Goal: Task Accomplishment & Management: Complete application form

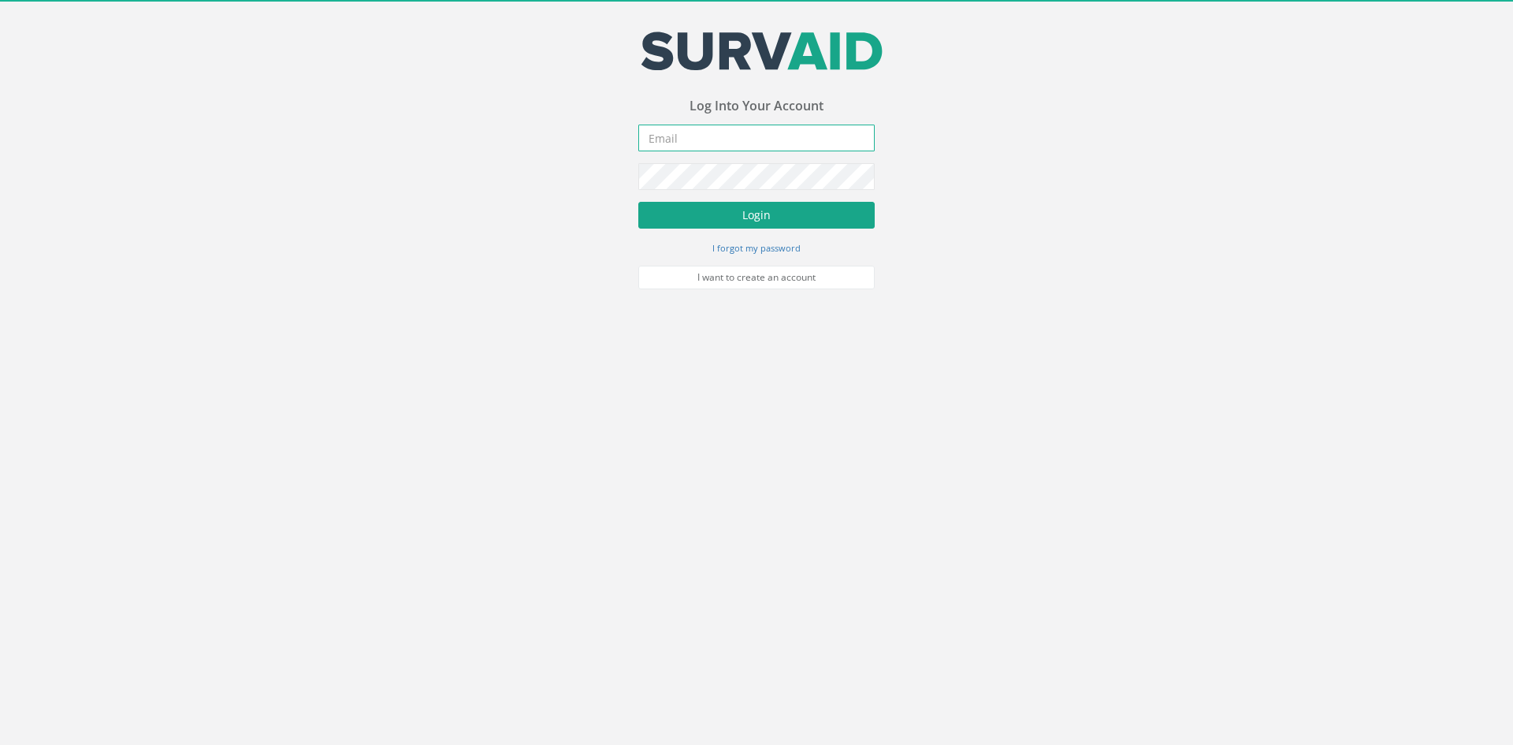
type input "[PERSON_NAME][EMAIL_ADDRESS][PERSON_NAME][DOMAIN_NAME]"
click at [705, 216] on button "Login" at bounding box center [756, 215] width 236 height 27
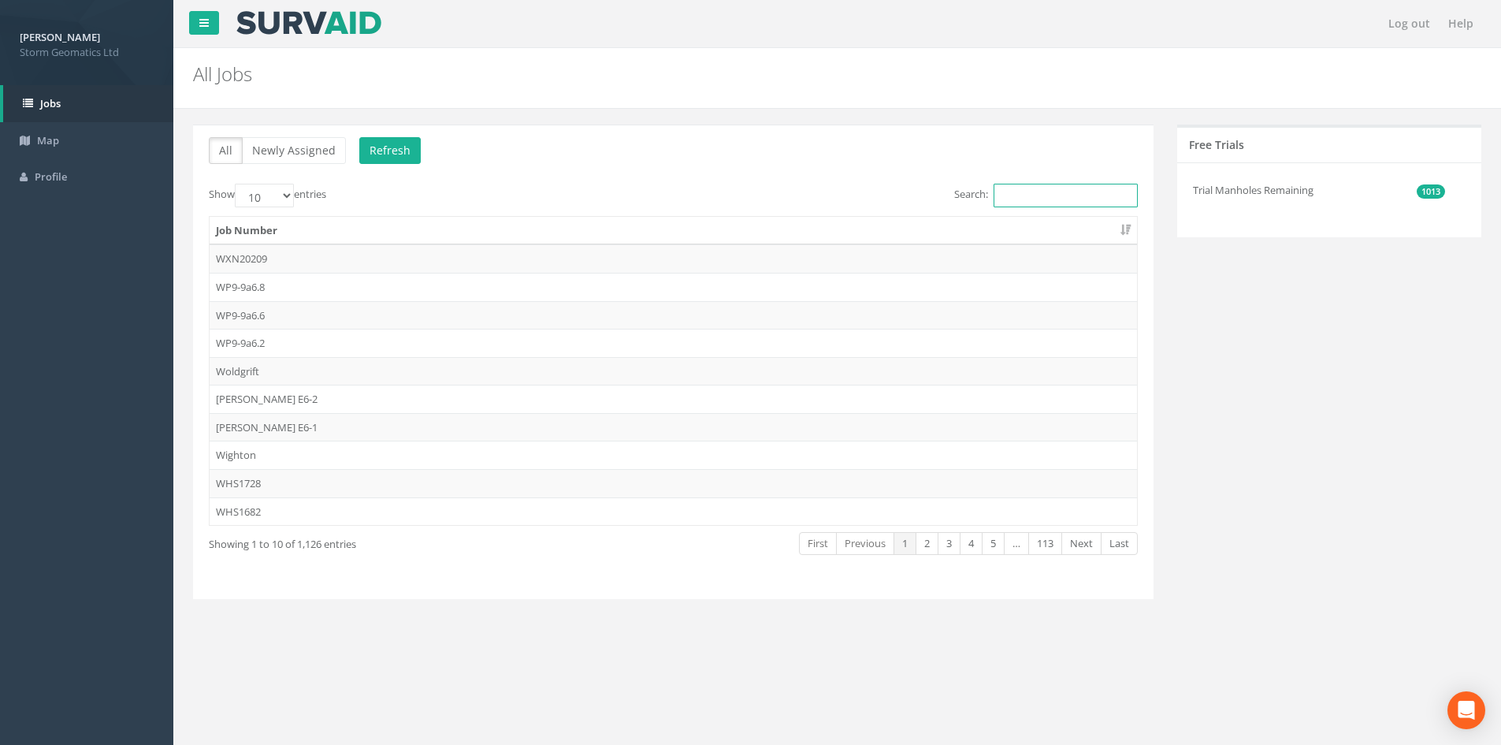
click at [1062, 203] on input "Search:" at bounding box center [1066, 196] width 144 height 24
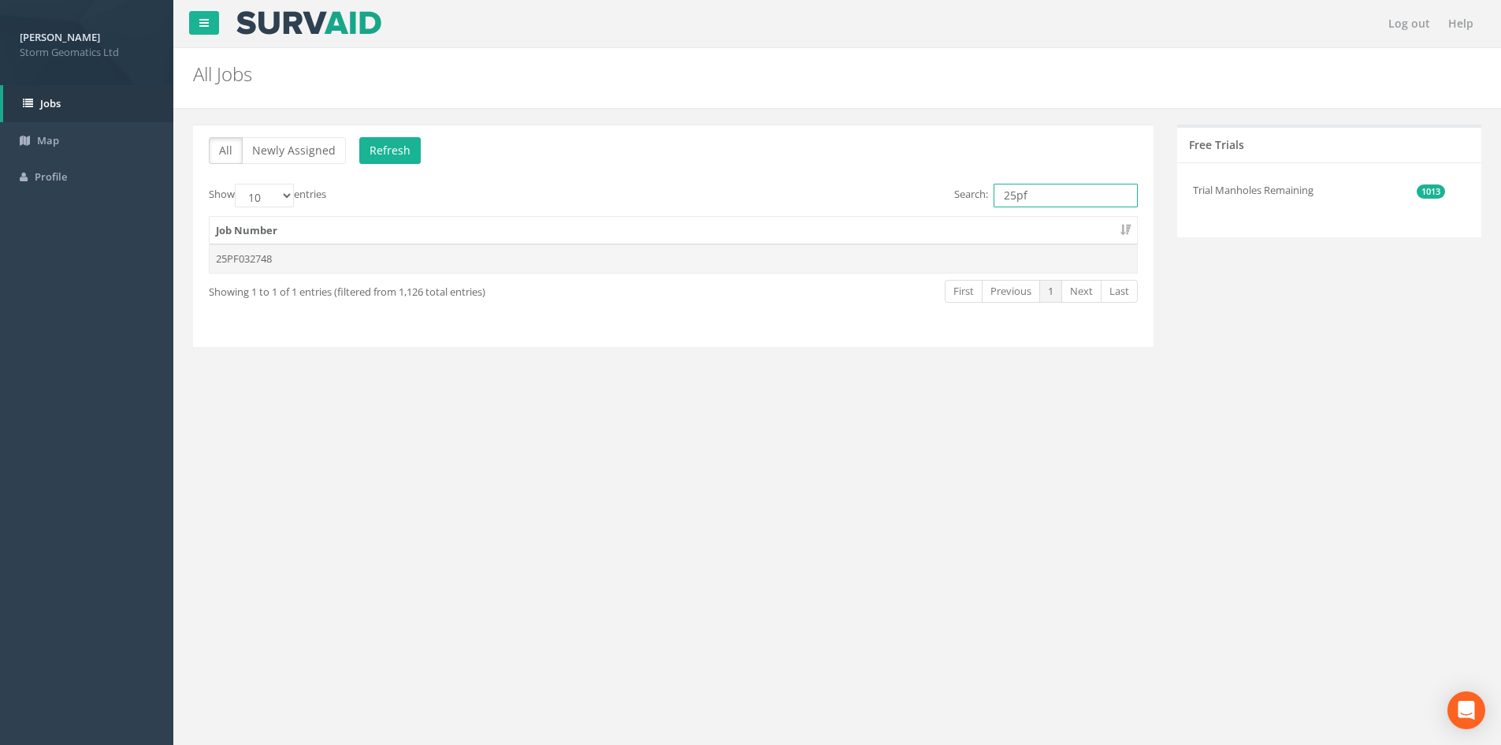
type input "25pf"
click at [320, 251] on td "25PF032748" at bounding box center [674, 258] width 928 height 28
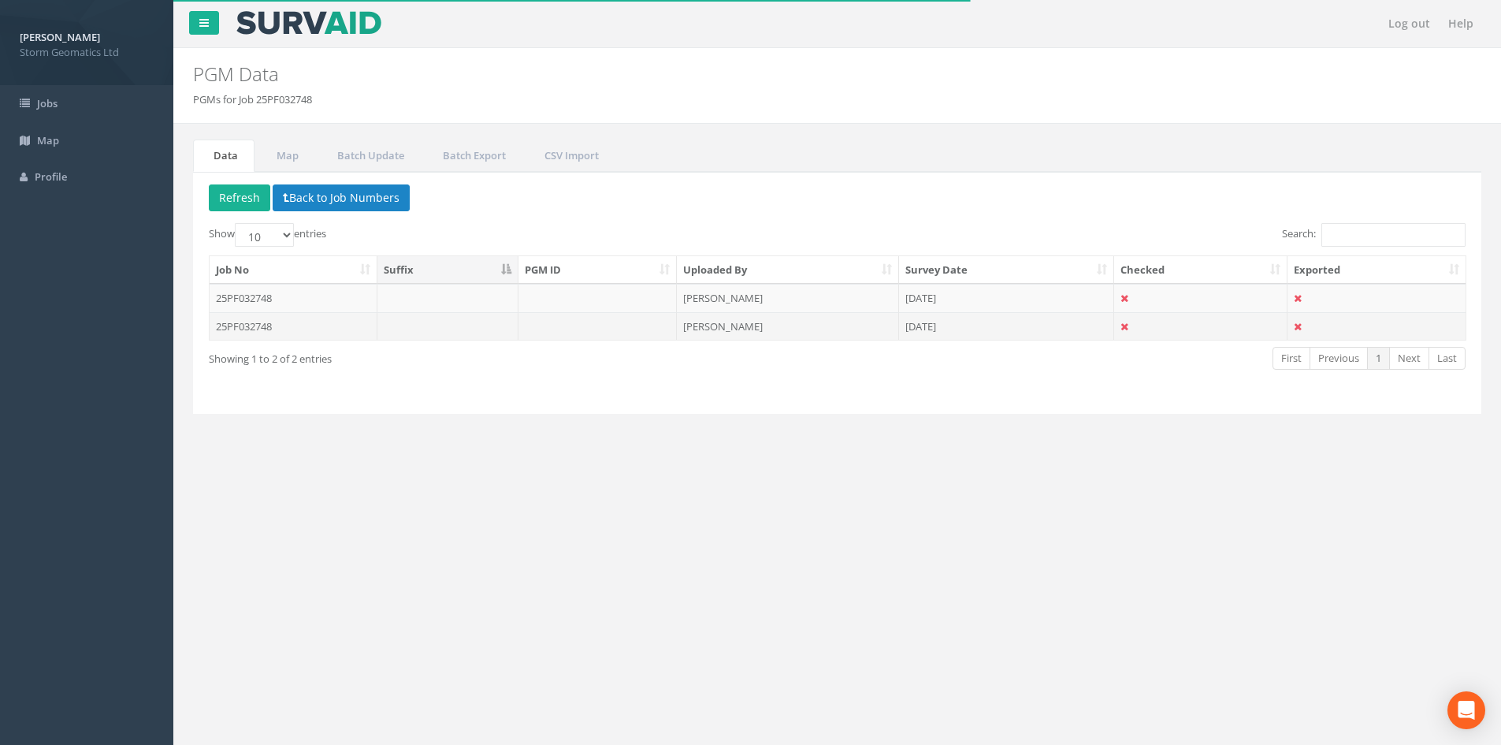
click at [274, 325] on td "25PF032748" at bounding box center [294, 326] width 168 height 28
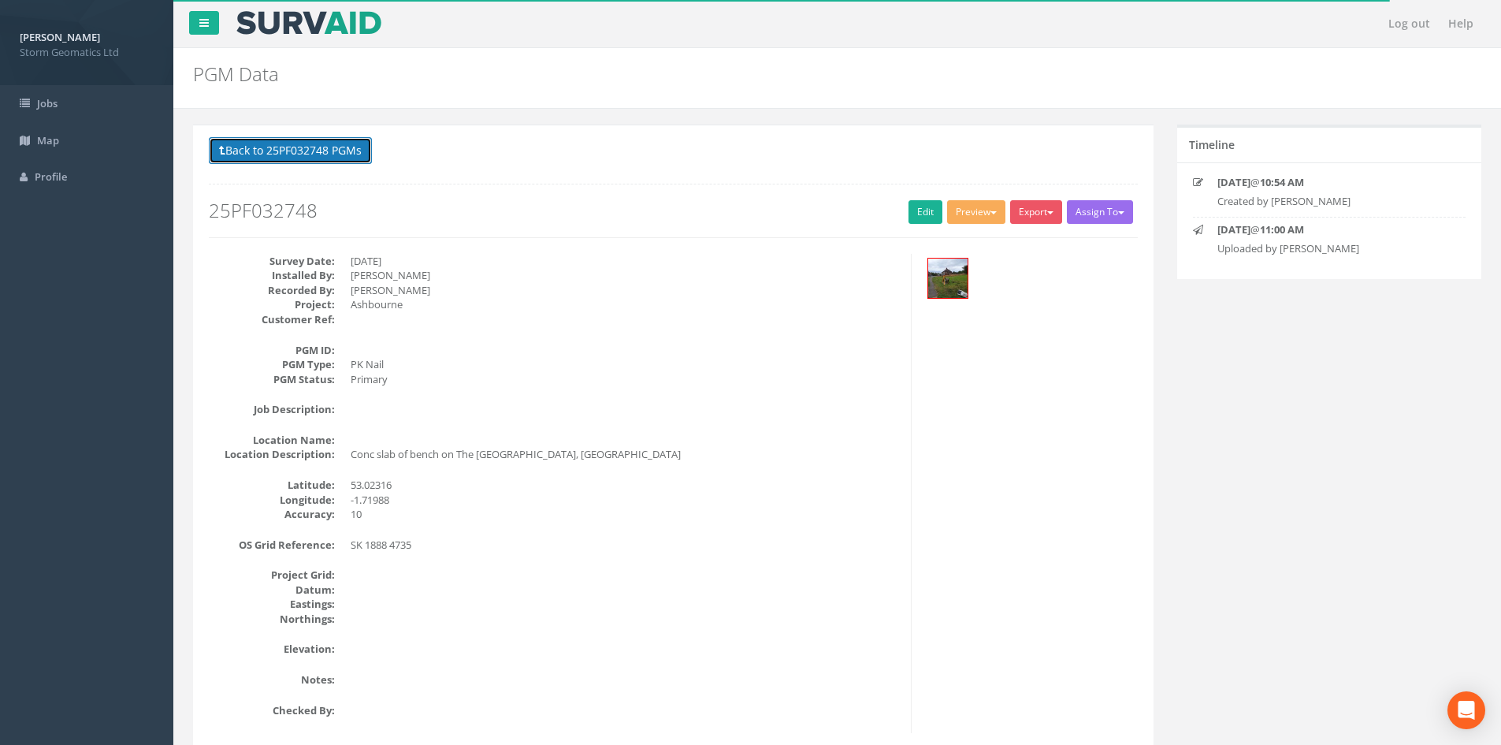
click at [304, 142] on button "Back to 25PF032748 PGMs" at bounding box center [290, 150] width 163 height 27
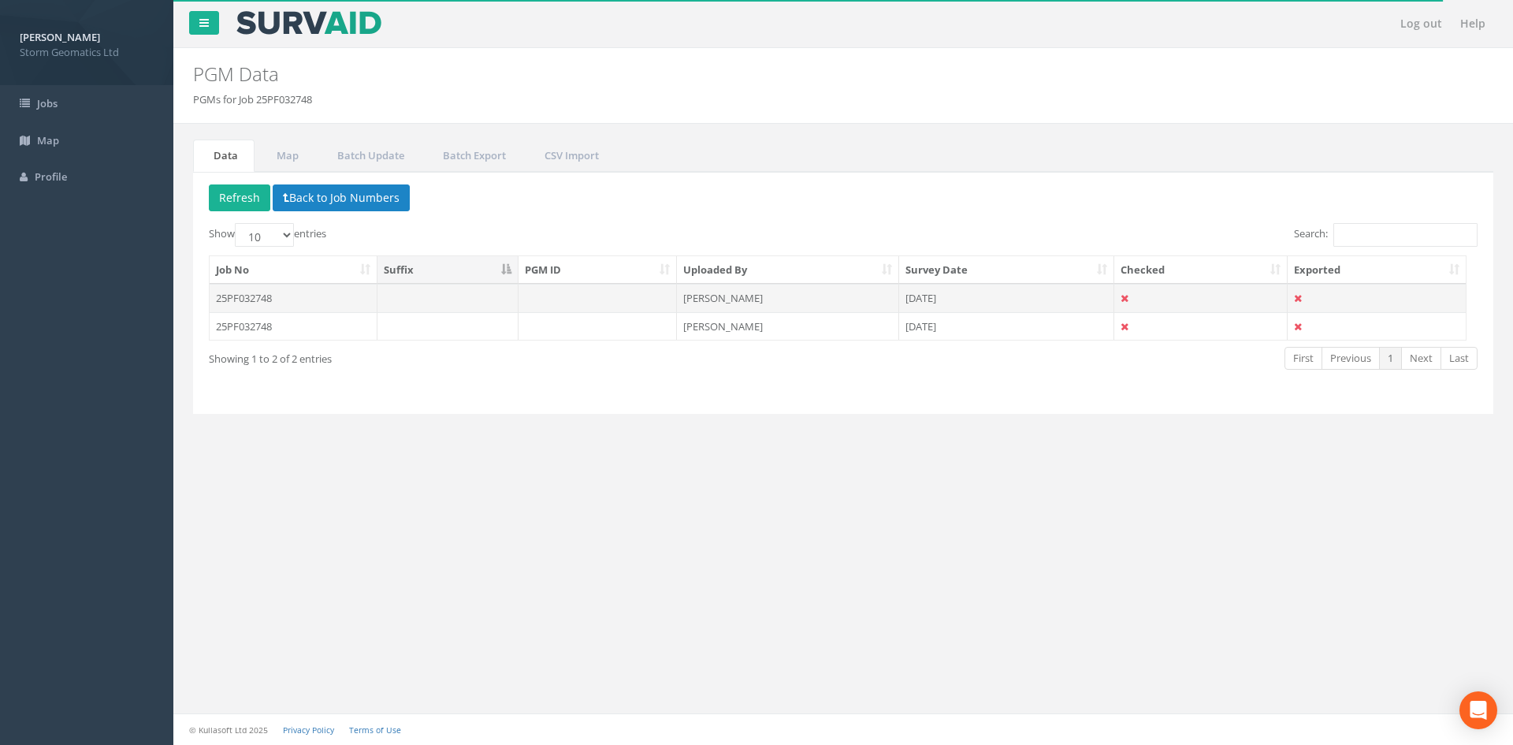
click at [266, 299] on td "25PF032748" at bounding box center [294, 298] width 168 height 28
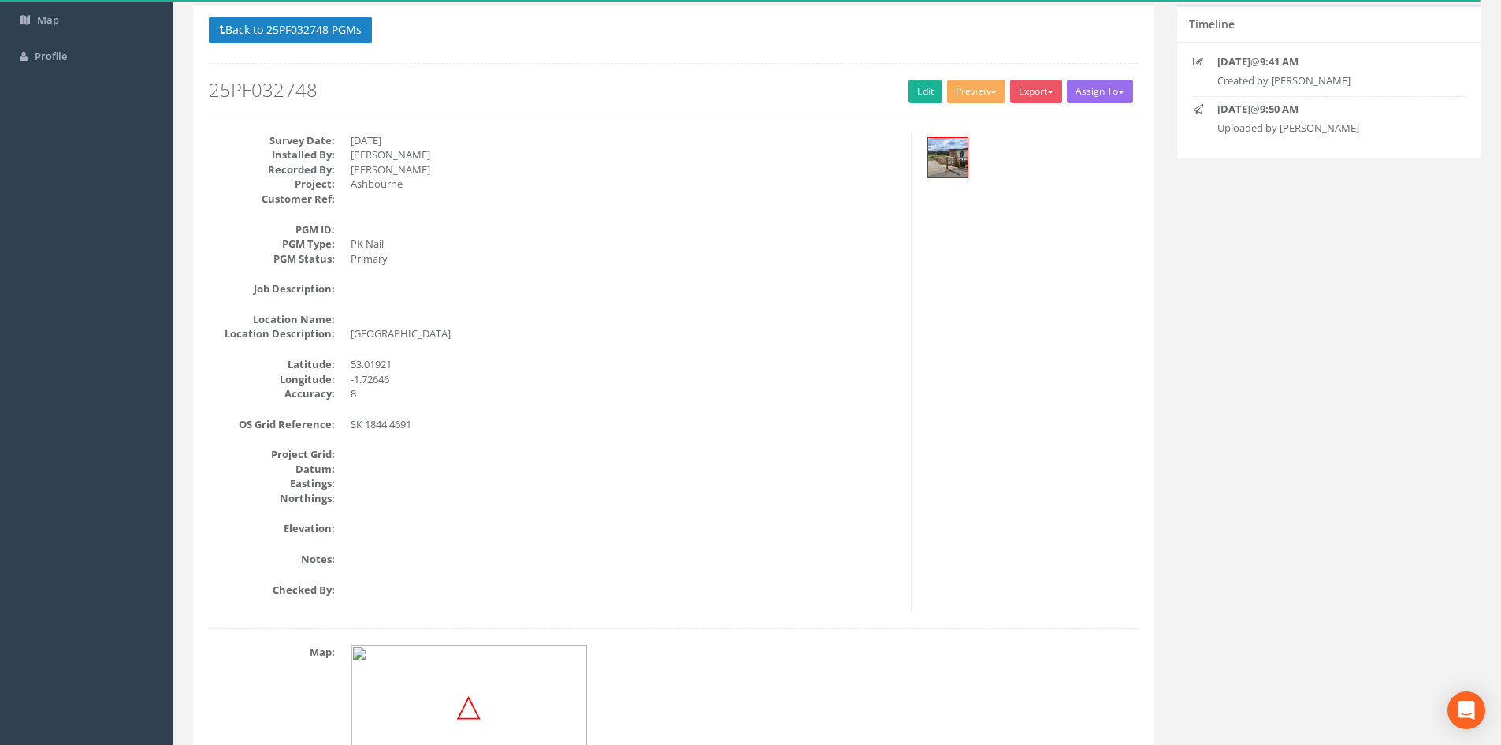
scroll to position [95, 0]
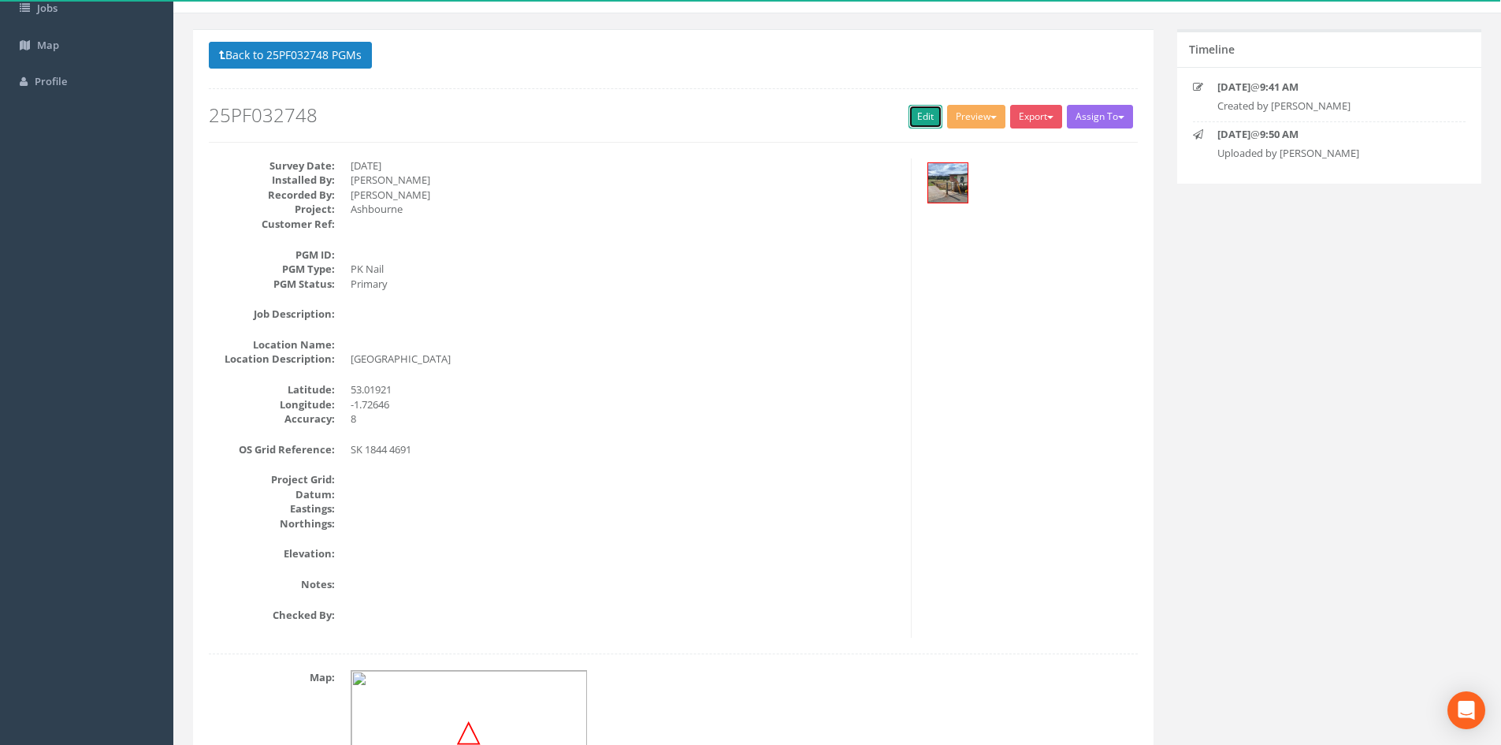
click at [910, 113] on link "Edit" at bounding box center [926, 117] width 34 height 24
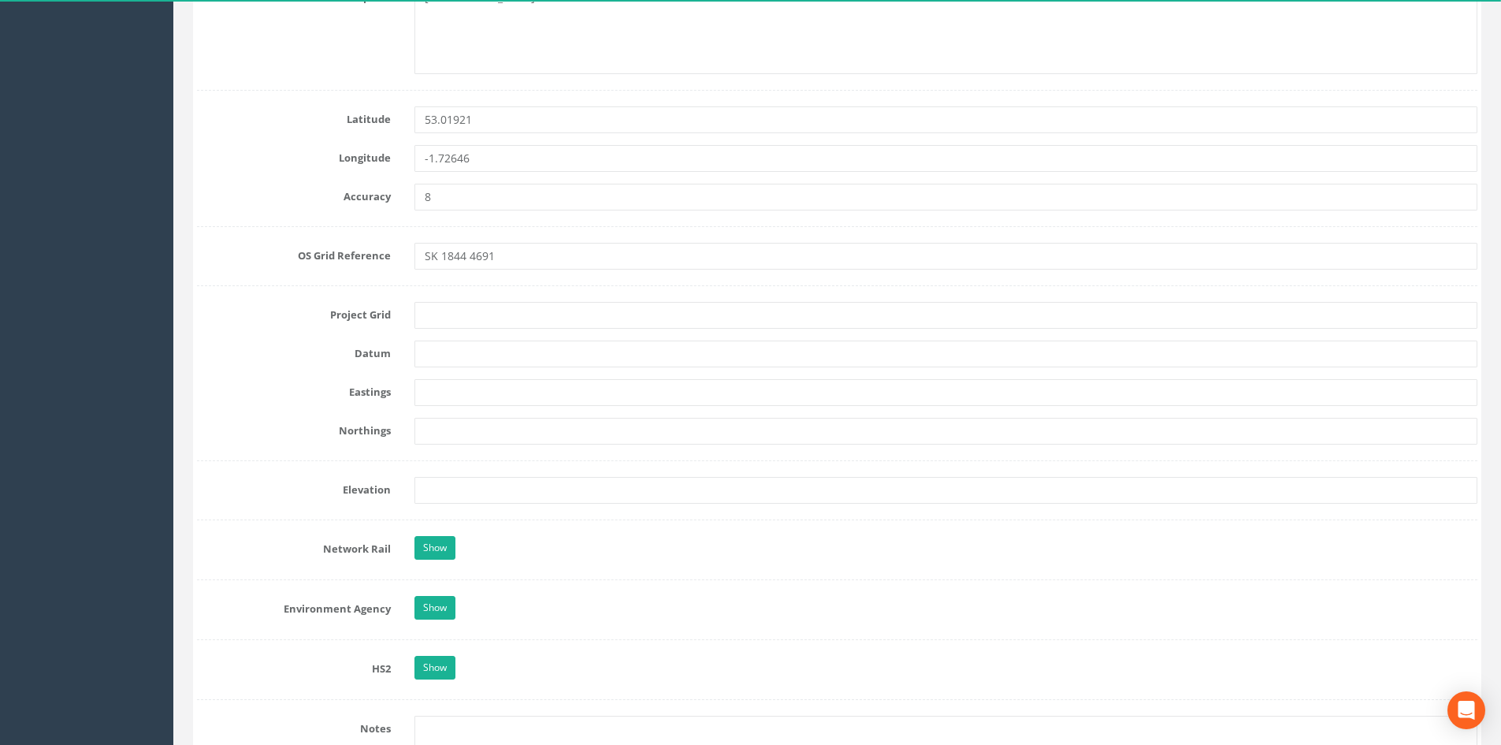
scroll to position [962, 0]
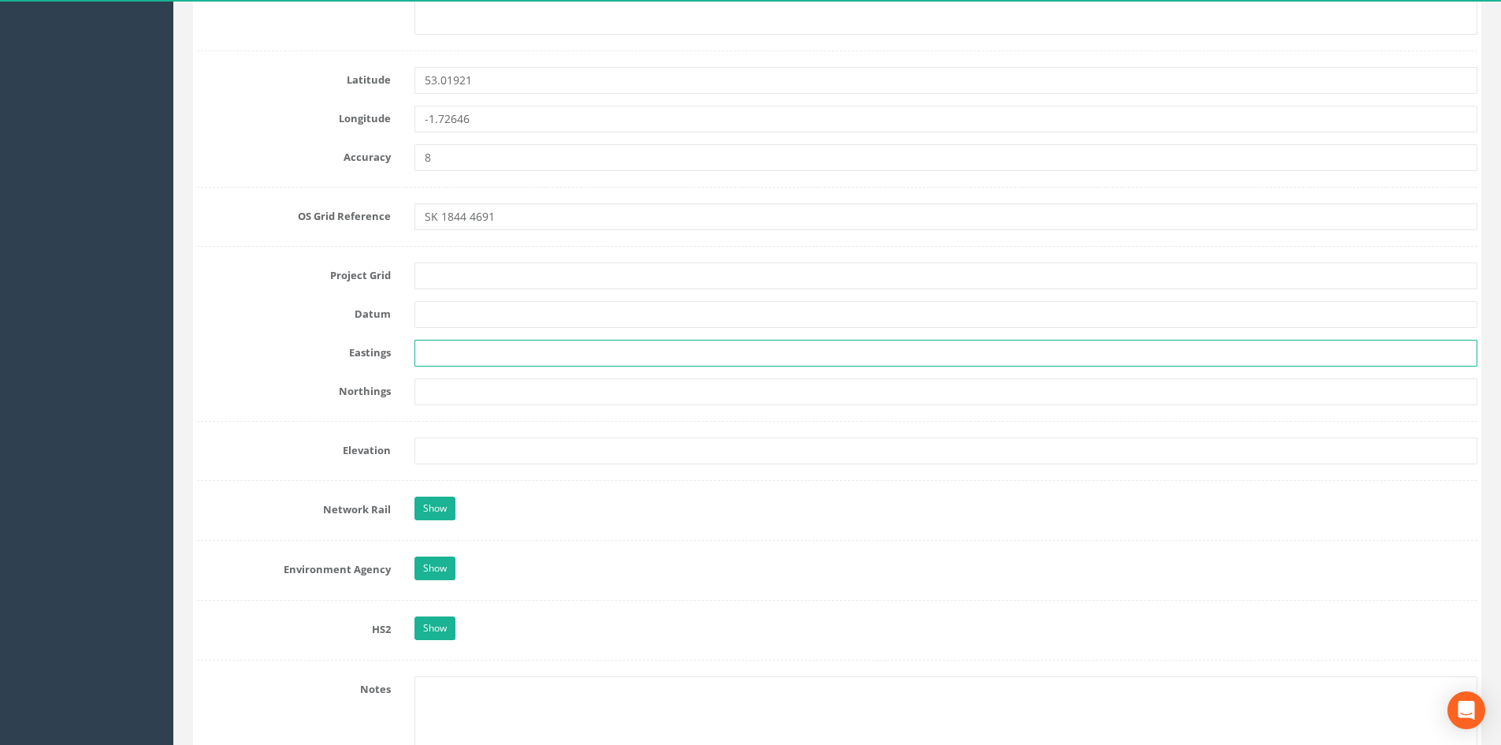
click at [463, 353] on input "text" at bounding box center [946, 353] width 1063 height 27
paste input "418447.084"
type input "418447.084"
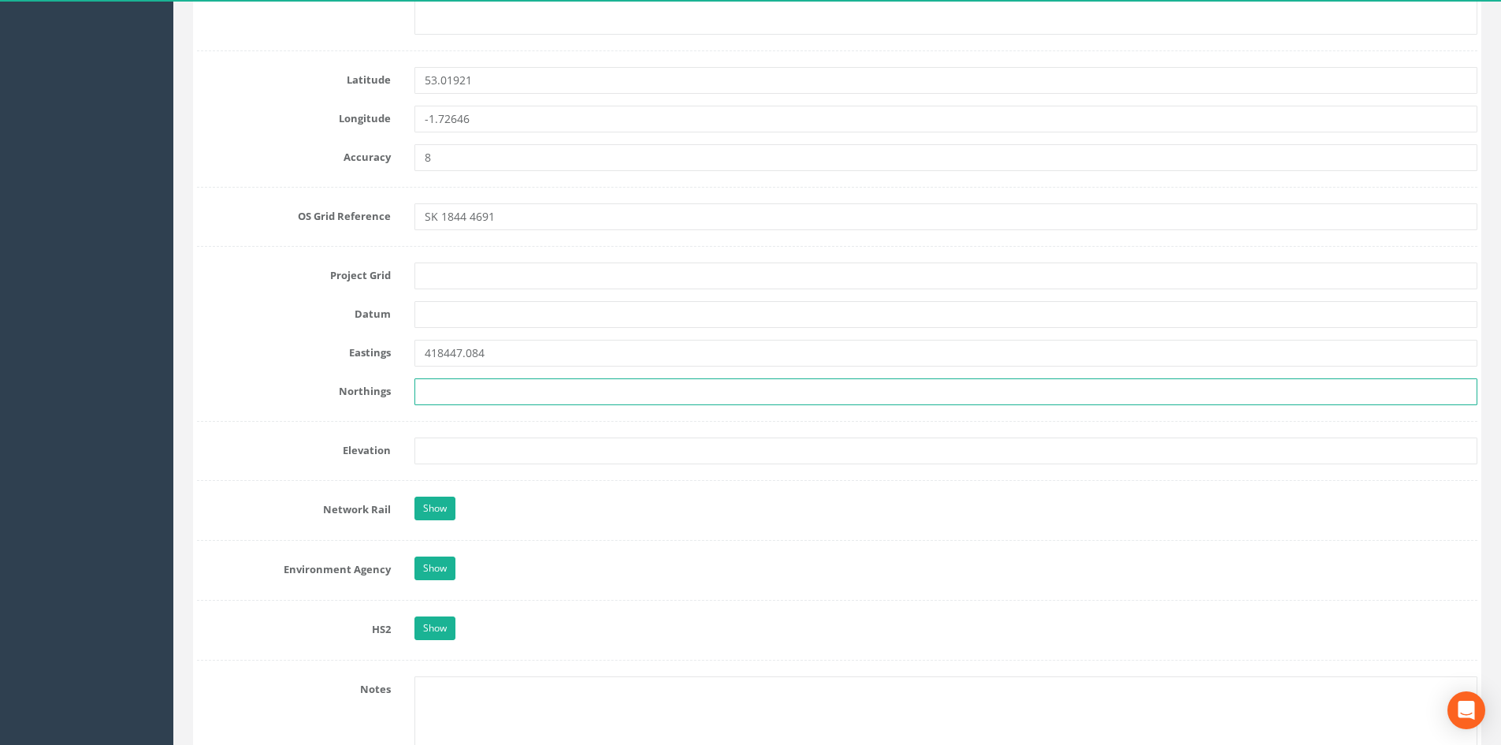
click at [448, 388] on input "text" at bounding box center [946, 391] width 1063 height 27
paste input "346911.967"
type input "346911.967"
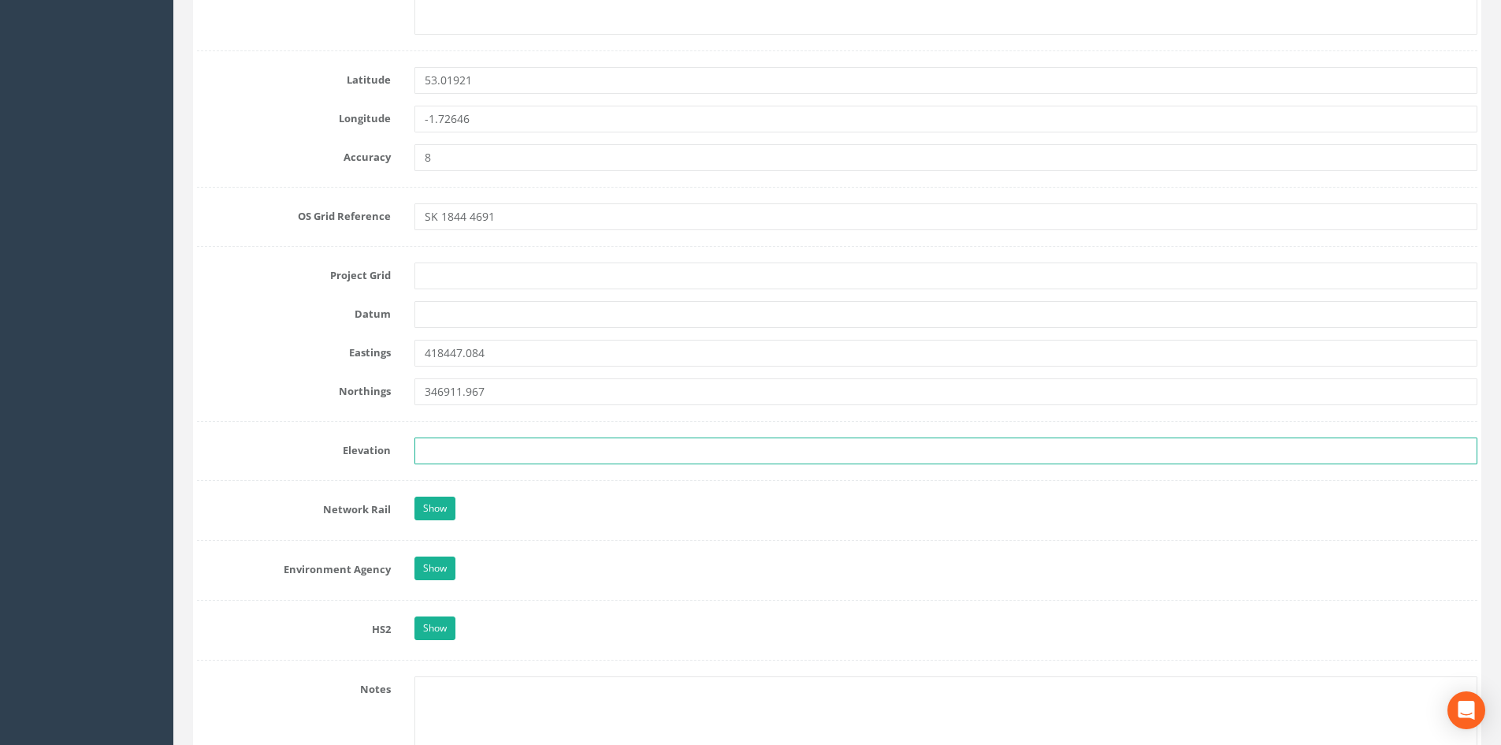
click at [519, 445] on input "text" at bounding box center [946, 450] width 1063 height 27
type input "127.209"
click at [604, 503] on div "Show" at bounding box center [946, 510] width 1087 height 28
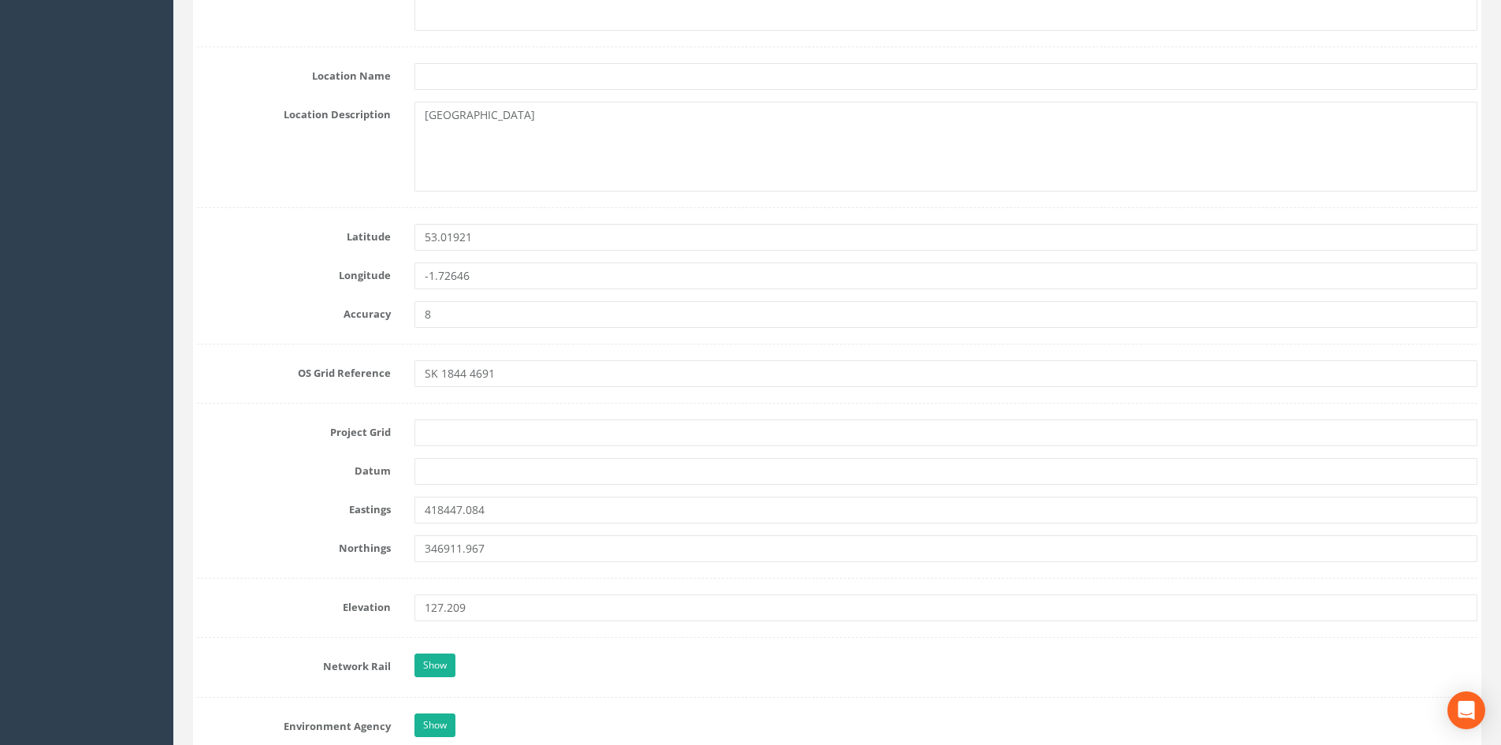
scroll to position [805, 0]
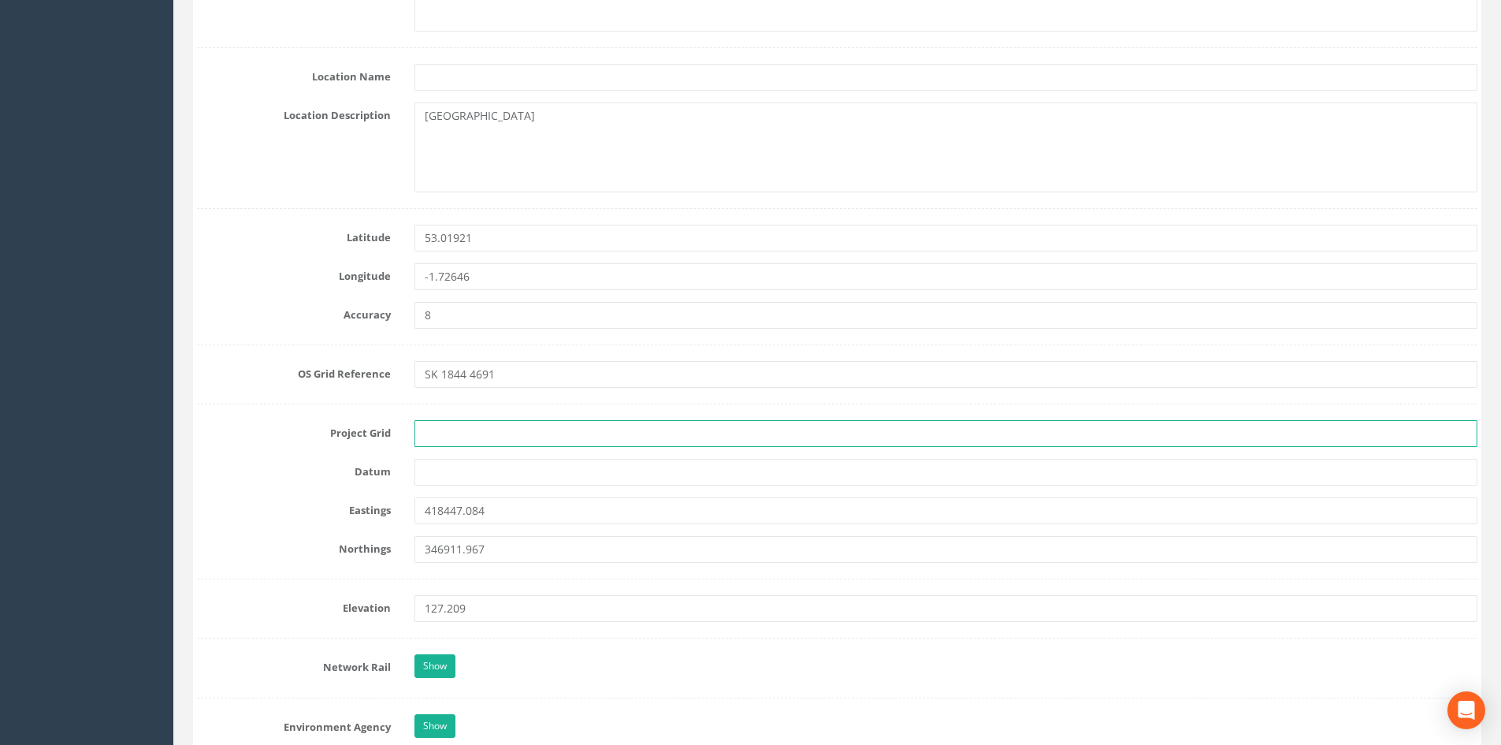
click at [539, 431] on input "text" at bounding box center [946, 433] width 1063 height 27
type input "OS Grid"
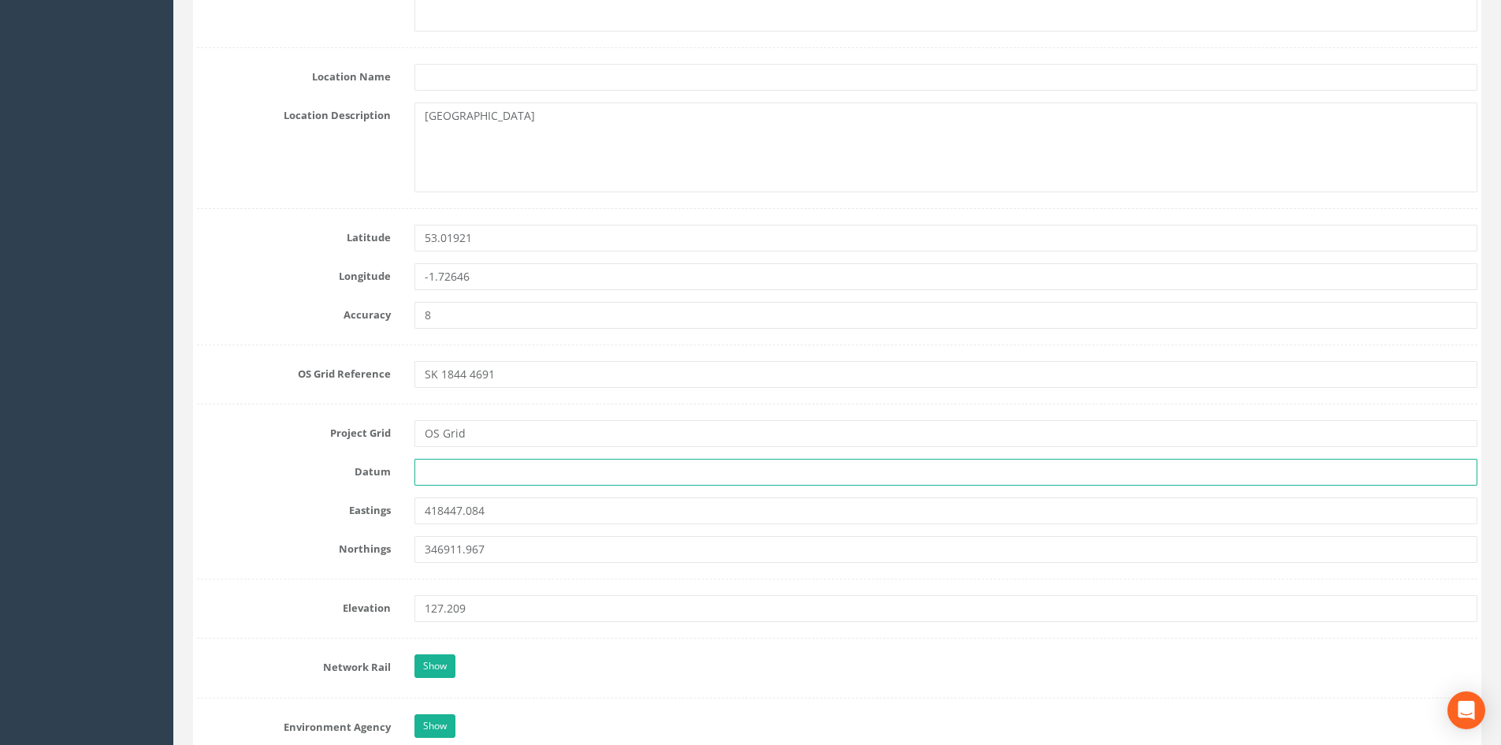
click at [463, 472] on input "text" at bounding box center [946, 472] width 1063 height 27
type input "OS Datum"
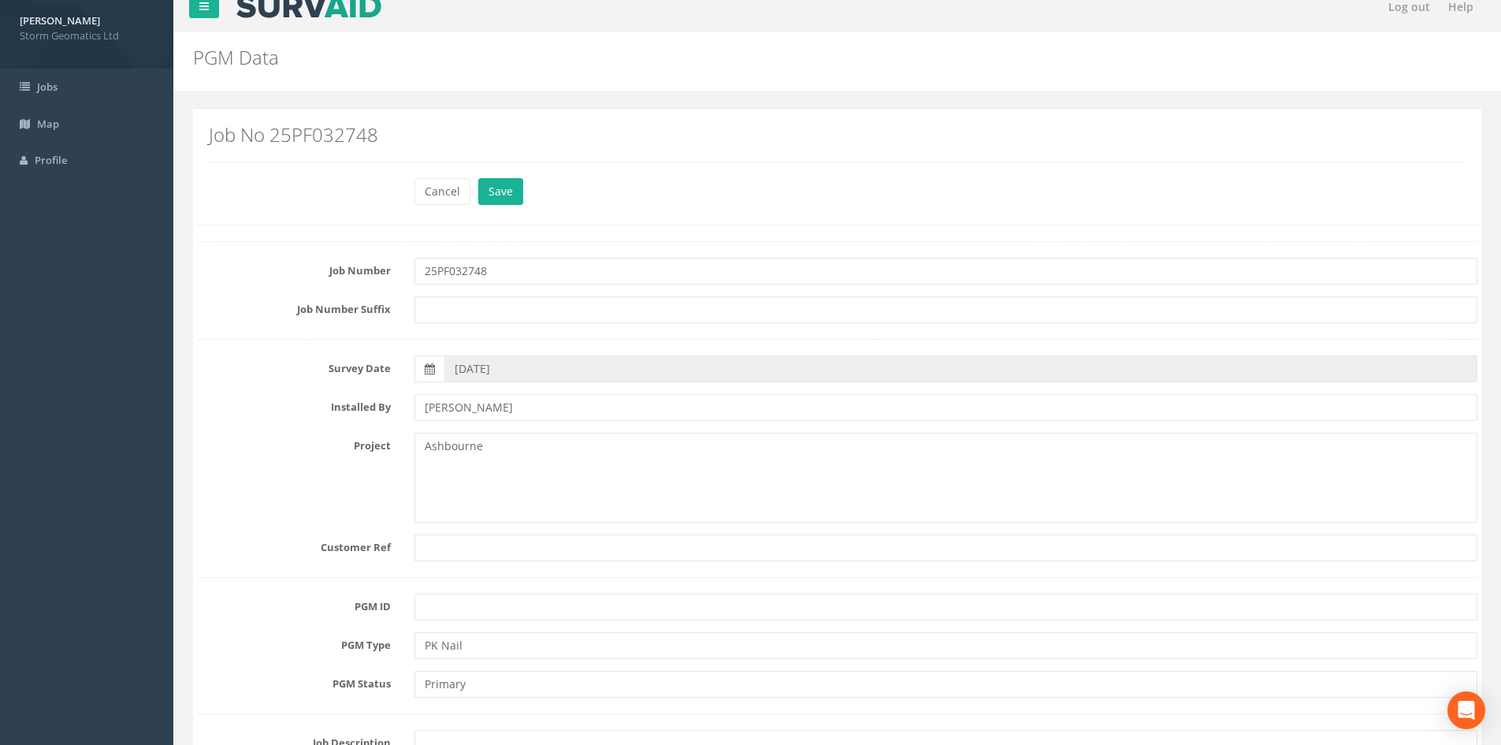
scroll to position [0, 0]
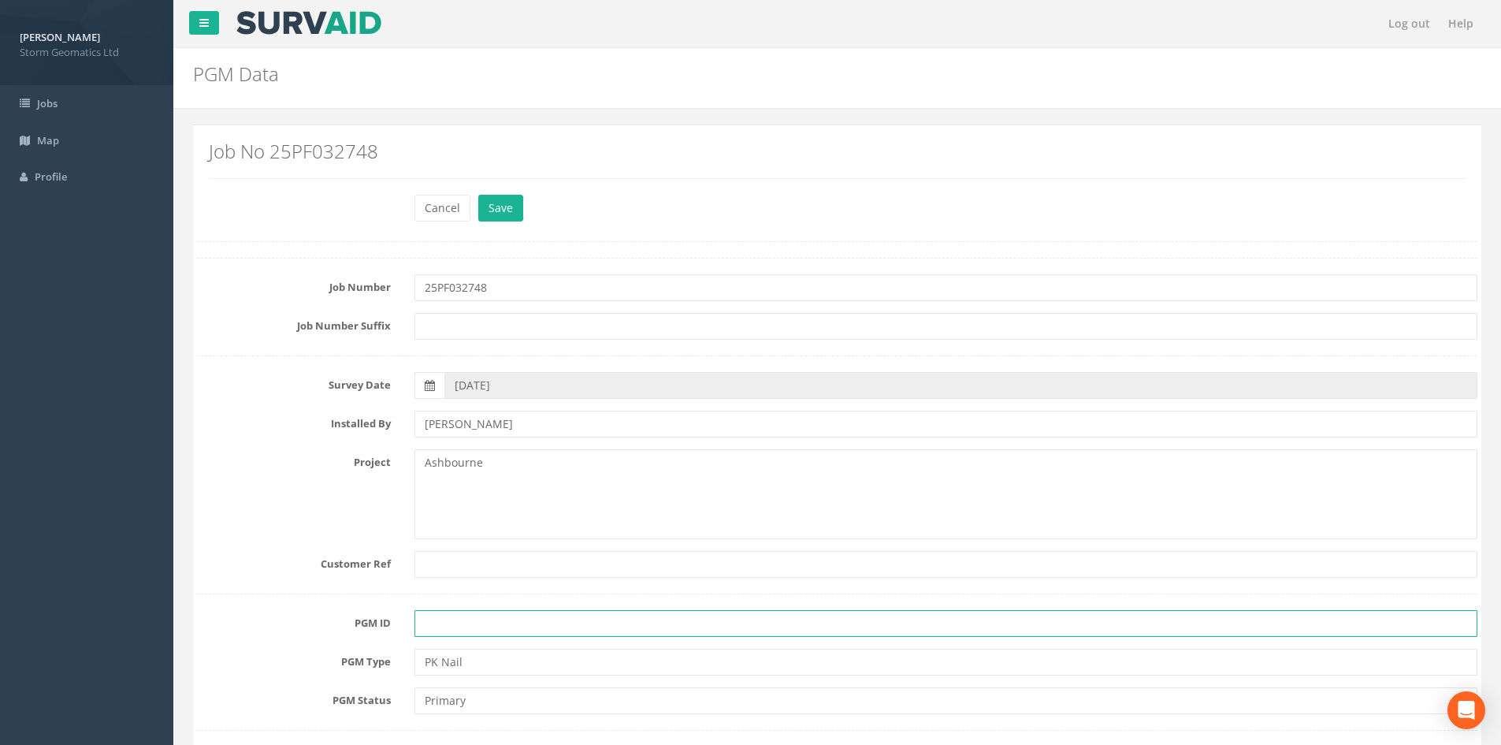
click at [458, 615] on input "text" at bounding box center [946, 623] width 1063 height 27
type input "ASH E6-1"
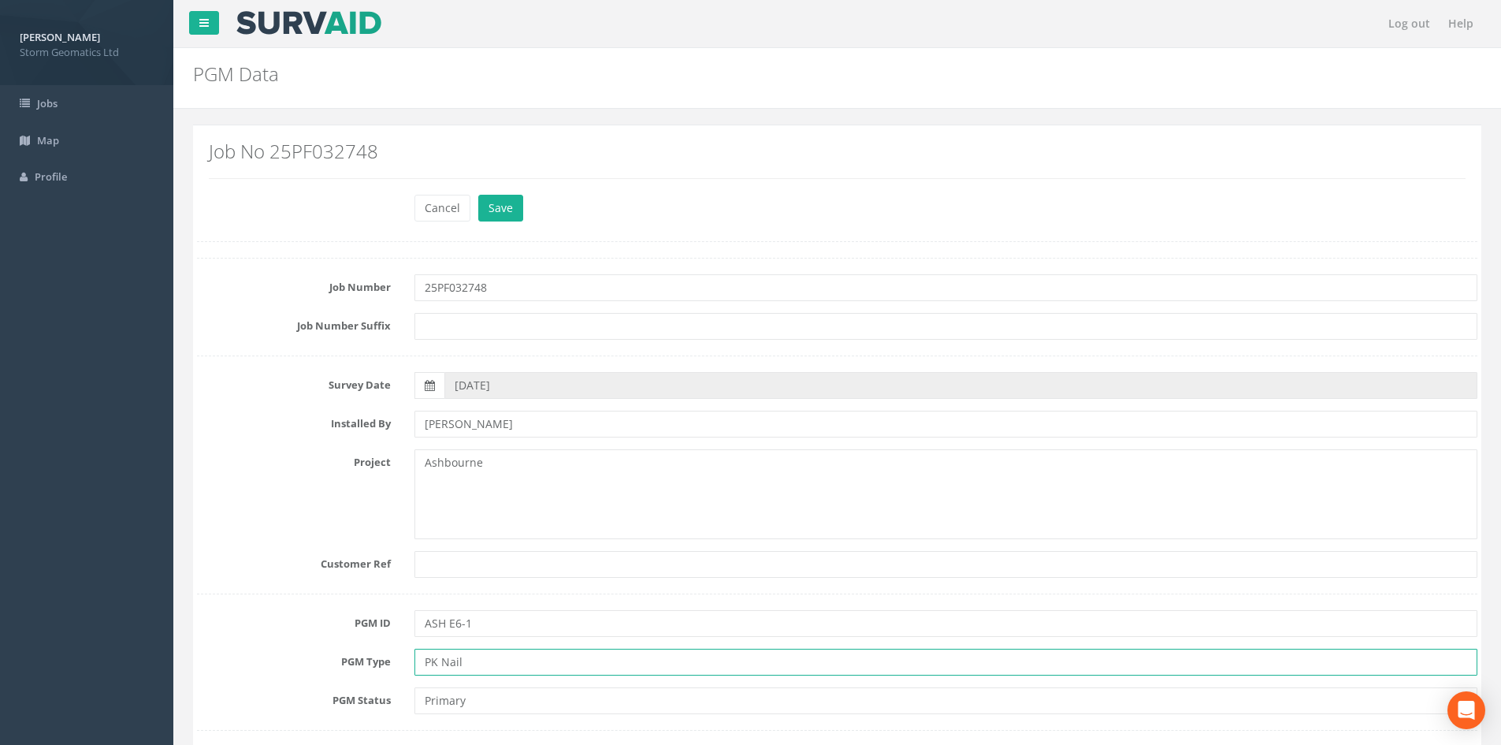
drag, startPoint x: 470, startPoint y: 665, endPoint x: 439, endPoint y: 662, distance: 31.7
click at [439, 662] on input "PK Nail" at bounding box center [946, 662] width 1063 height 27
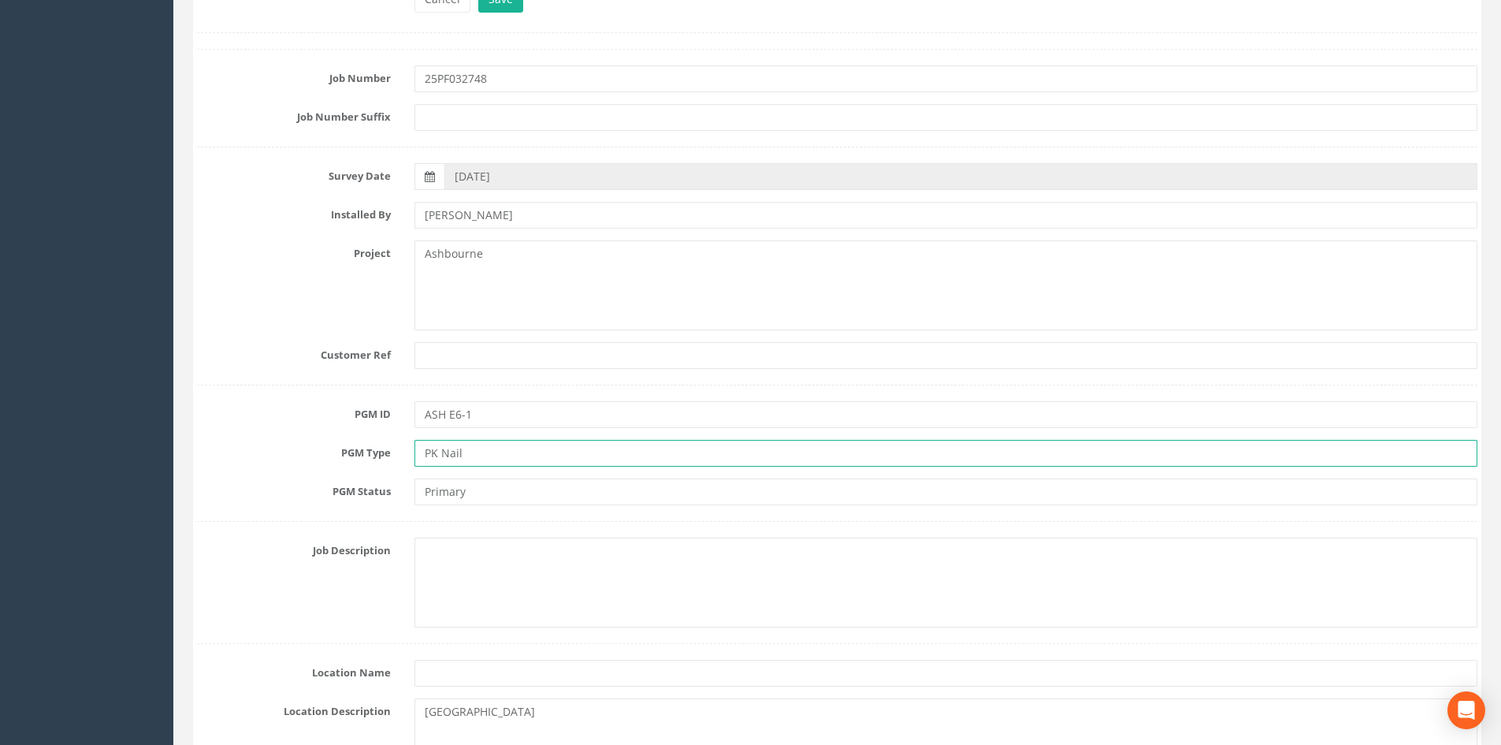
scroll to position [236, 0]
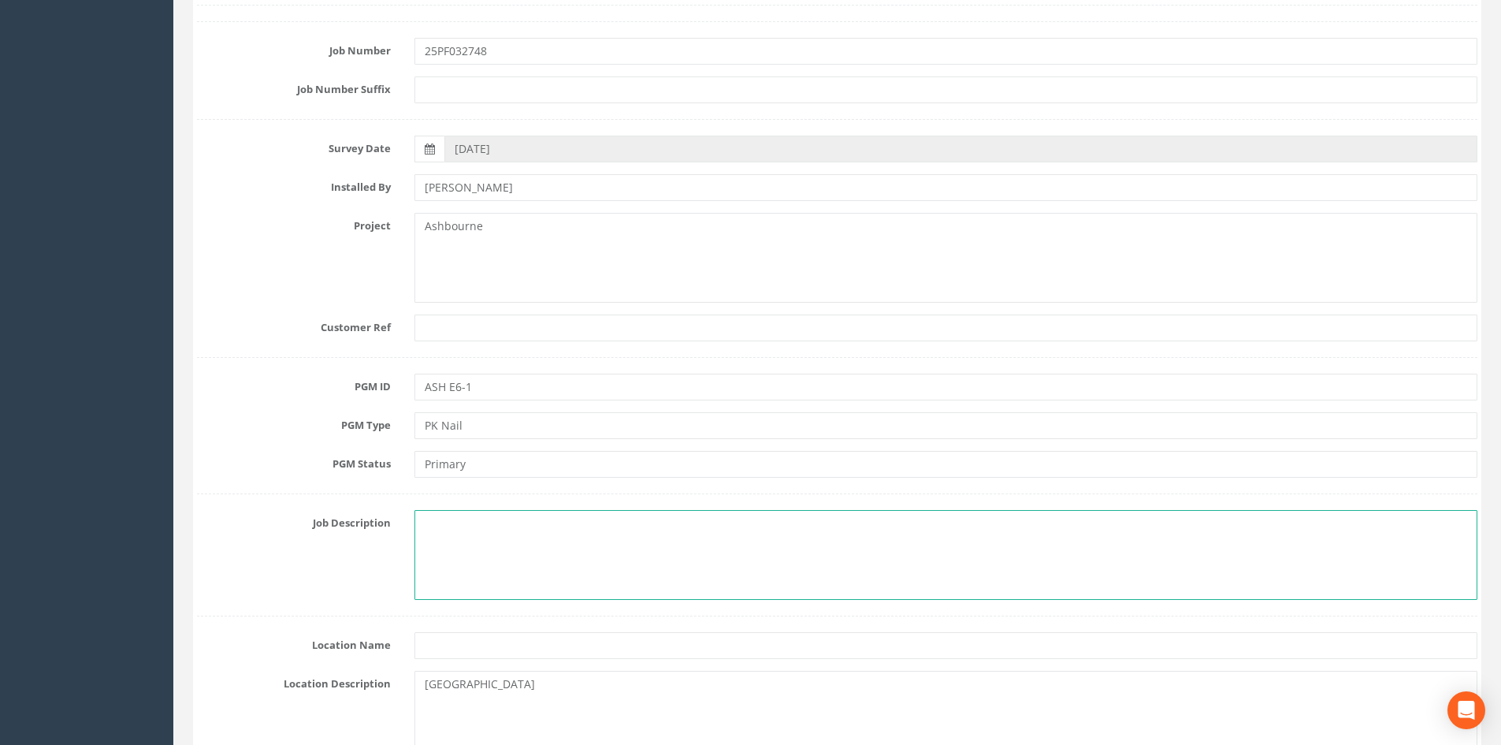
click at [469, 552] on textarea at bounding box center [946, 555] width 1063 height 90
type textarea "PK Nail in corner of car park, at entrance to playing fields."
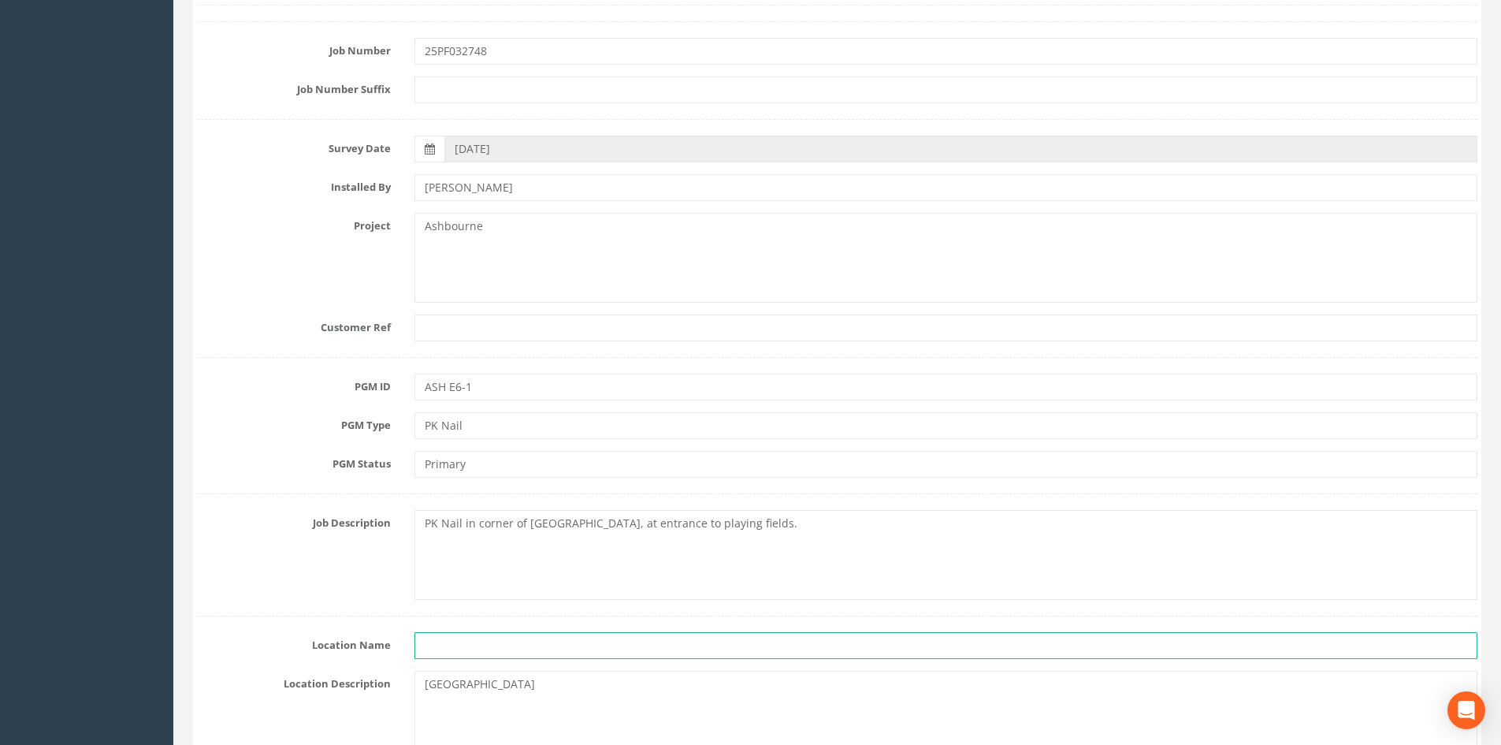
click at [448, 649] on input "text" at bounding box center [946, 645] width 1063 height 27
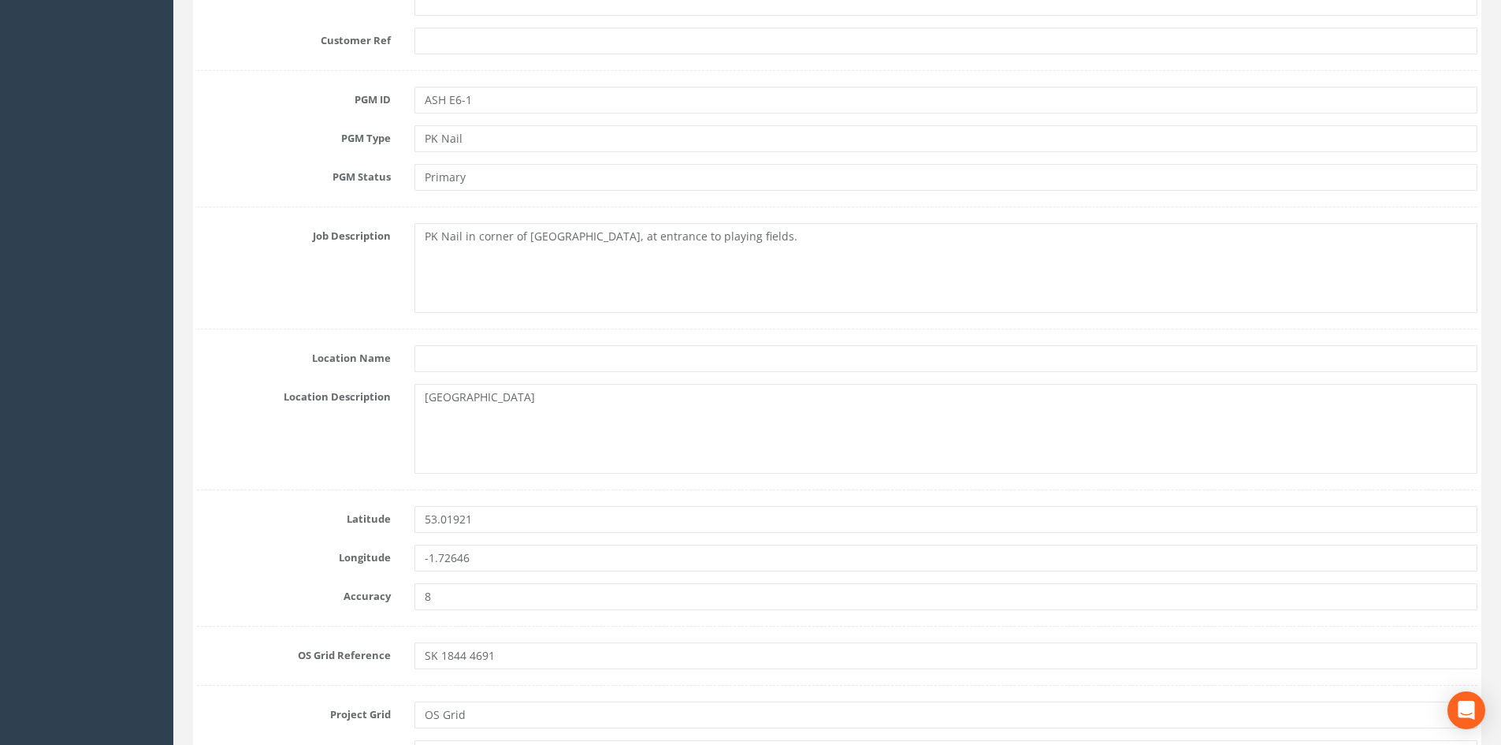
scroll to position [552, 0]
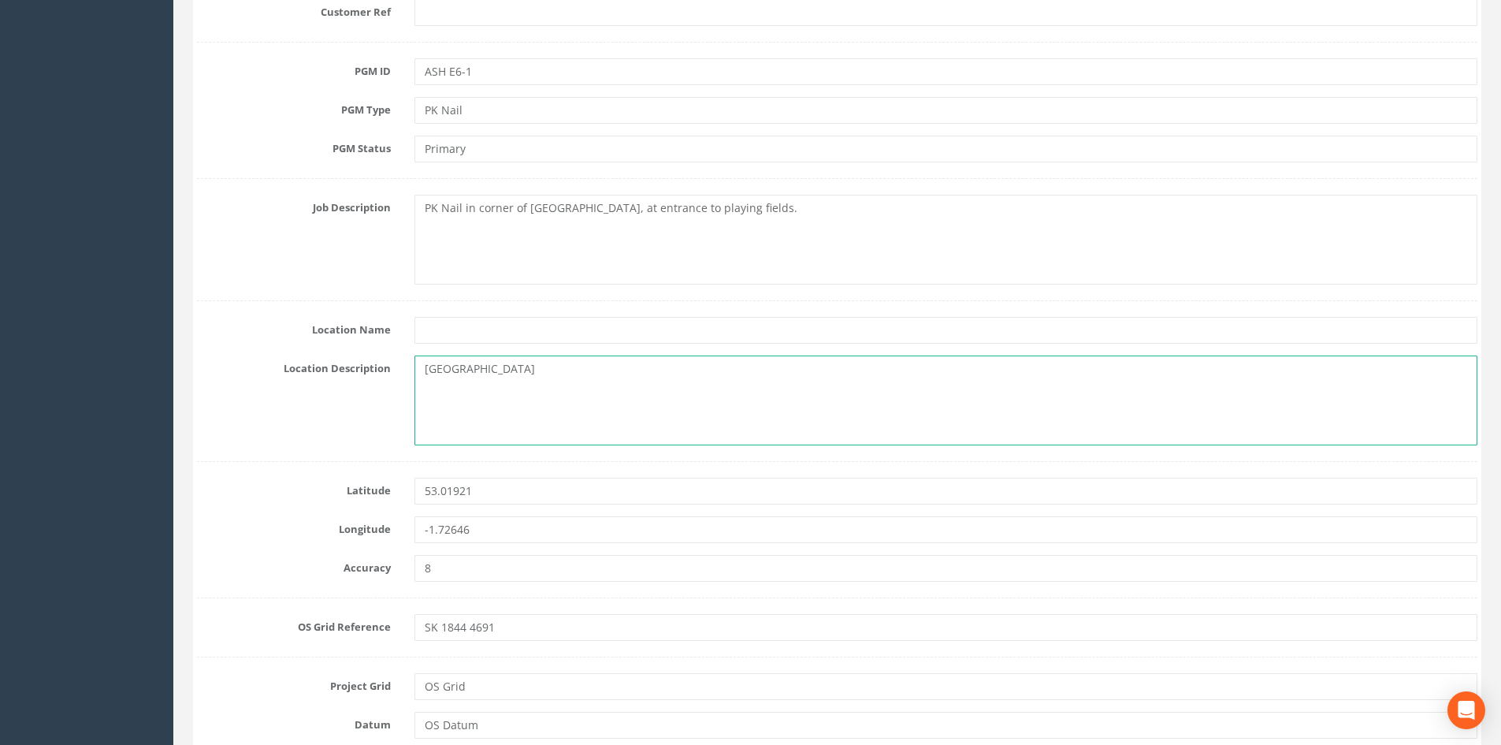
click at [634, 363] on textarea "Ashbourne recreation ground car park" at bounding box center [946, 400] width 1063 height 90
drag, startPoint x: 642, startPoint y: 363, endPoint x: 396, endPoint y: 364, distance: 245.9
click at [396, 364] on div "Location Description Ashbourne recreation ground car park" at bounding box center [837, 400] width 1304 height 90
paste textarea "Primary School, Cokayne Avenue, Ashbourn"
click at [787, 377] on textarea "Ashbourne Primary School, Cokayne Avenue, Ashbourne, DE6 1EJ" at bounding box center [946, 400] width 1063 height 90
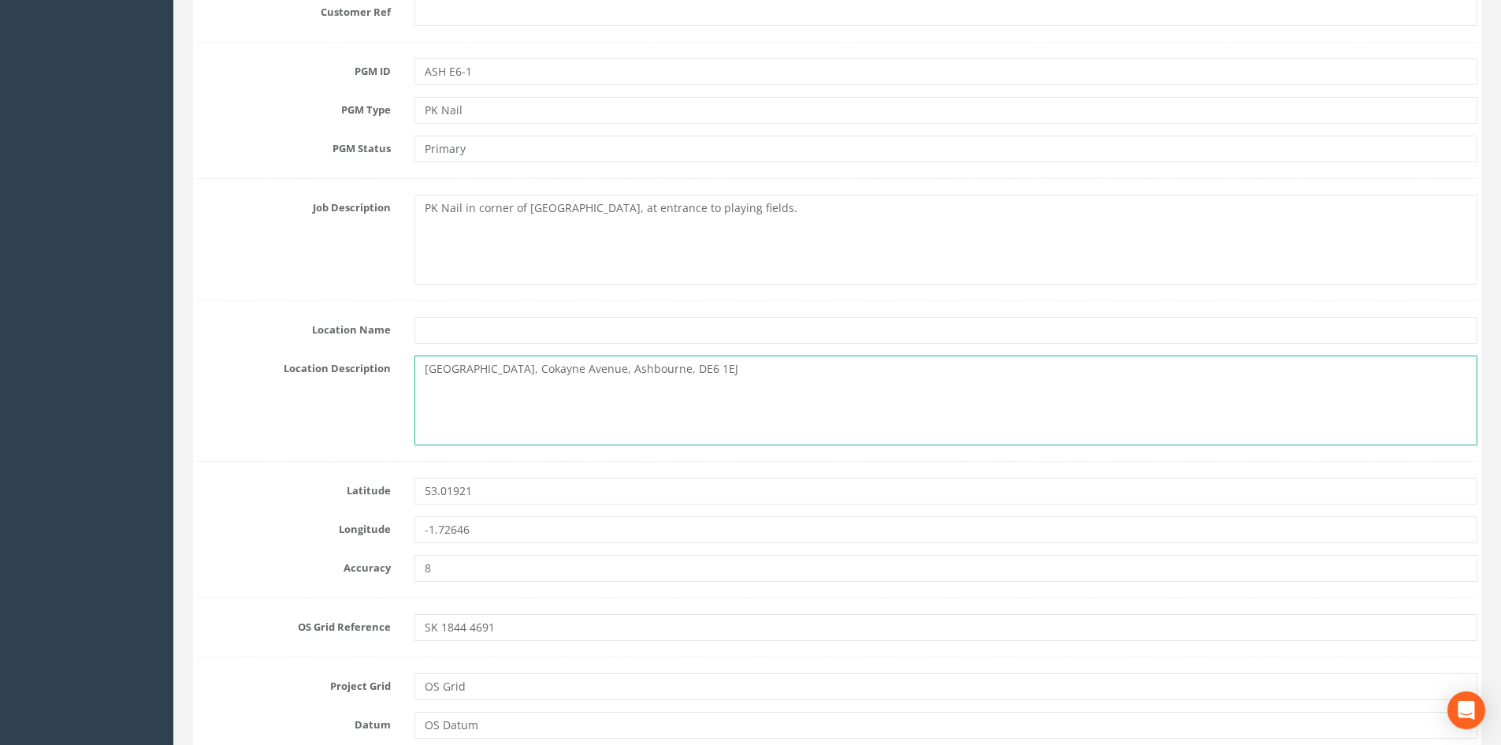
click at [708, 401] on textarea "Ashbourne Primary School, Cokayne Avenue, Ashbourne, DE6 1EJ" at bounding box center [946, 400] width 1063 height 90
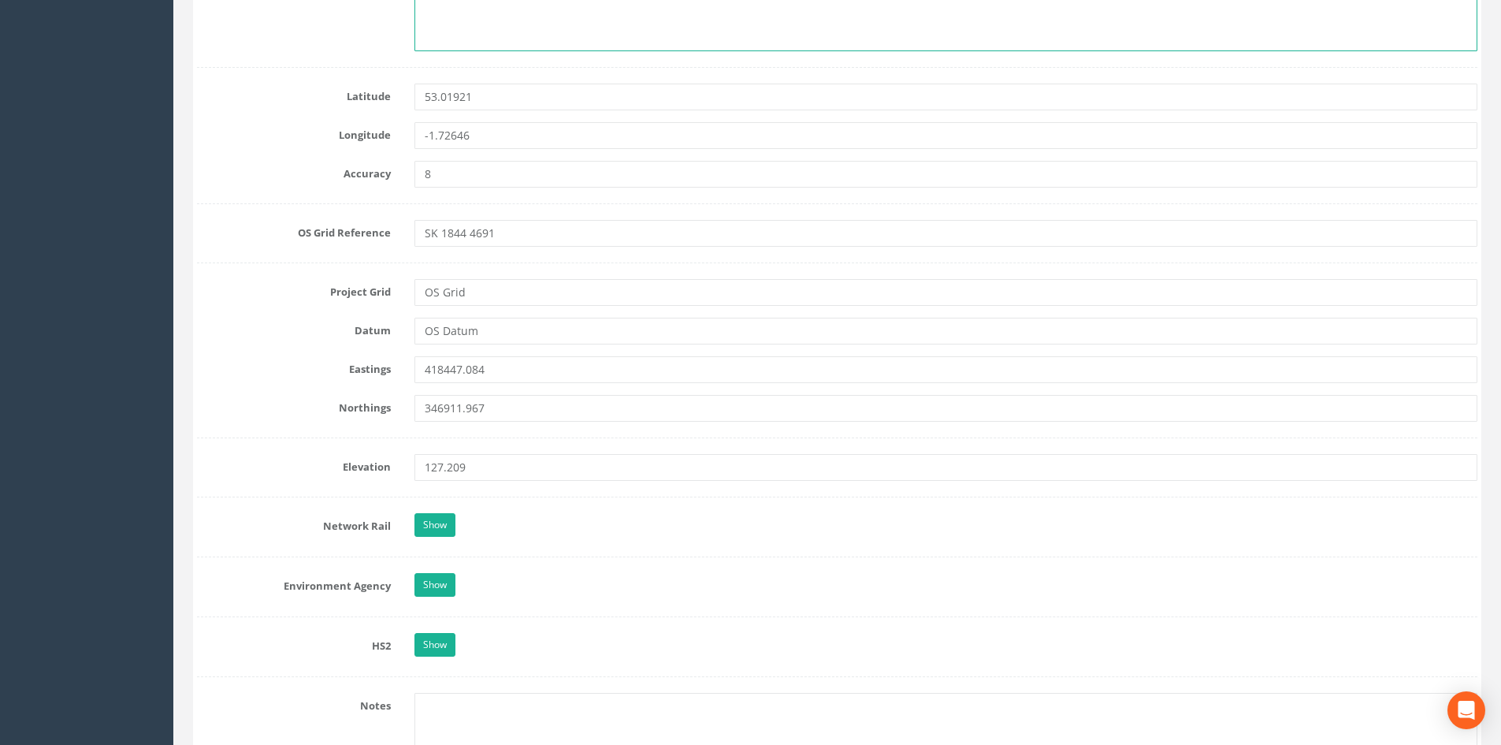
scroll to position [1025, 0]
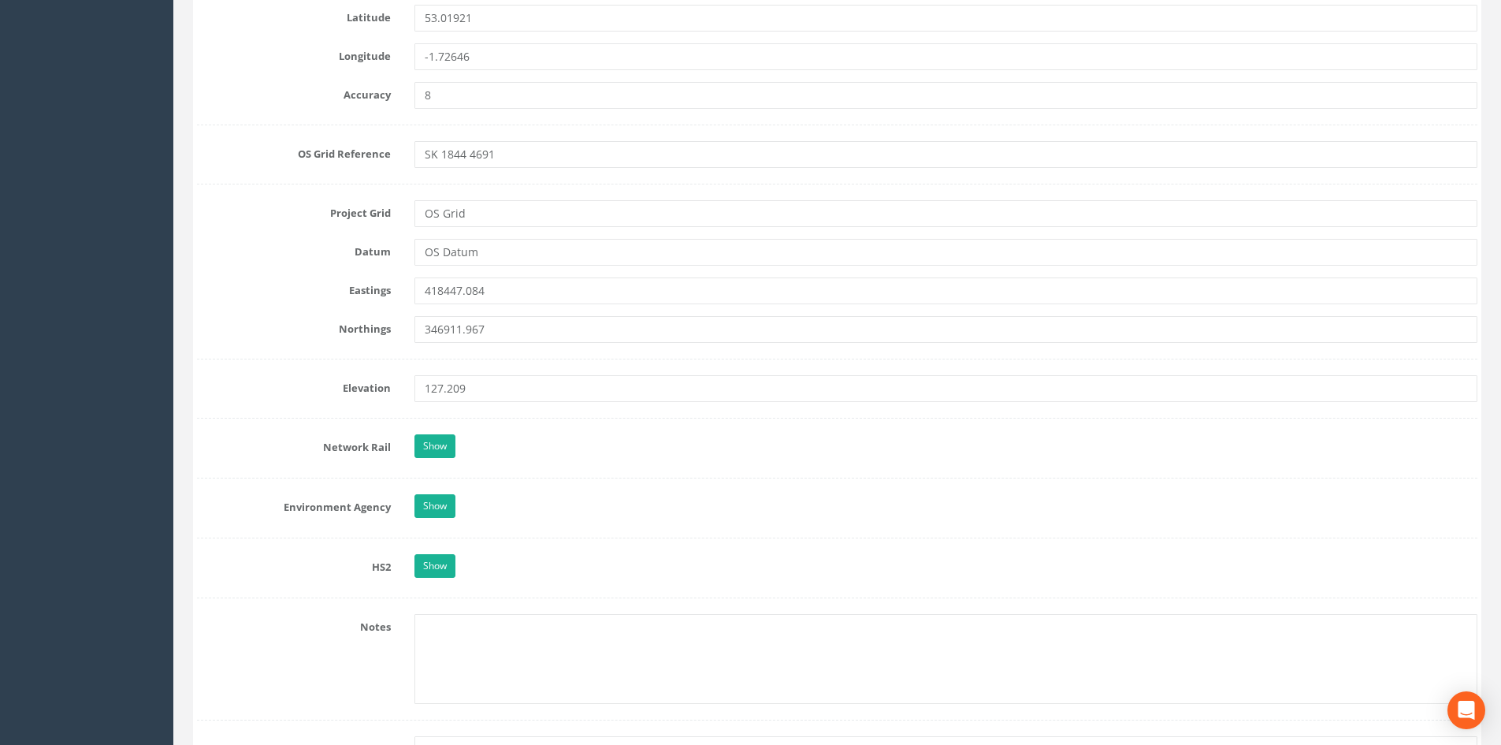
type textarea "Ashbourne Primary School, Cokayne Avenue, Ashbourne, DE6 1EJ"
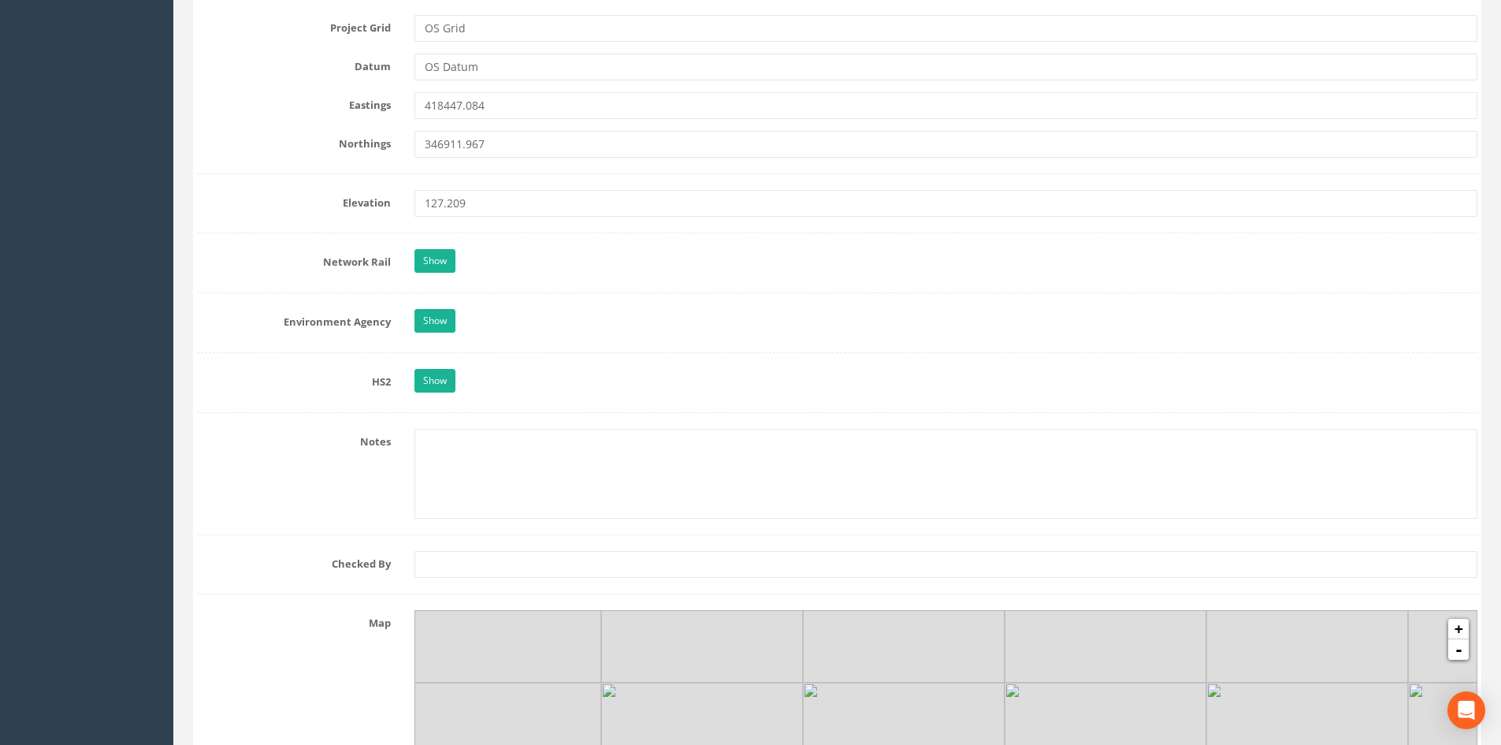
scroll to position [1261, 0]
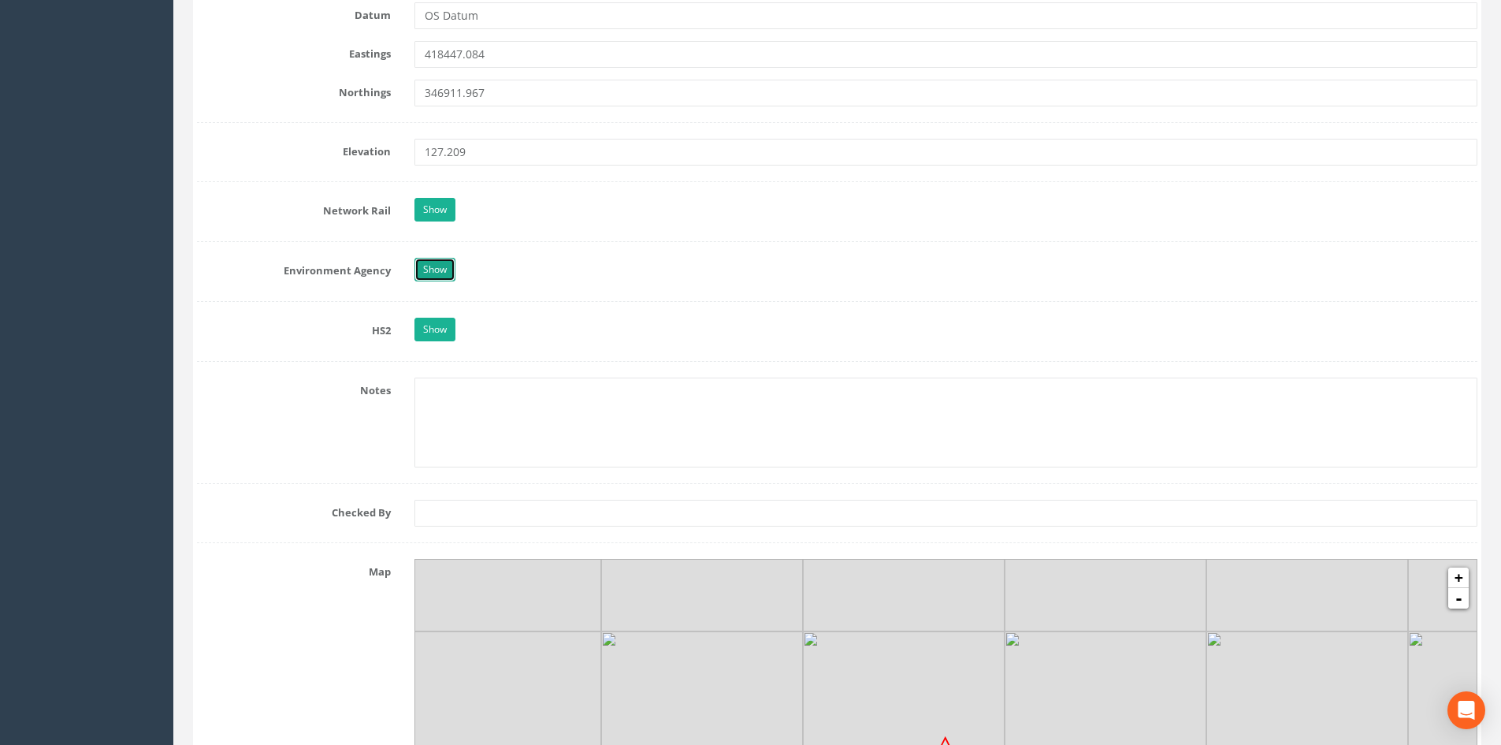
click at [430, 275] on link "Show" at bounding box center [435, 270] width 41 height 24
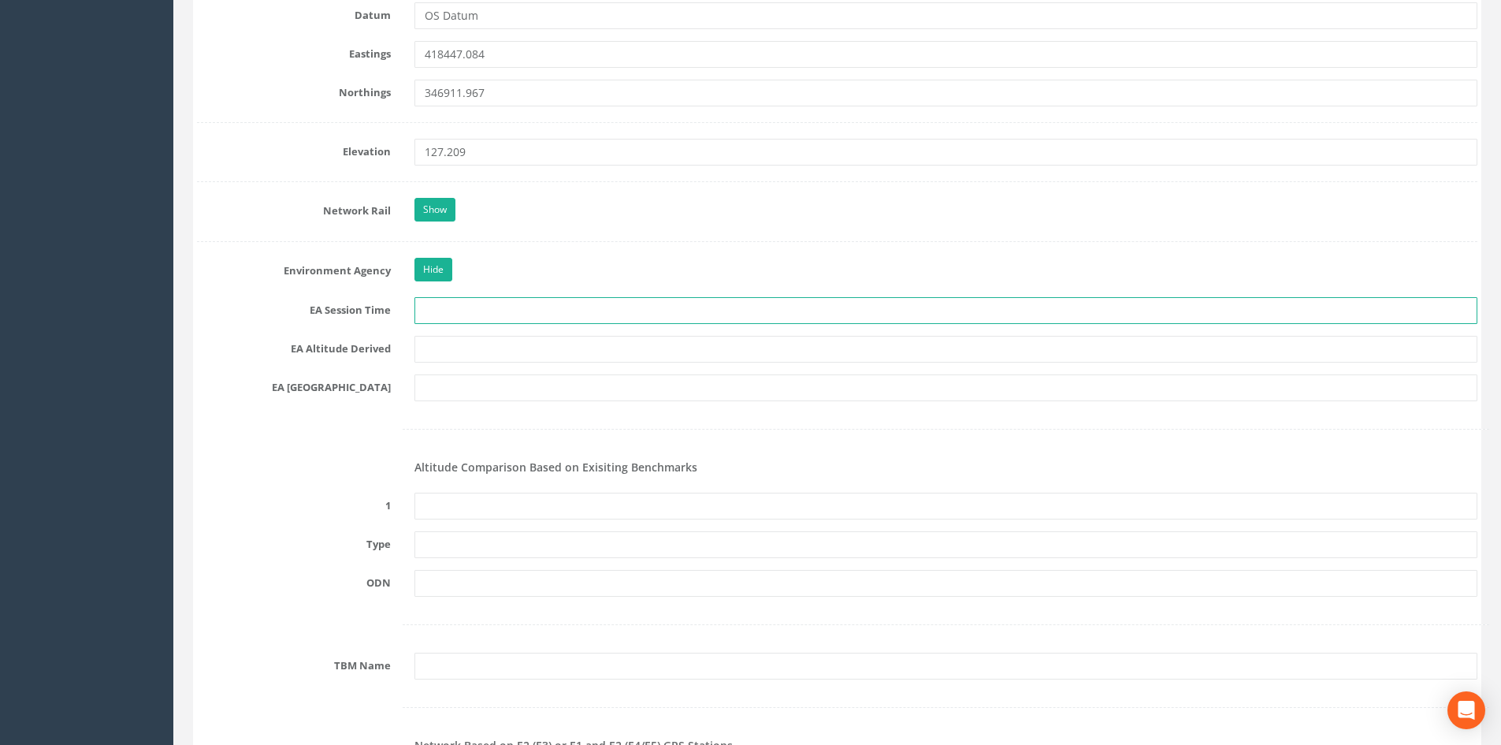
click at [435, 308] on input "text" at bounding box center [946, 310] width 1063 height 27
type input "2 x 3 minutes"
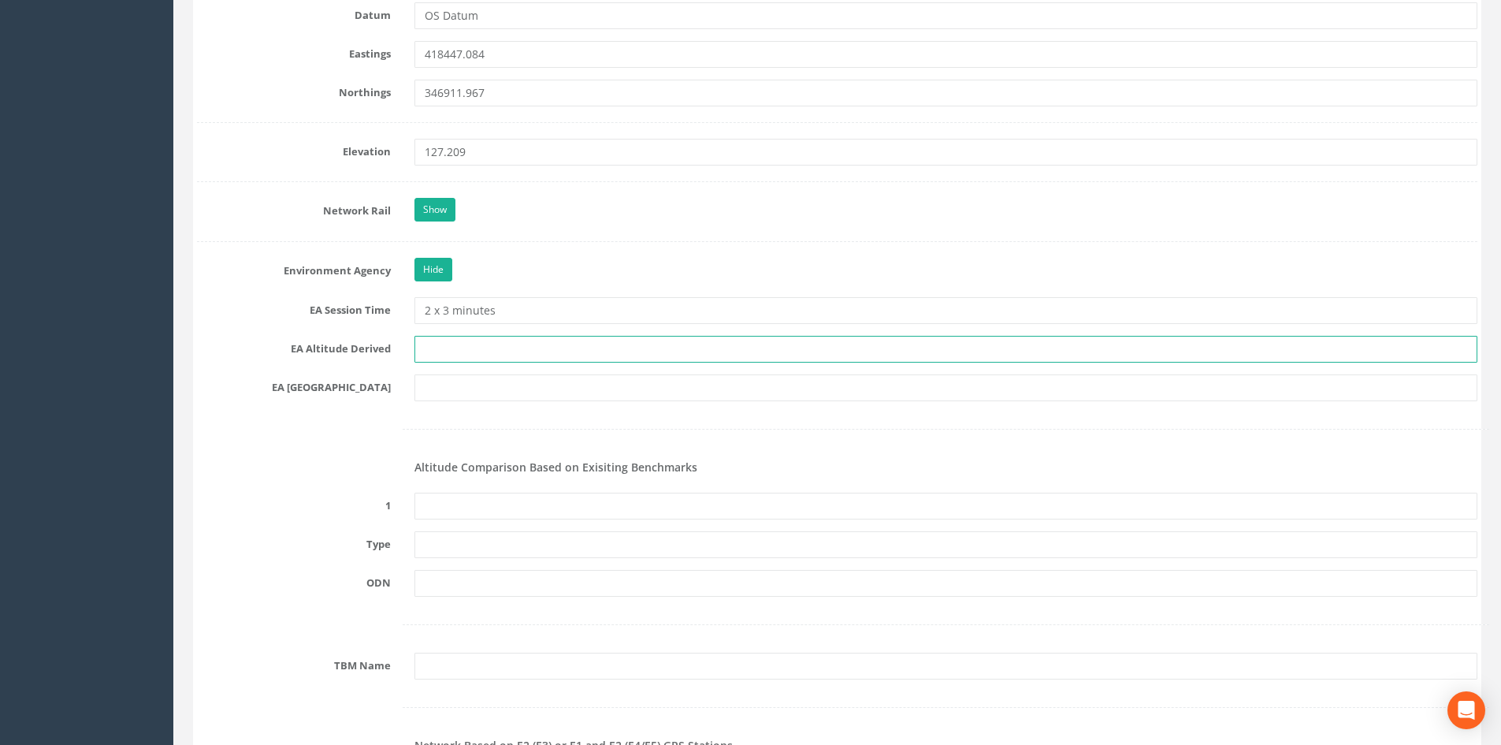
click at [482, 352] on input "text" at bounding box center [946, 349] width 1063 height 27
type input "[PERSON_NAME] VRS/ Best fit Levelling"
click at [494, 387] on input "text" at bounding box center [946, 387] width 1063 height 27
click at [690, 289] on form "Cancel Save Delete Job Number 25PF032748 Job Number Suffix Survey Date 27/08/20…" at bounding box center [837, 704] width 1281 height 3541
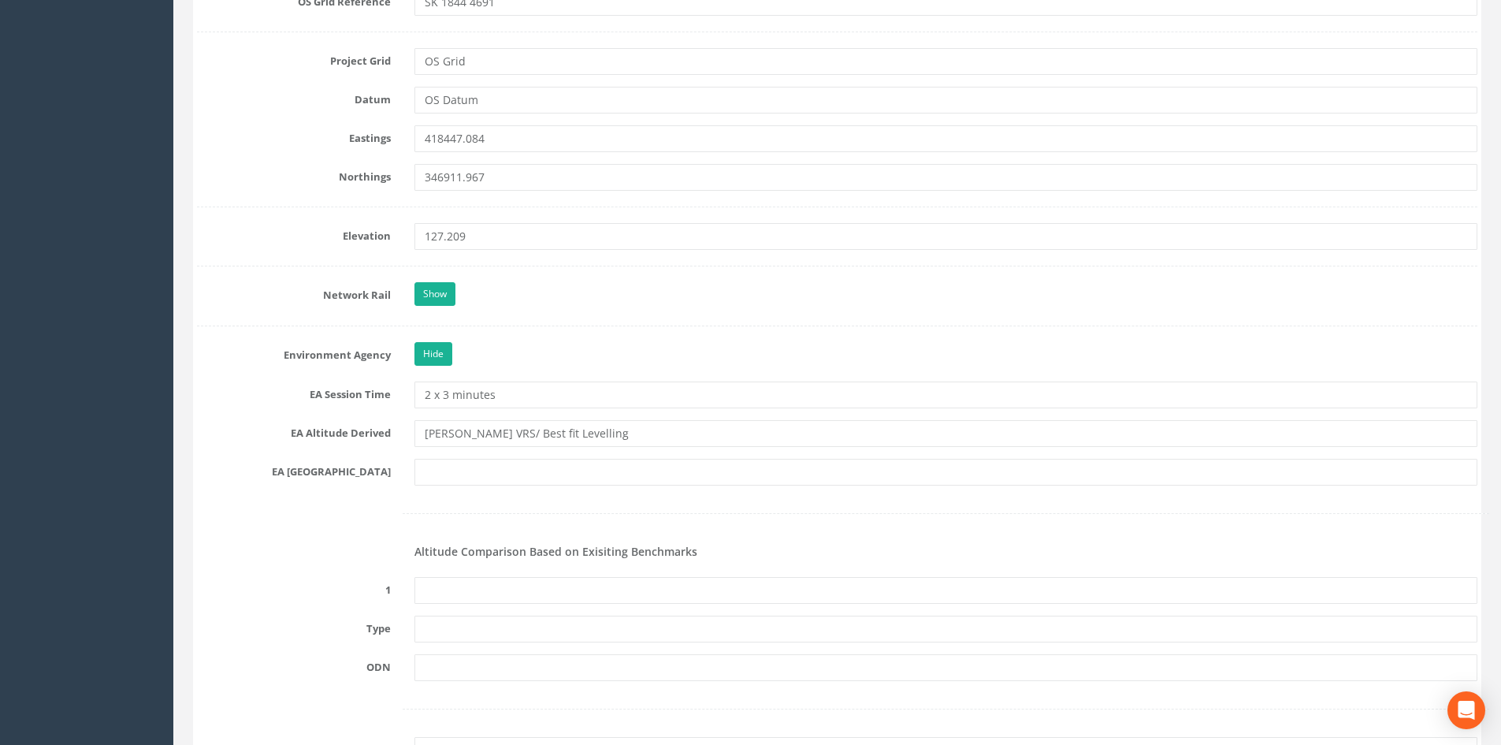
scroll to position [1103, 0]
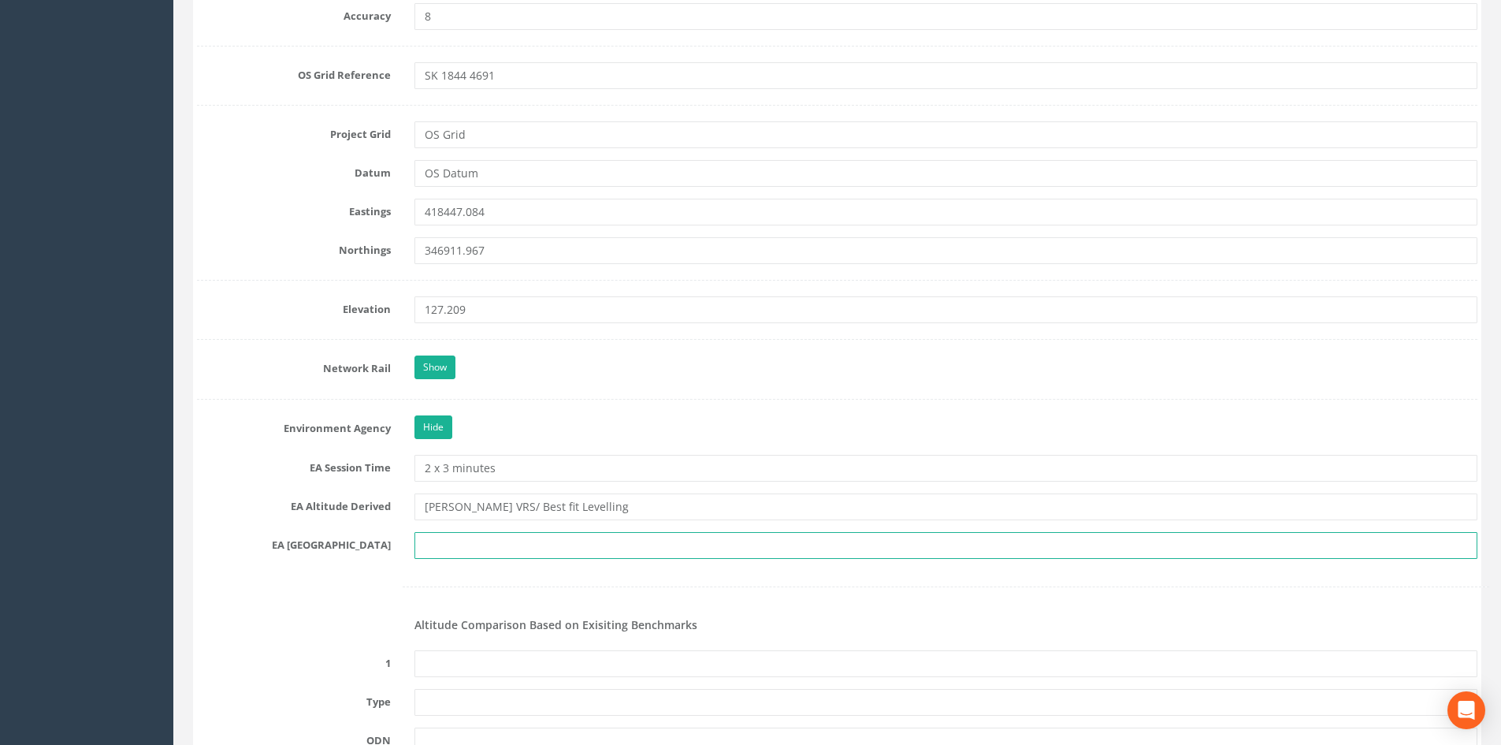
click at [474, 540] on input "text" at bounding box center [946, 545] width 1063 height 27
type input "SK 1846"
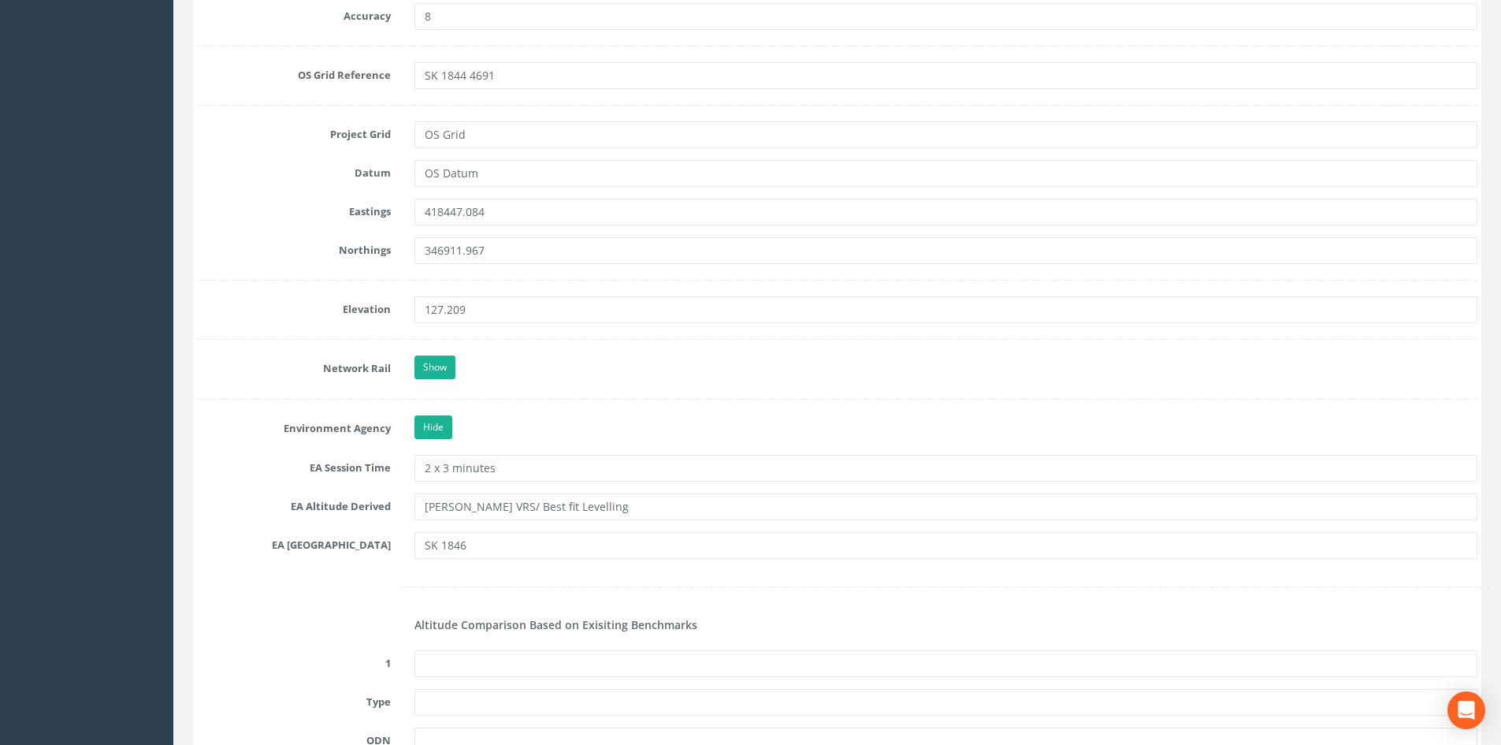
click at [366, 571] on label at bounding box center [294, 574] width 218 height 6
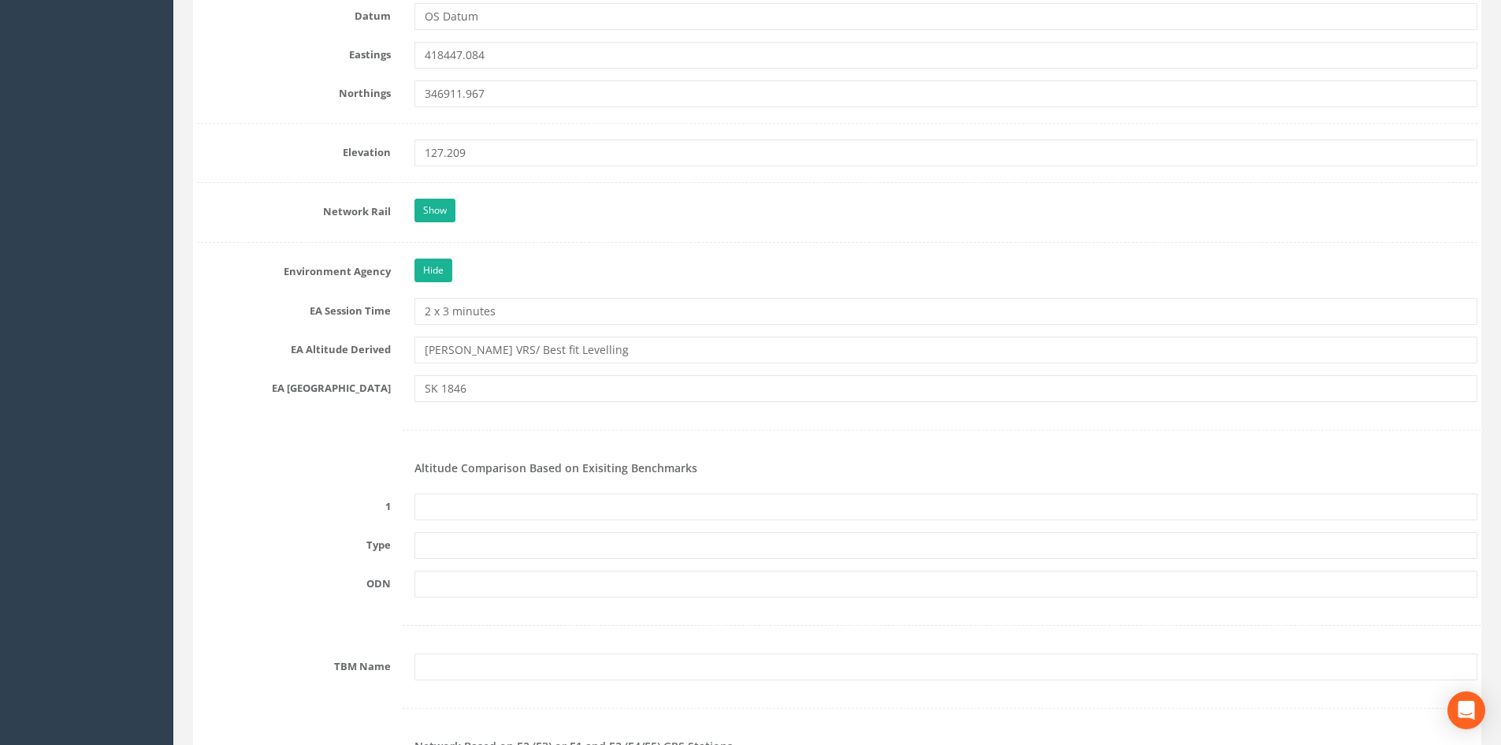
scroll to position [1261, 0]
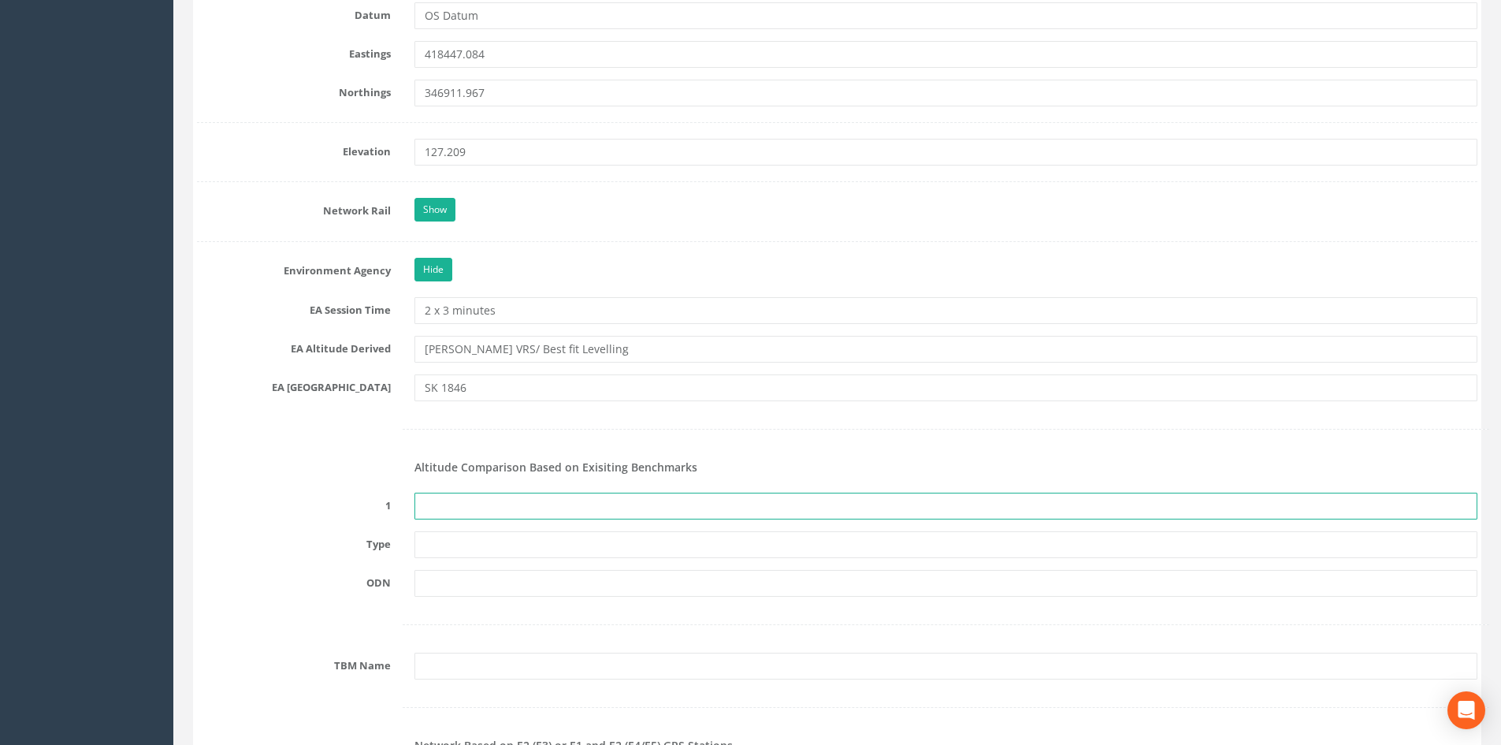
click at [488, 500] on input "text" at bounding box center [946, 506] width 1063 height 27
paste input "PRS975130397516"
type input "PRS975130397516"
drag, startPoint x: 535, startPoint y: 497, endPoint x: 361, endPoint y: 501, distance: 174.2
click at [361, 501] on div "1 PRS975130397516" at bounding box center [837, 506] width 1304 height 27
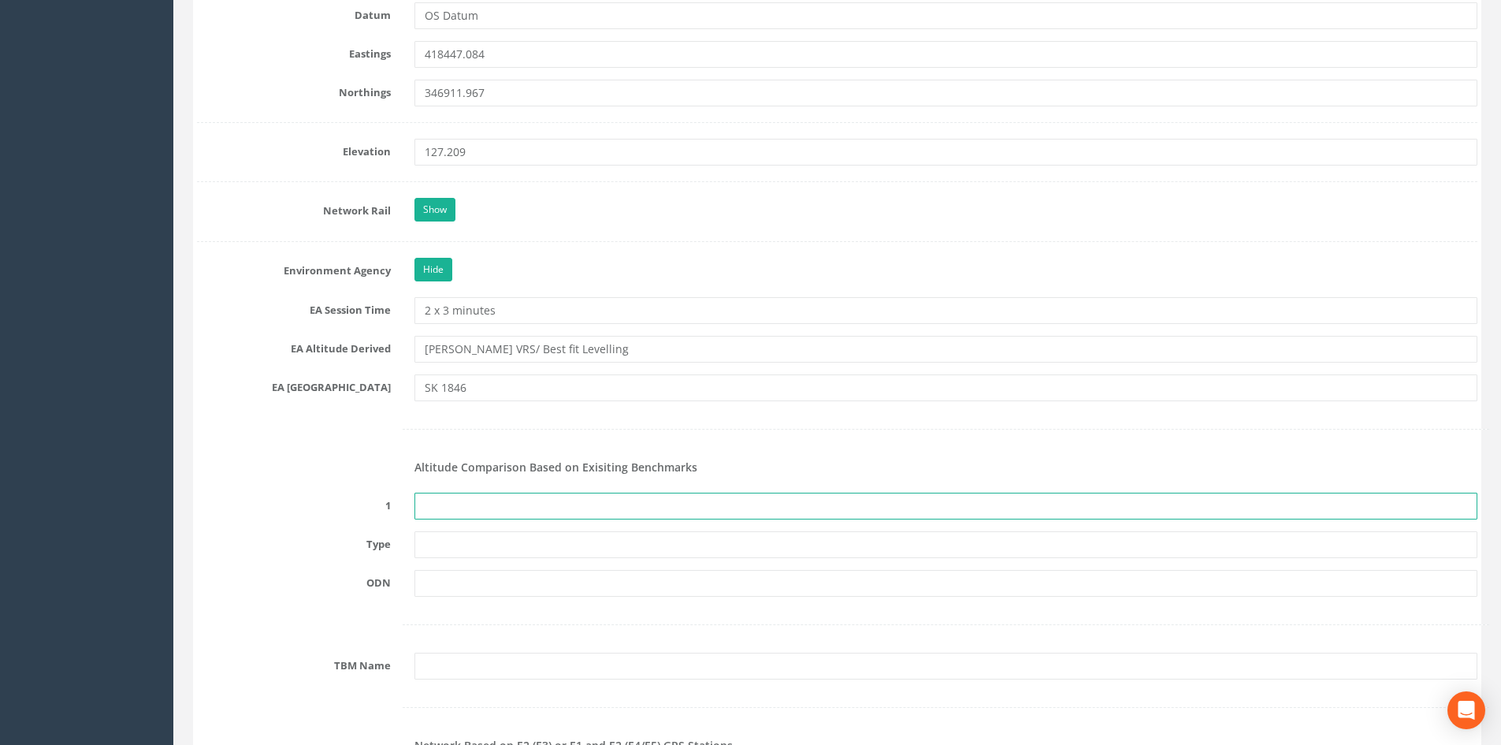
click at [437, 504] on input "text" at bounding box center [946, 506] width 1063 height 27
type input "None Recovered"
click at [343, 592] on div "ODN" at bounding box center [837, 583] width 1304 height 27
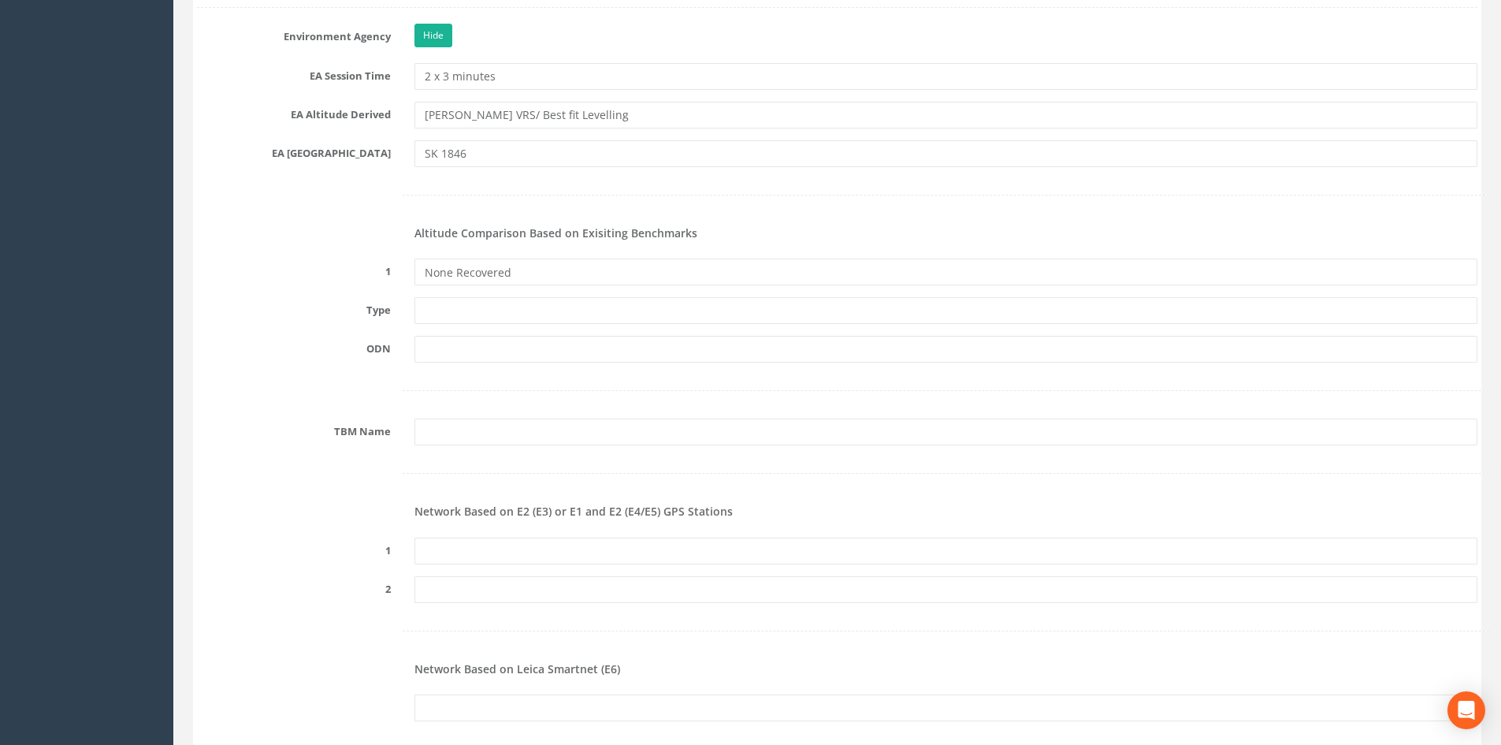
scroll to position [1497, 0]
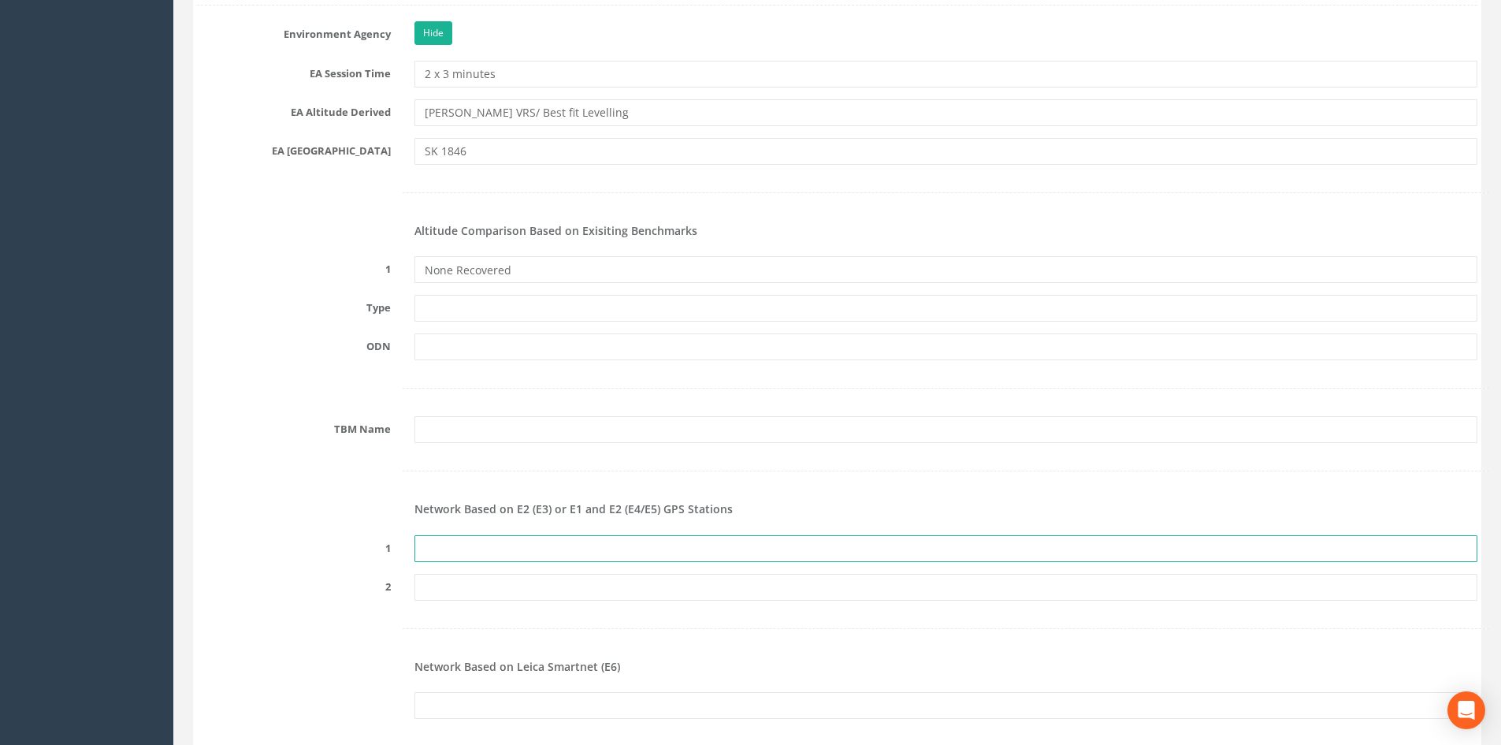
click at [464, 545] on input "text" at bounding box center [946, 548] width 1063 height 27
paste input "PRS975130397516"
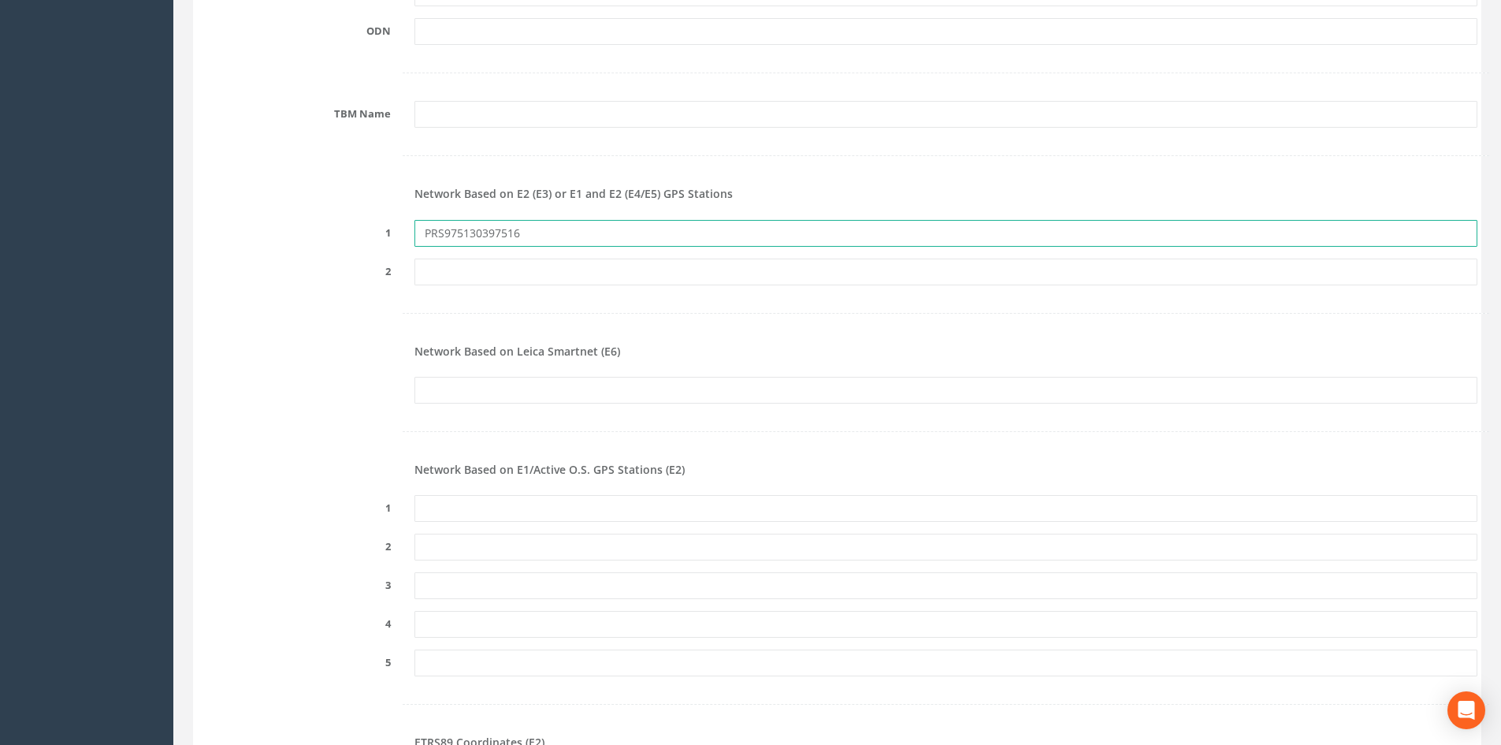
scroll to position [1891, 0]
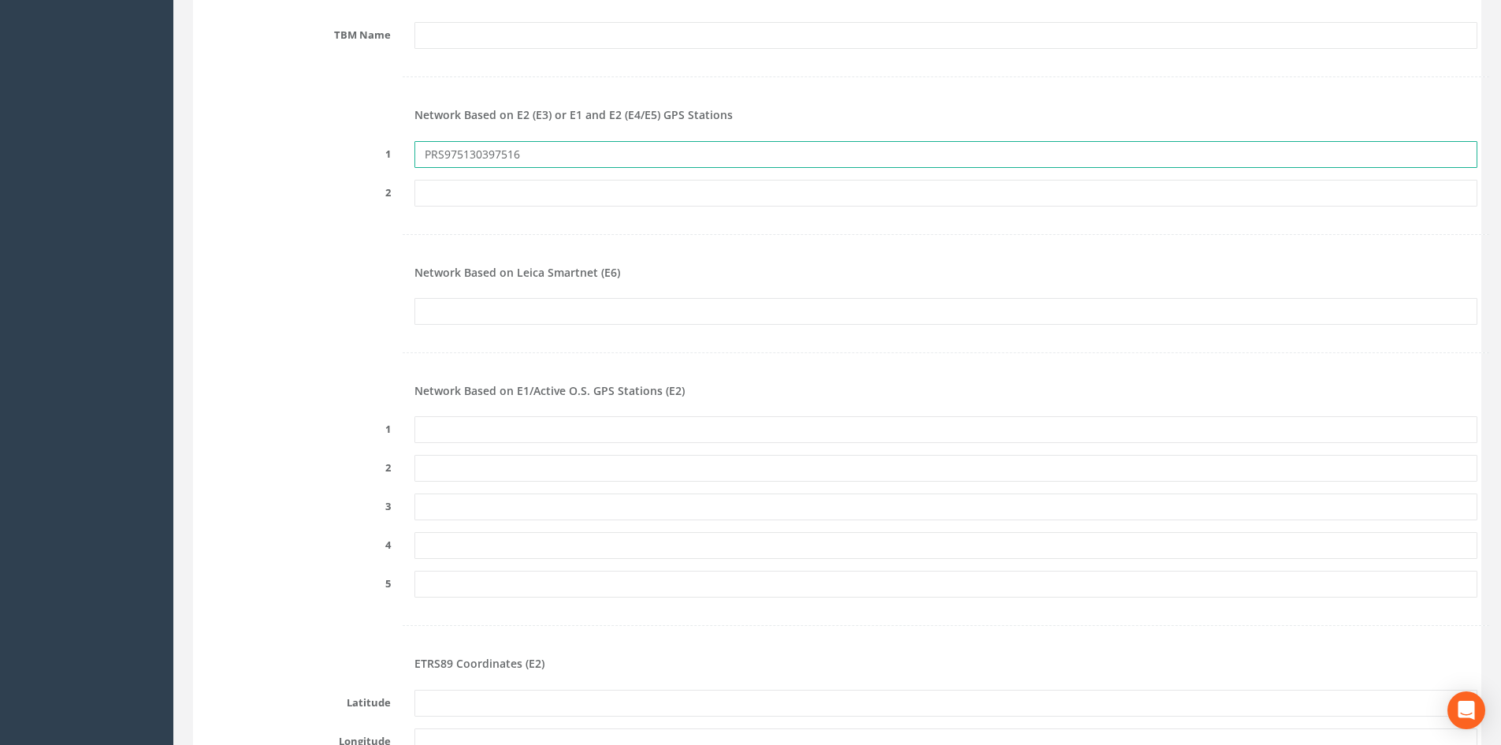
type input "PRS975130397516"
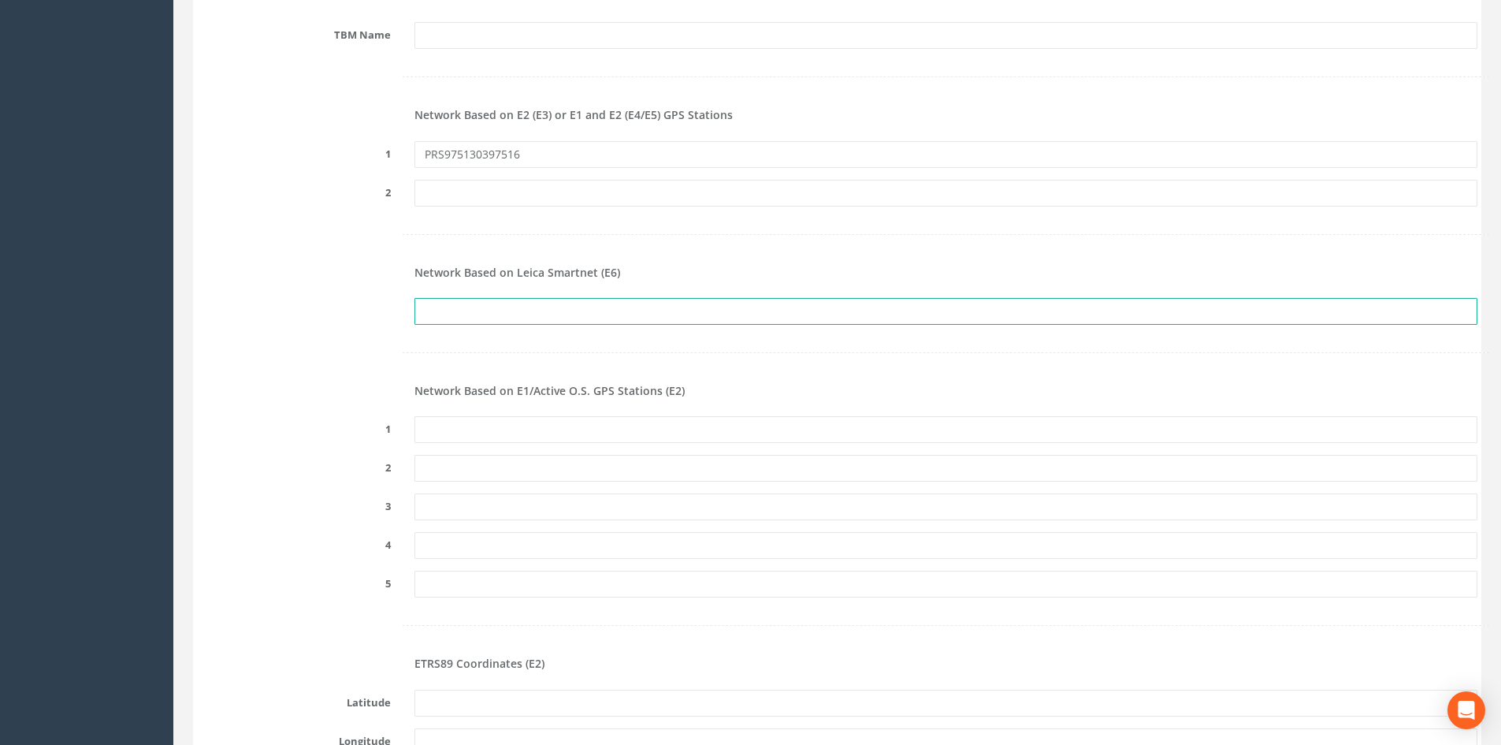
click at [518, 319] on input "text" at bounding box center [946, 311] width 1063 height 27
paste input "PRS975130397516"
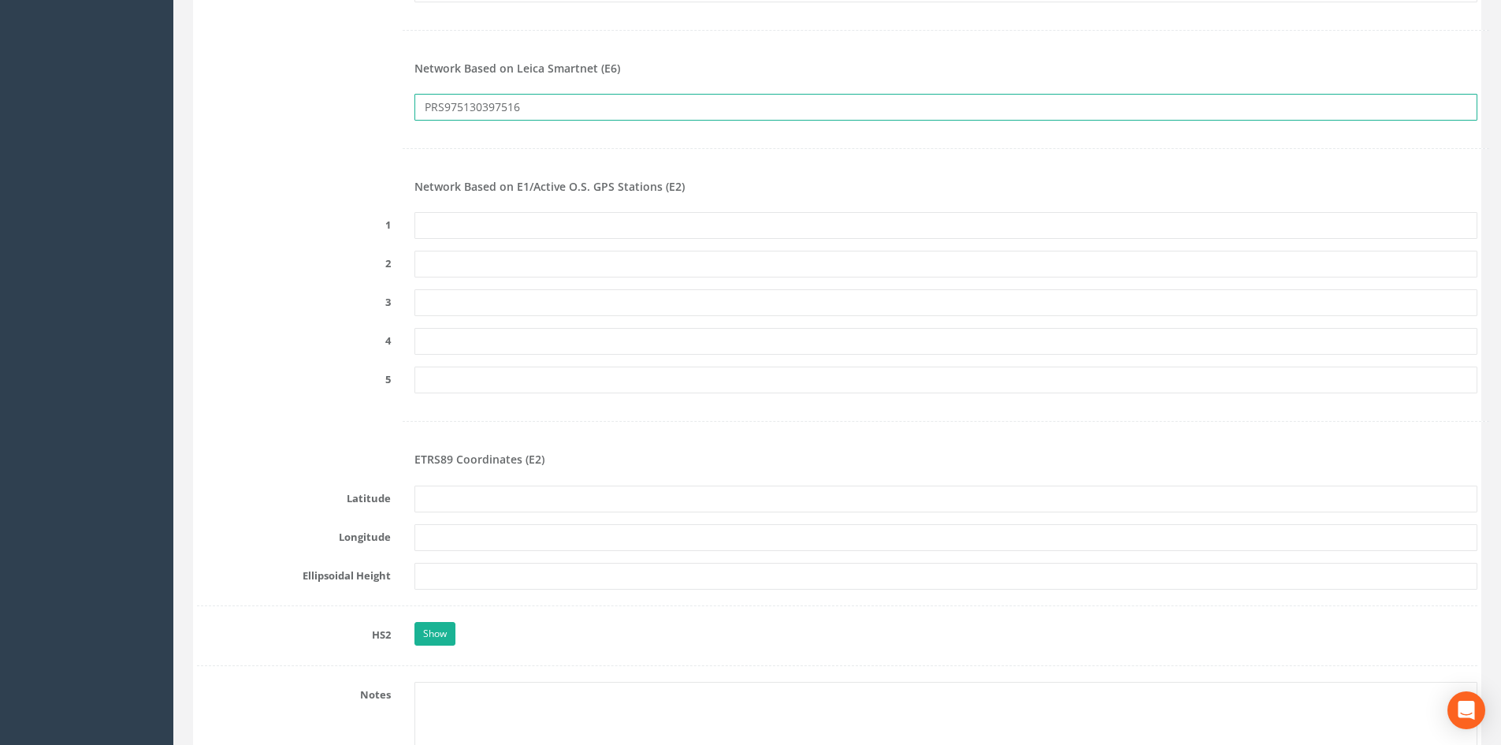
scroll to position [2049, 0]
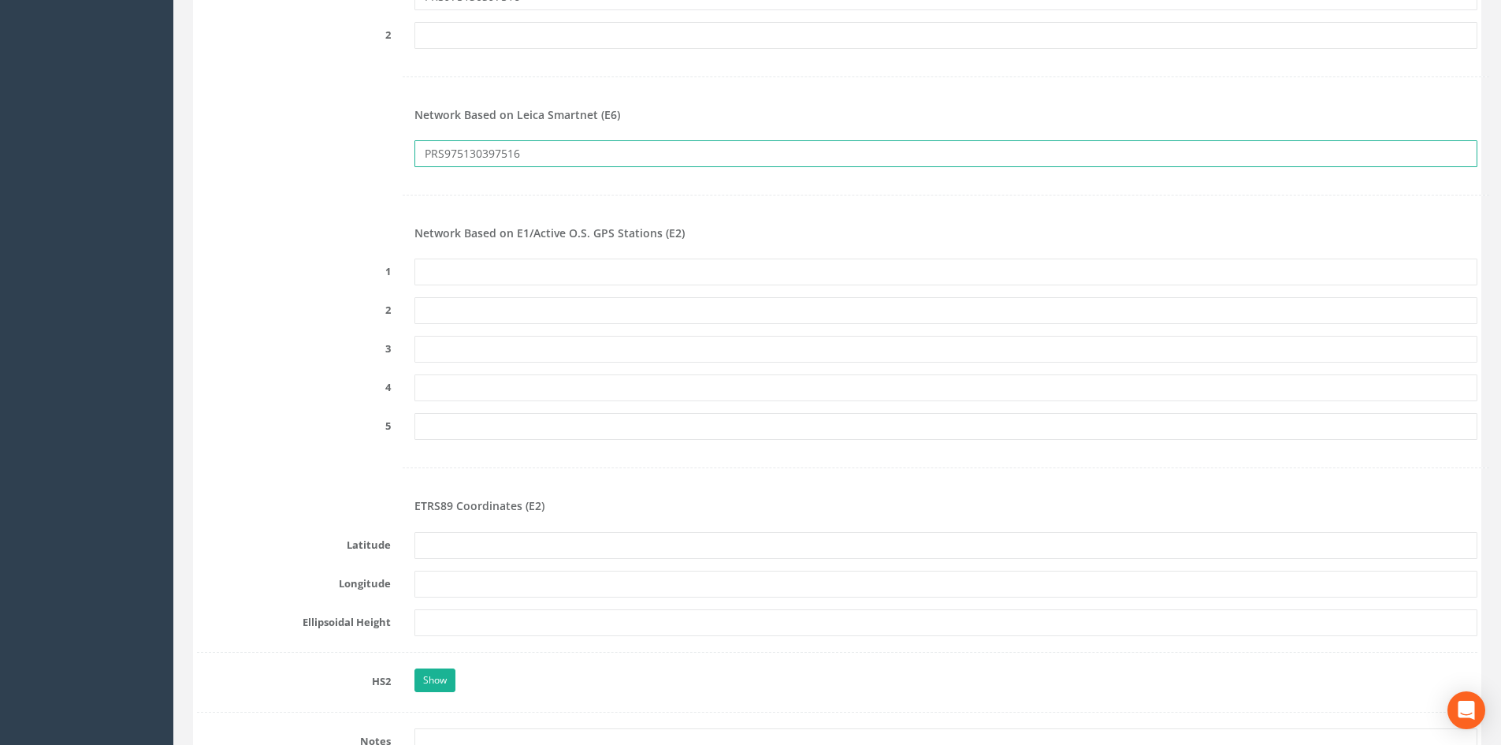
type input "PRS975130397516"
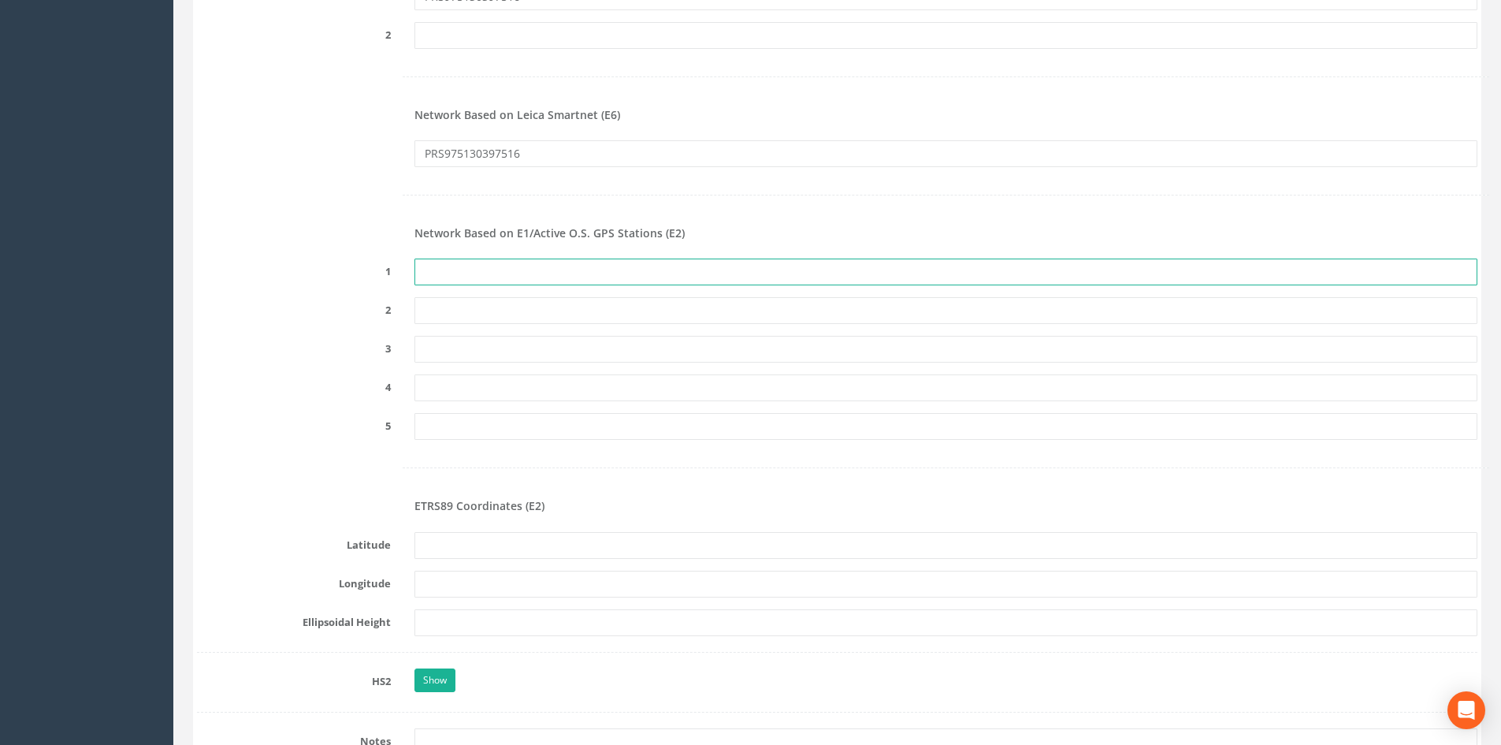
click at [504, 281] on input "text" at bounding box center [946, 271] width 1063 height 27
paste input "PRS975130397516"
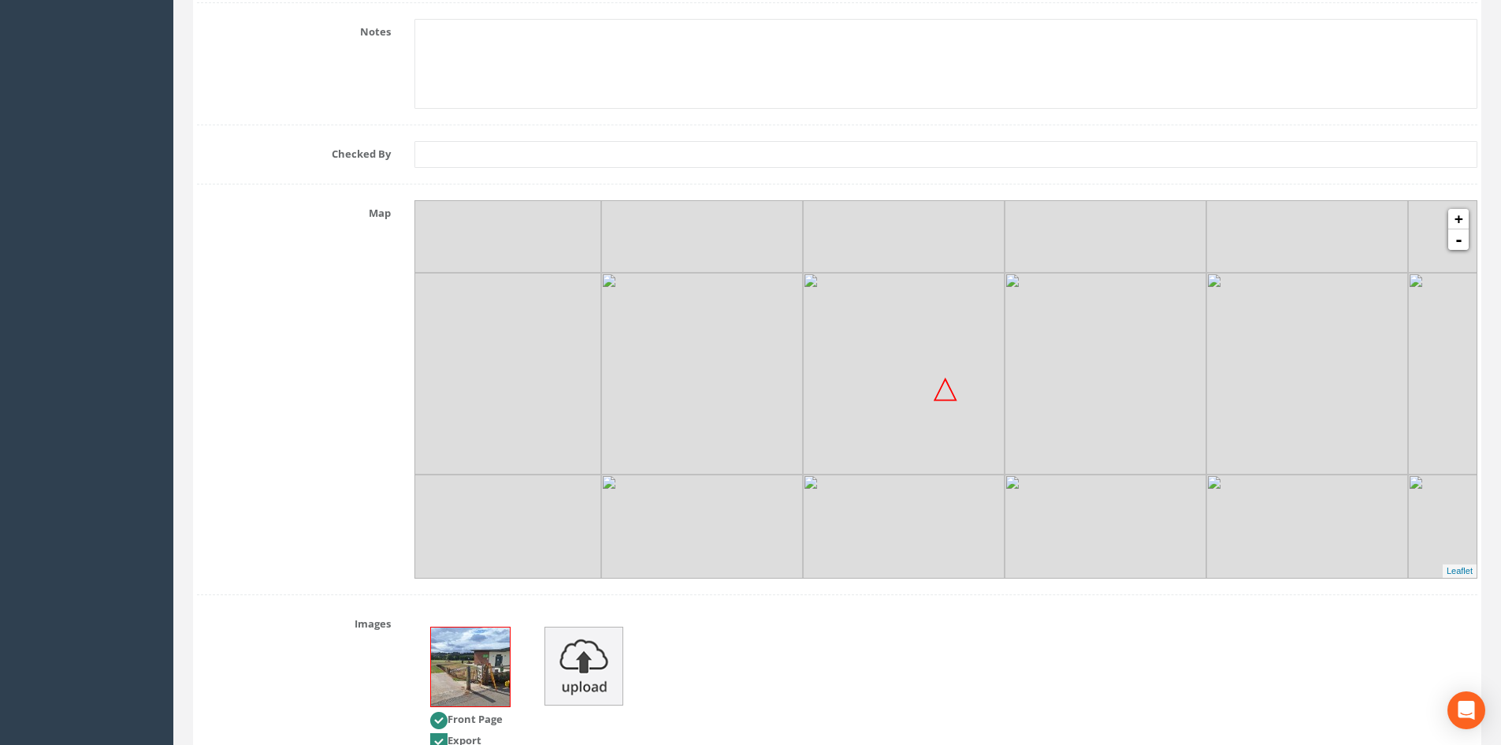
scroll to position [3070, 0]
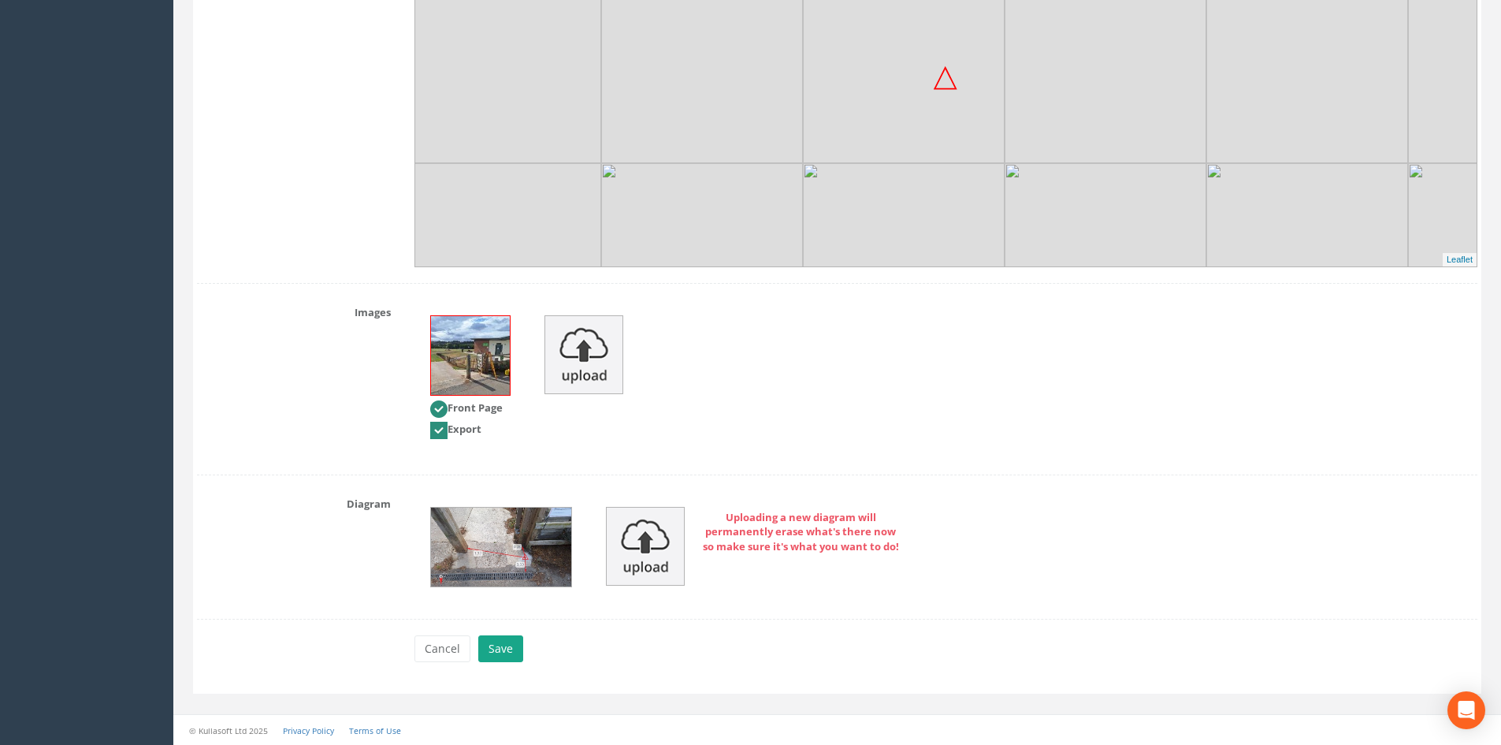
type input "PRS975130397516"
click at [509, 641] on button "Save" at bounding box center [500, 648] width 45 height 27
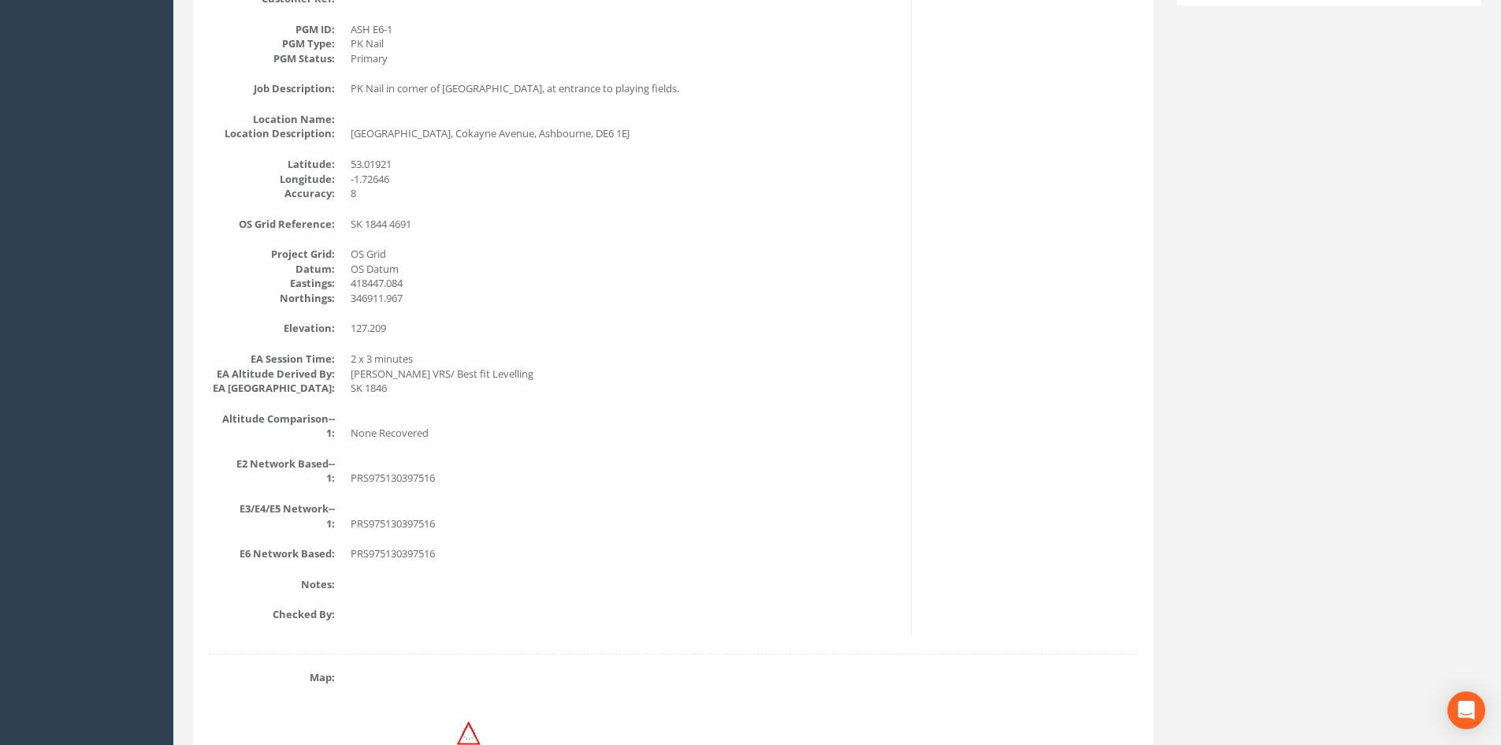
scroll to position [84, 0]
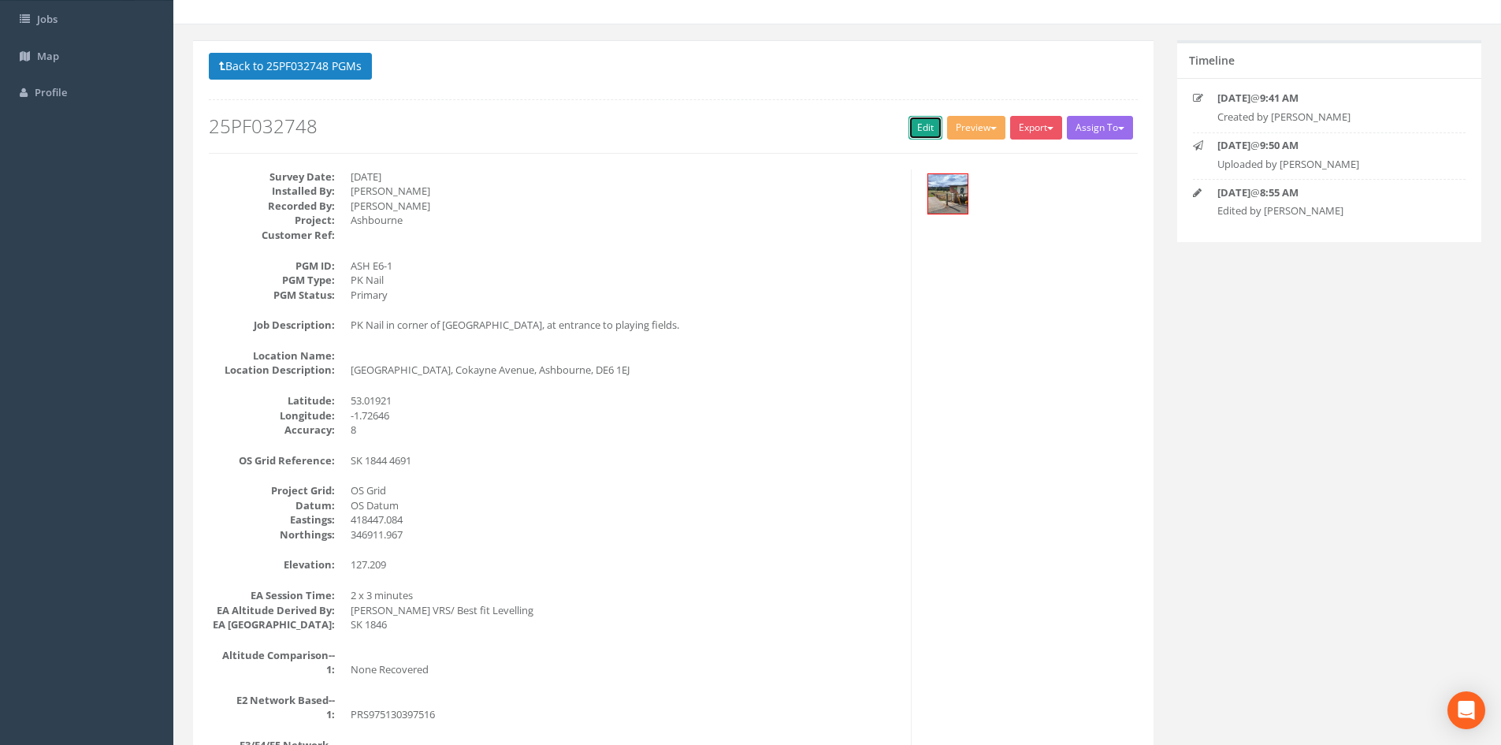
click at [917, 125] on link "Edit" at bounding box center [926, 128] width 34 height 24
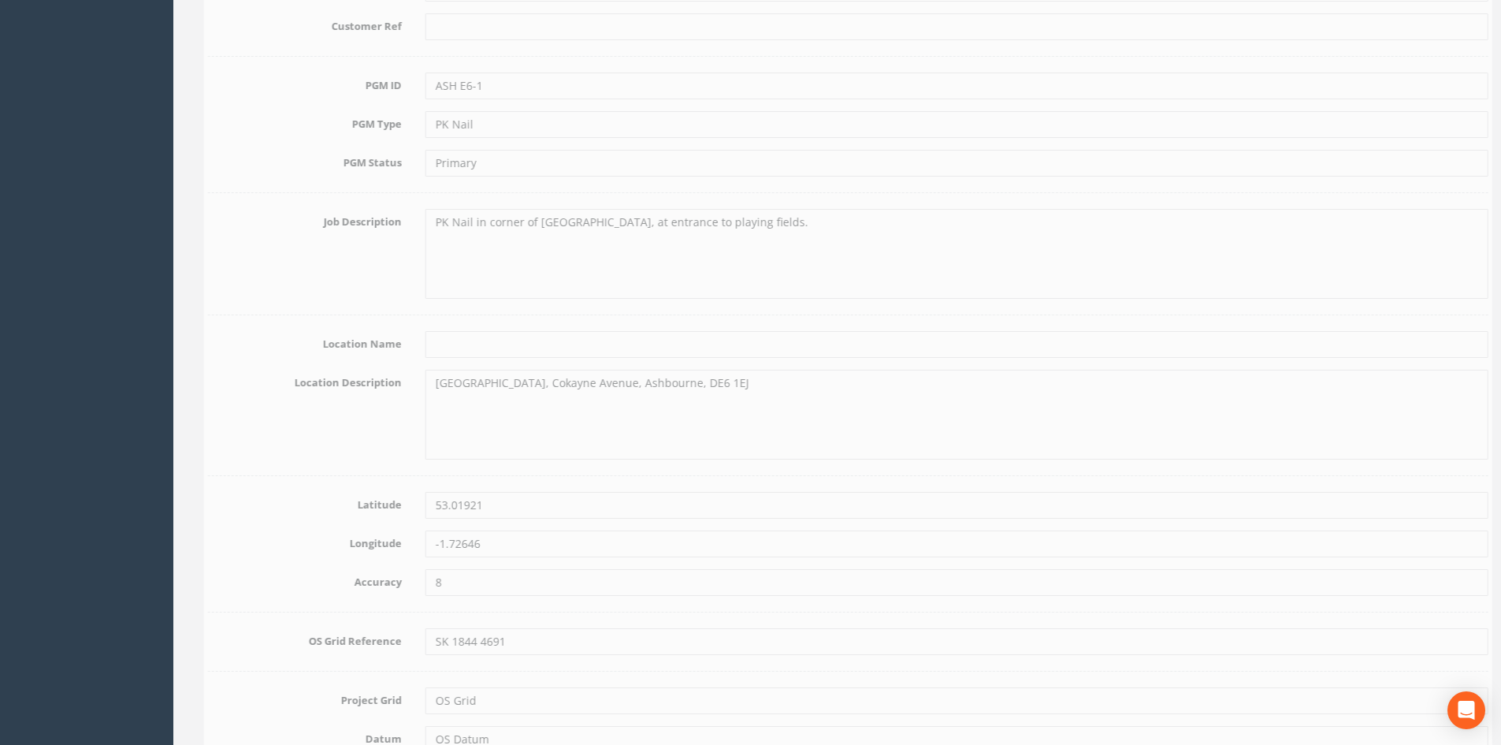
scroll to position [557, 0]
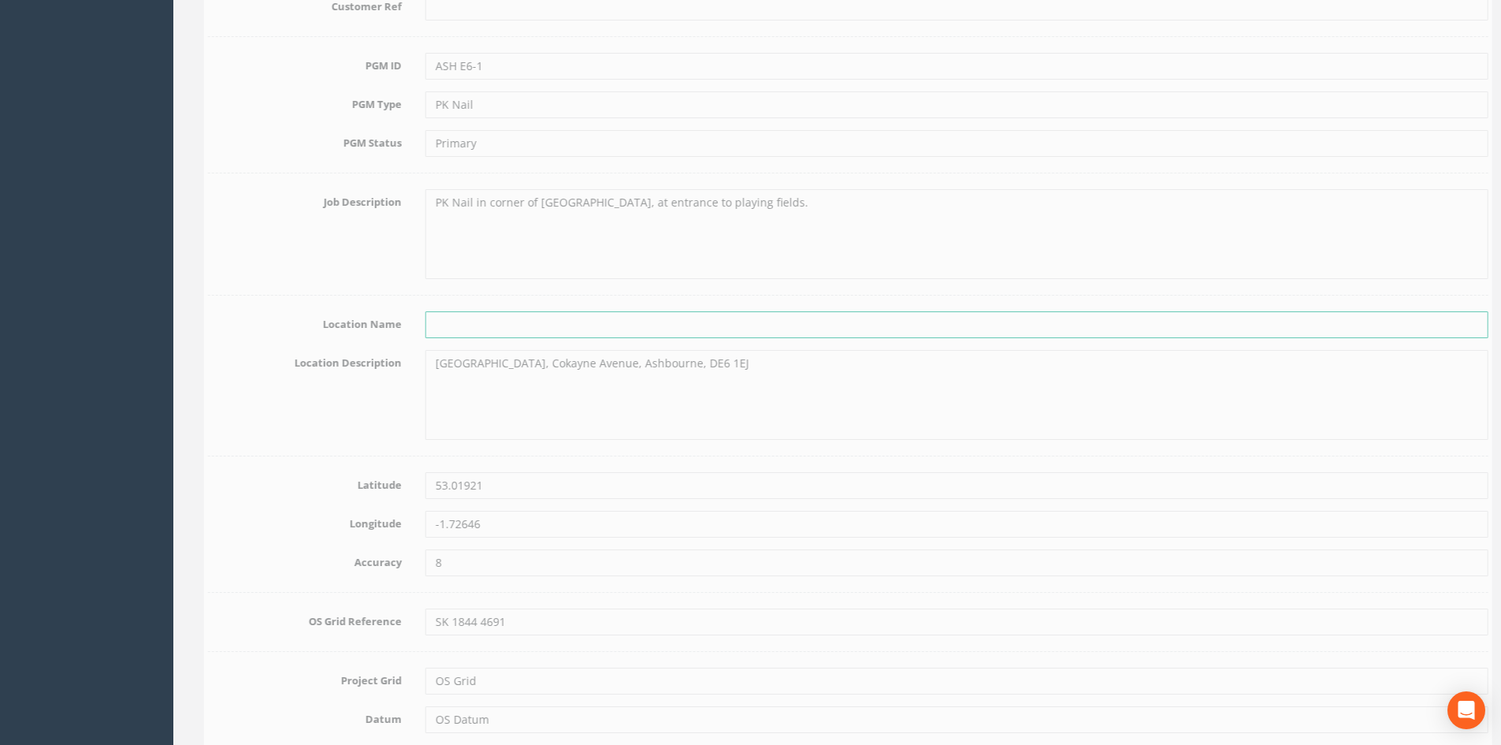
click at [480, 331] on input "text" at bounding box center [946, 324] width 1063 height 27
type input "a"
type input "Ashbourne Primary School Car Park"
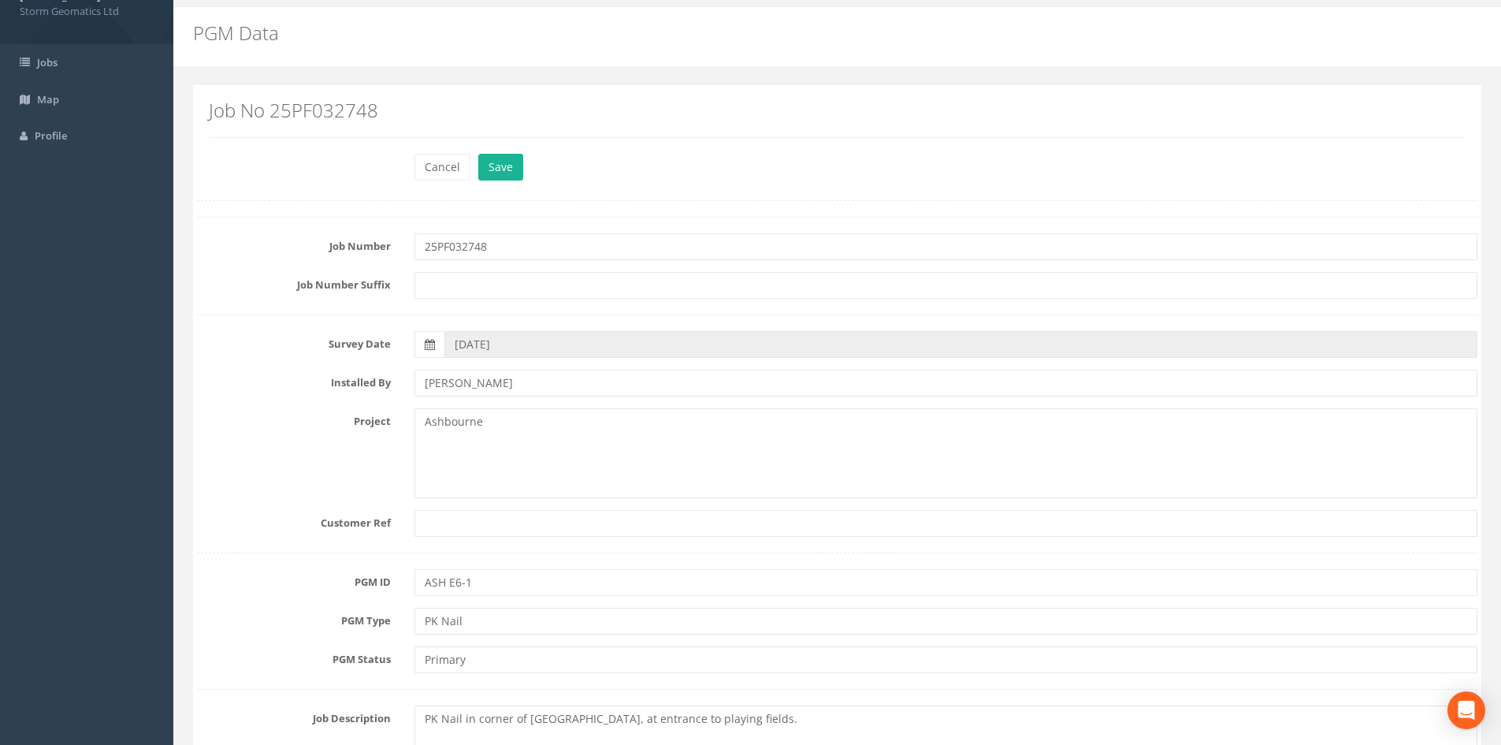
scroll to position [0, 0]
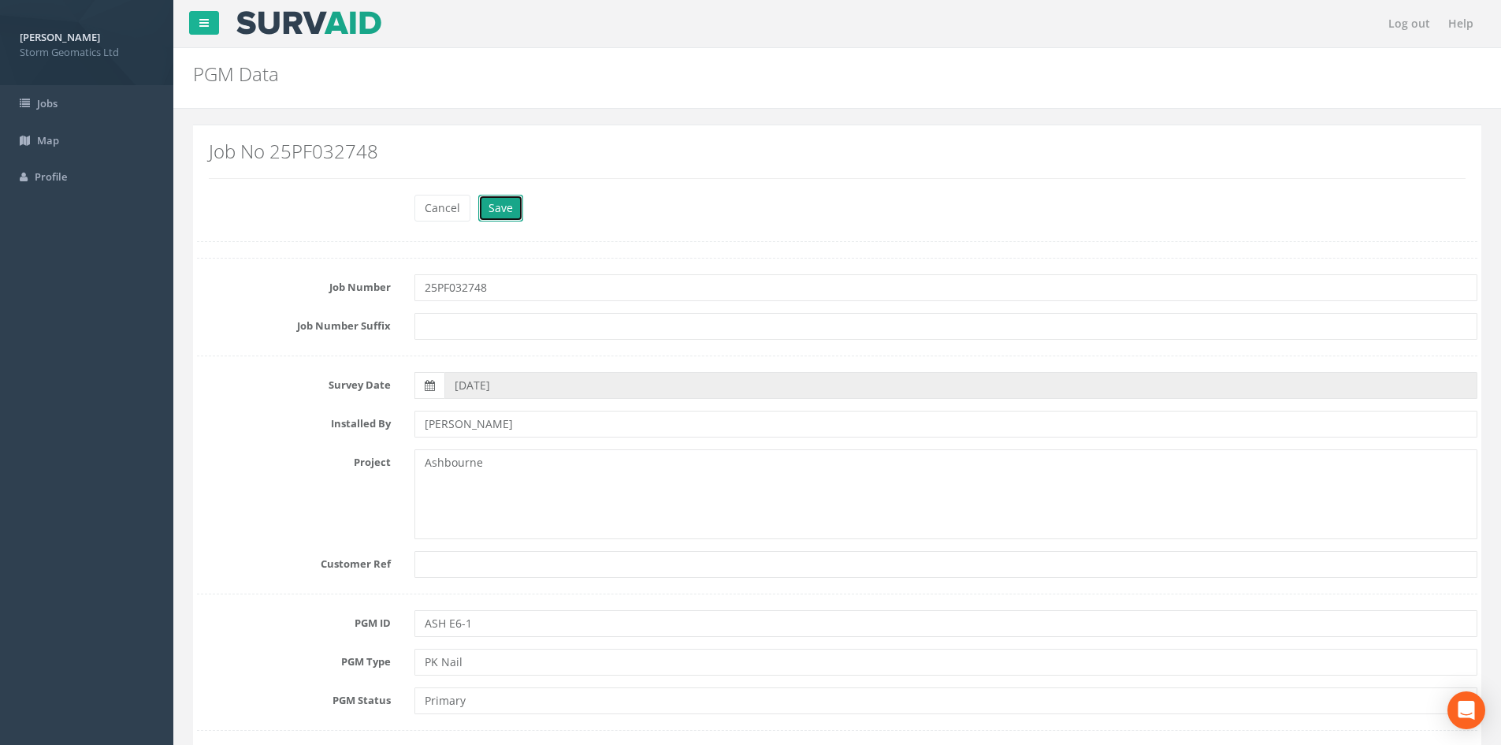
click at [520, 198] on button "Save" at bounding box center [500, 208] width 45 height 27
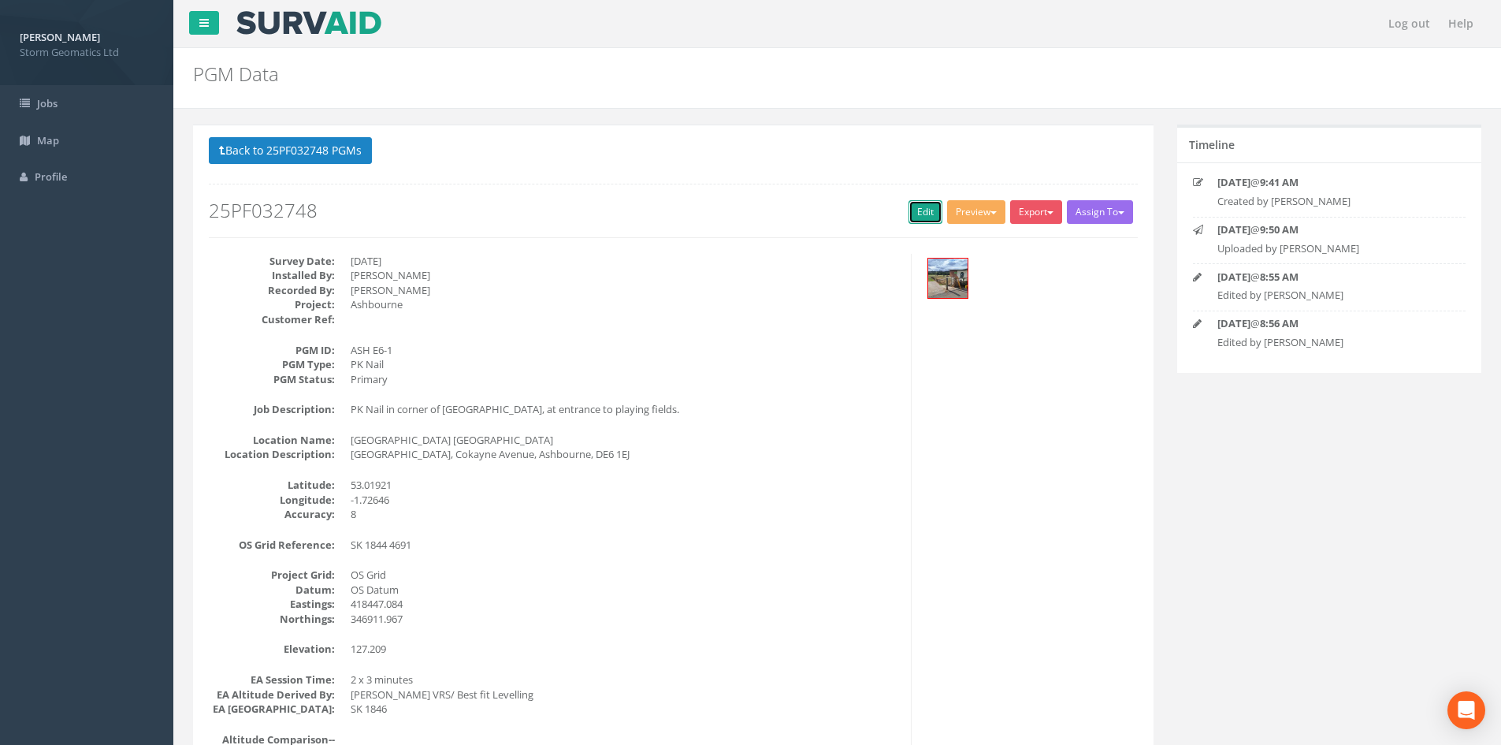
click at [919, 212] on link "Edit" at bounding box center [926, 212] width 34 height 24
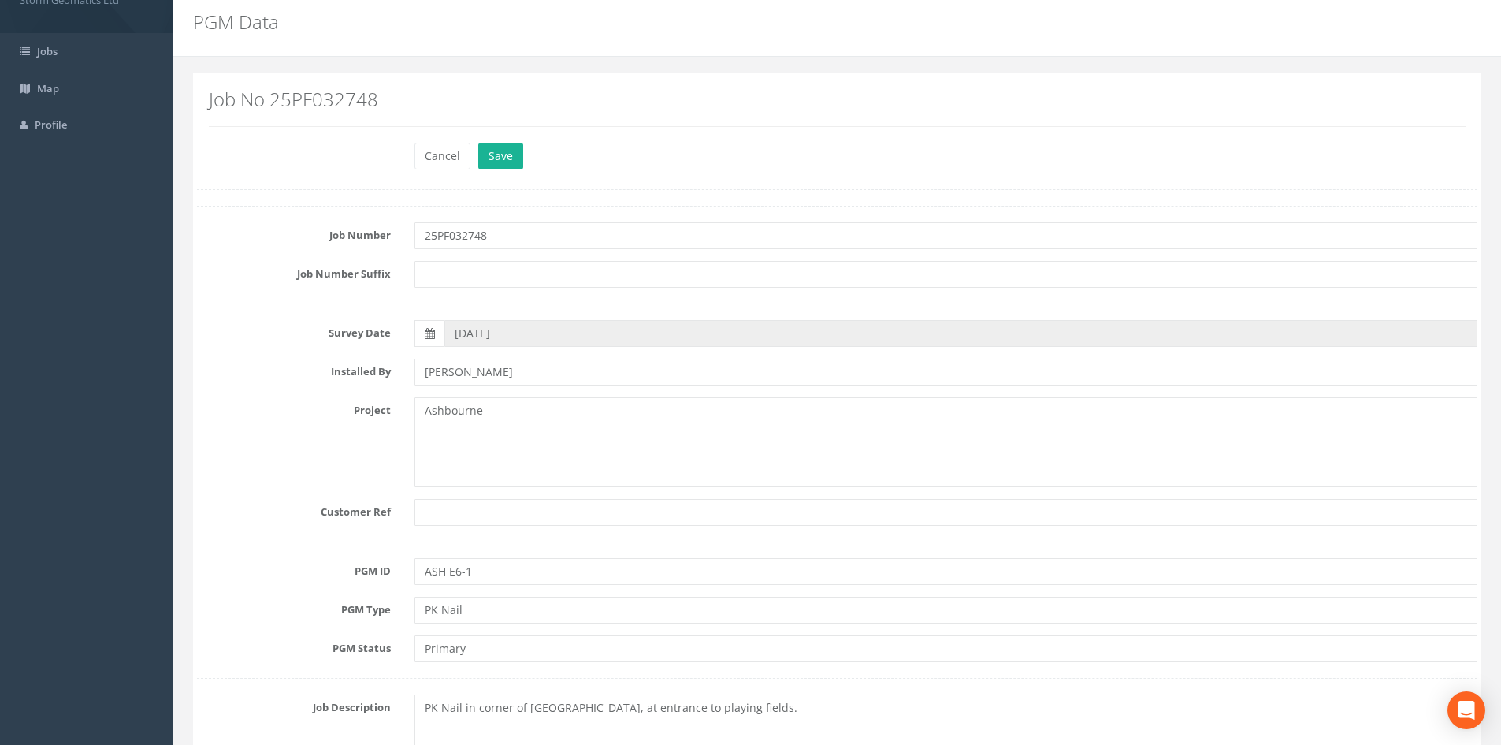
scroll to position [315, 0]
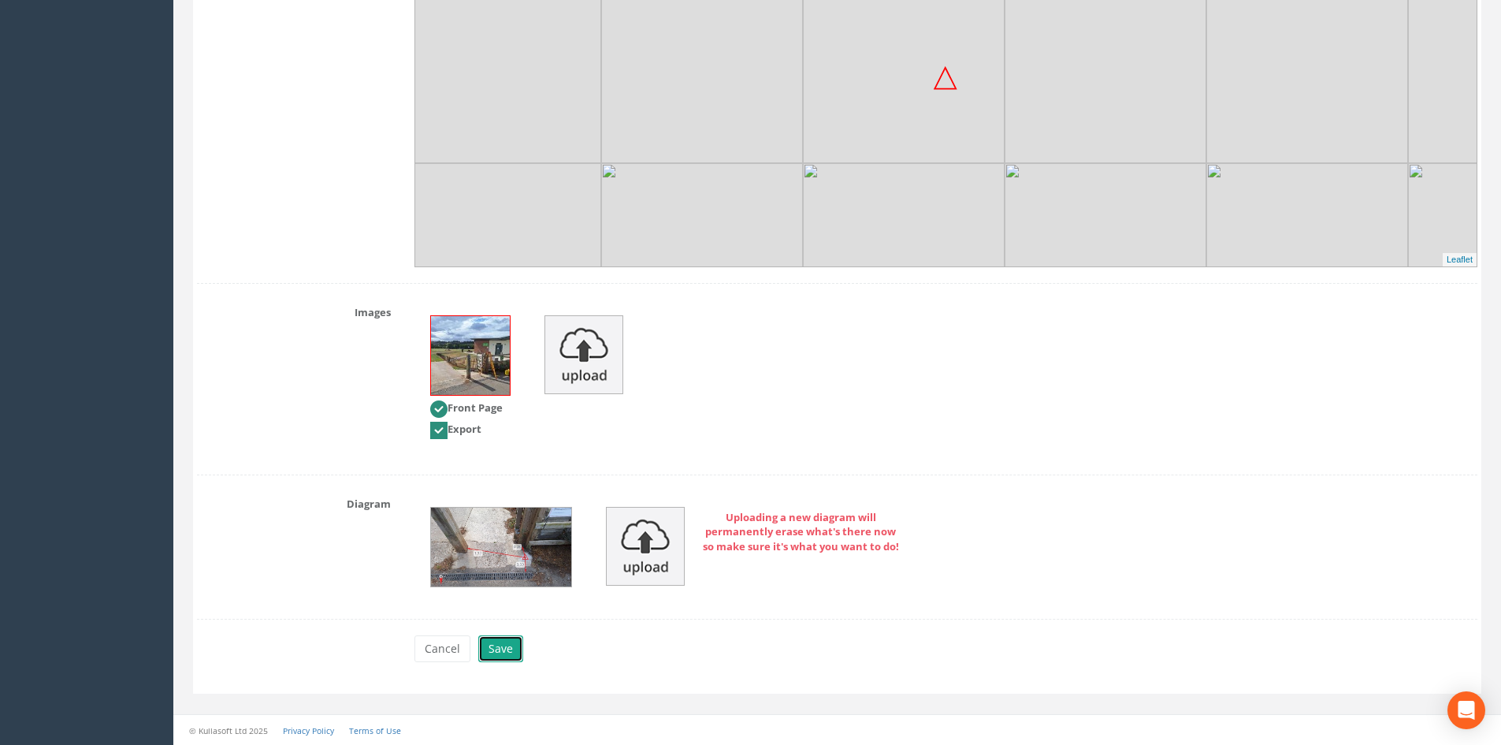
click at [494, 645] on button "Save" at bounding box center [500, 648] width 45 height 27
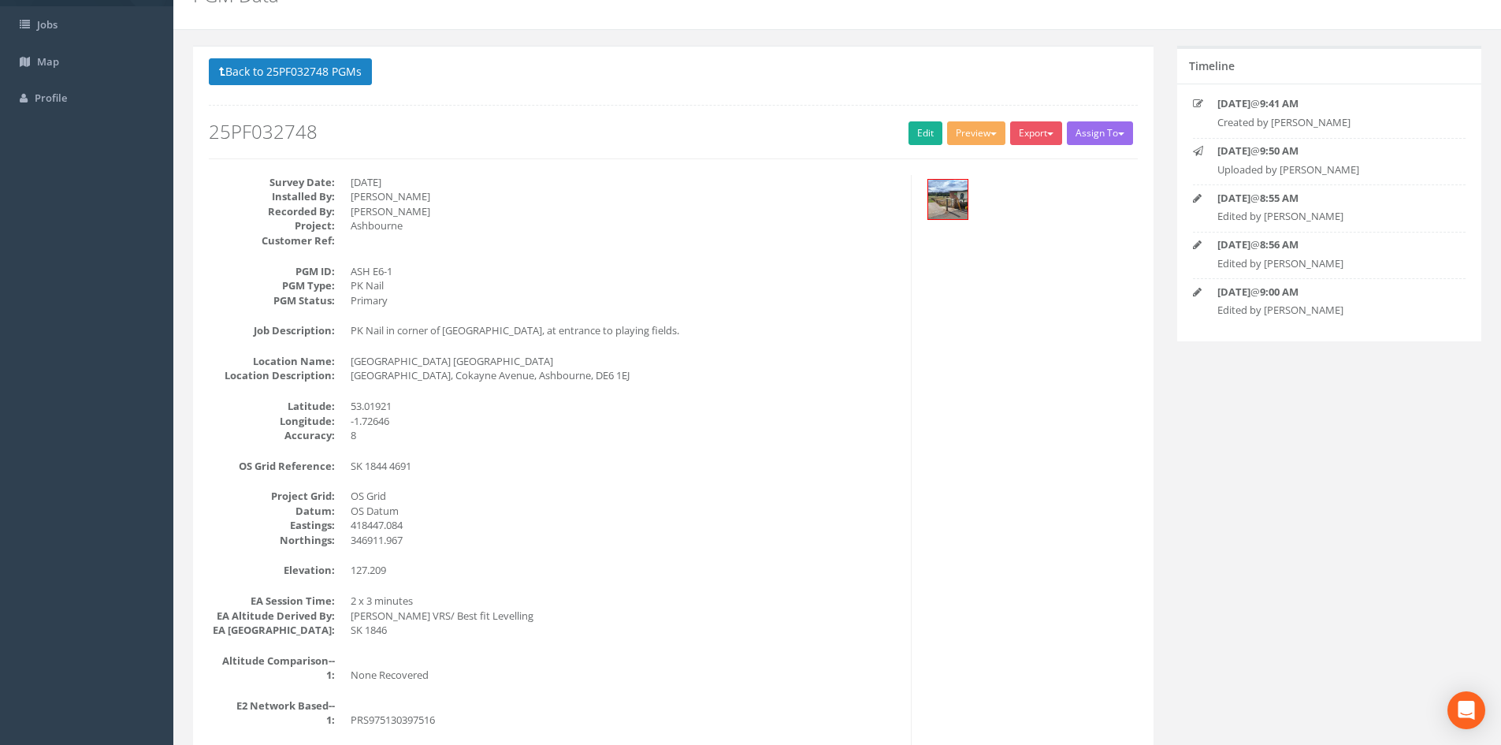
scroll to position [158, 0]
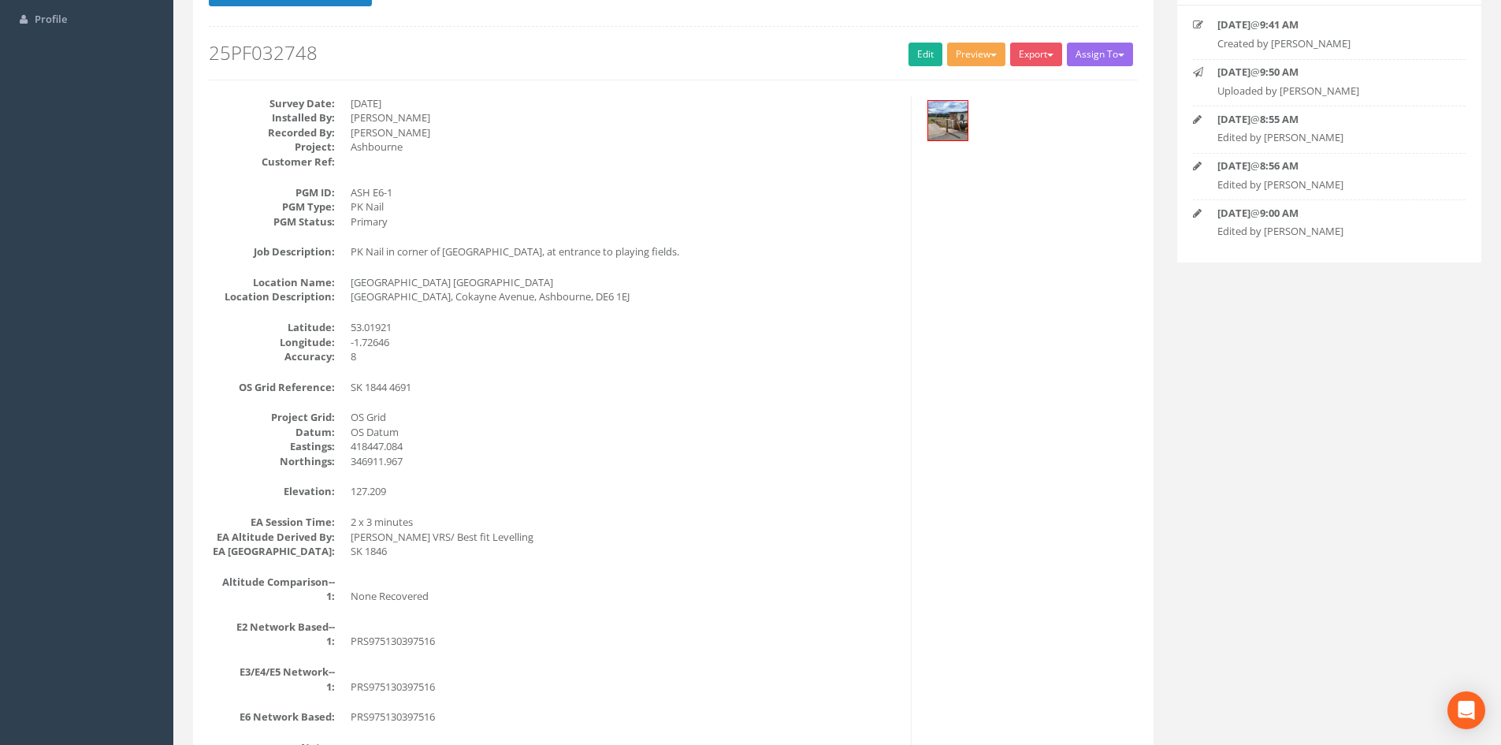
click at [964, 55] on button "Preview" at bounding box center [976, 55] width 58 height 24
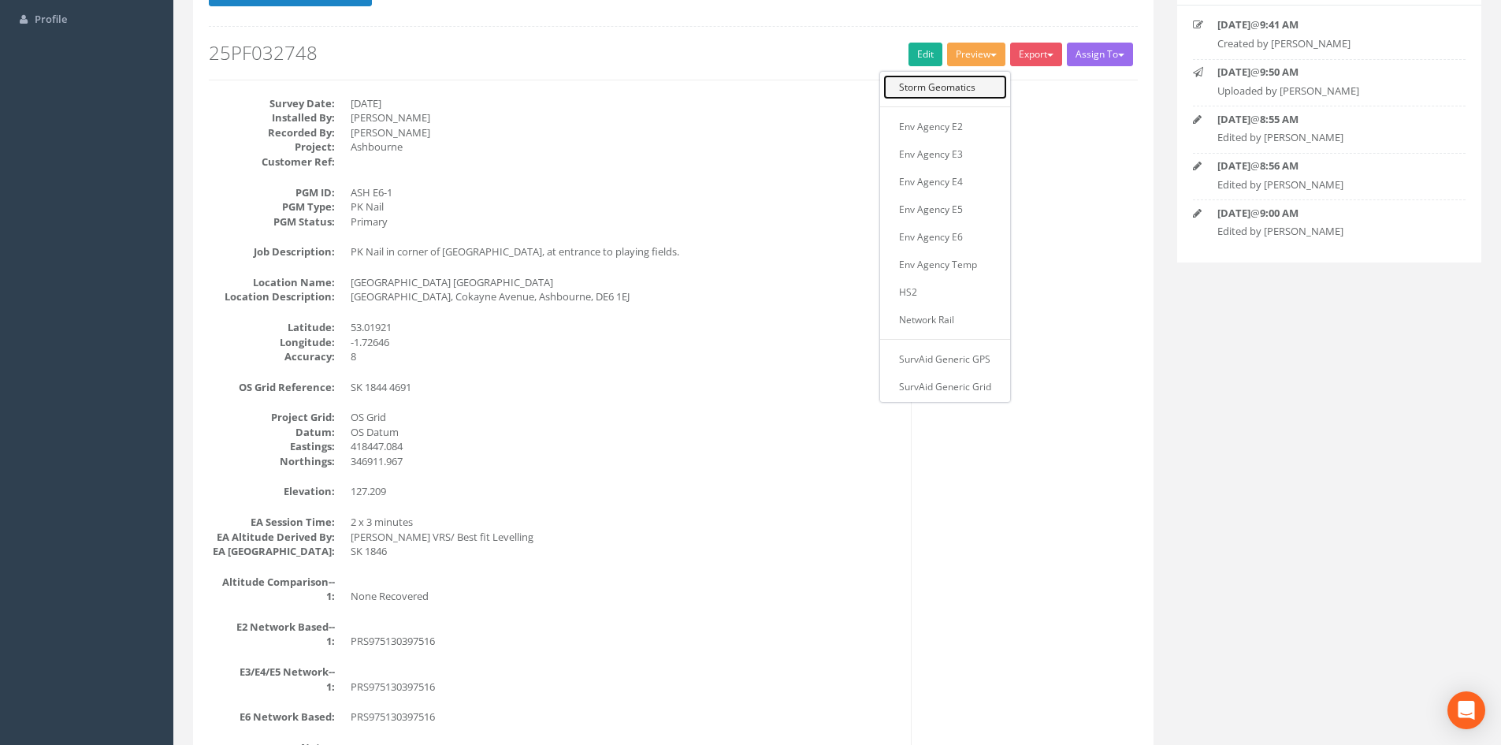
click at [955, 88] on link "Storm Geomatics" at bounding box center [945, 87] width 124 height 24
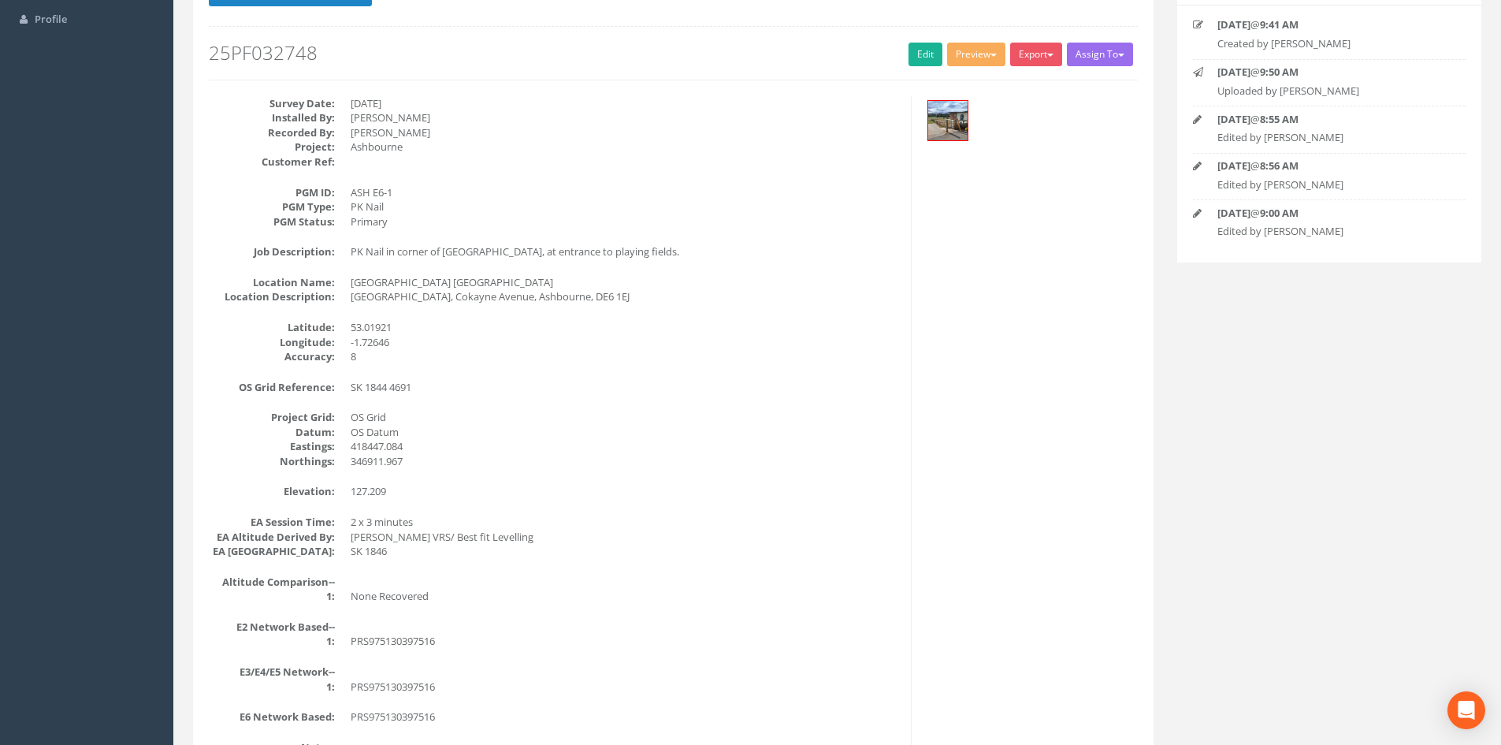
scroll to position [208, 0]
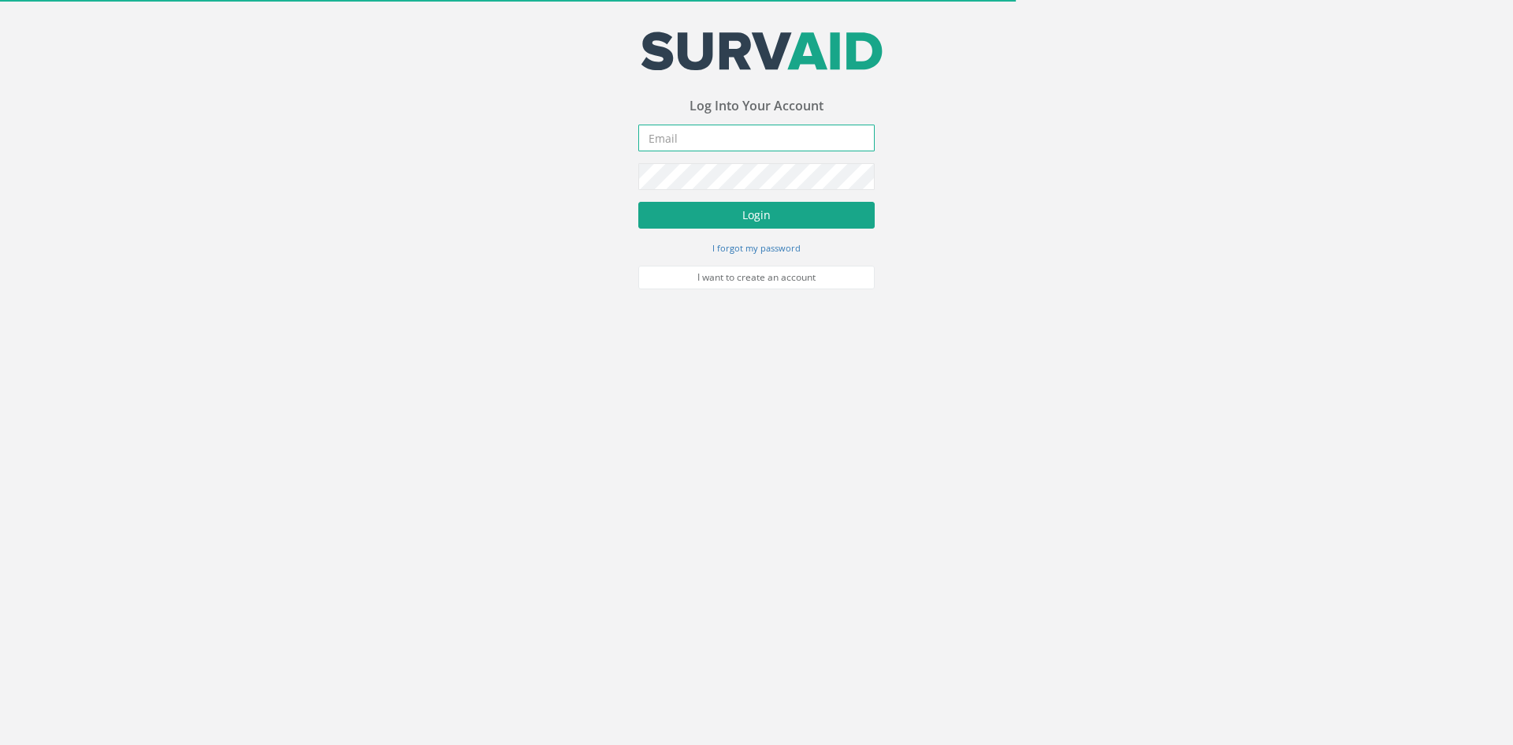
type input "[PERSON_NAME][EMAIL_ADDRESS][PERSON_NAME][DOMAIN_NAME]"
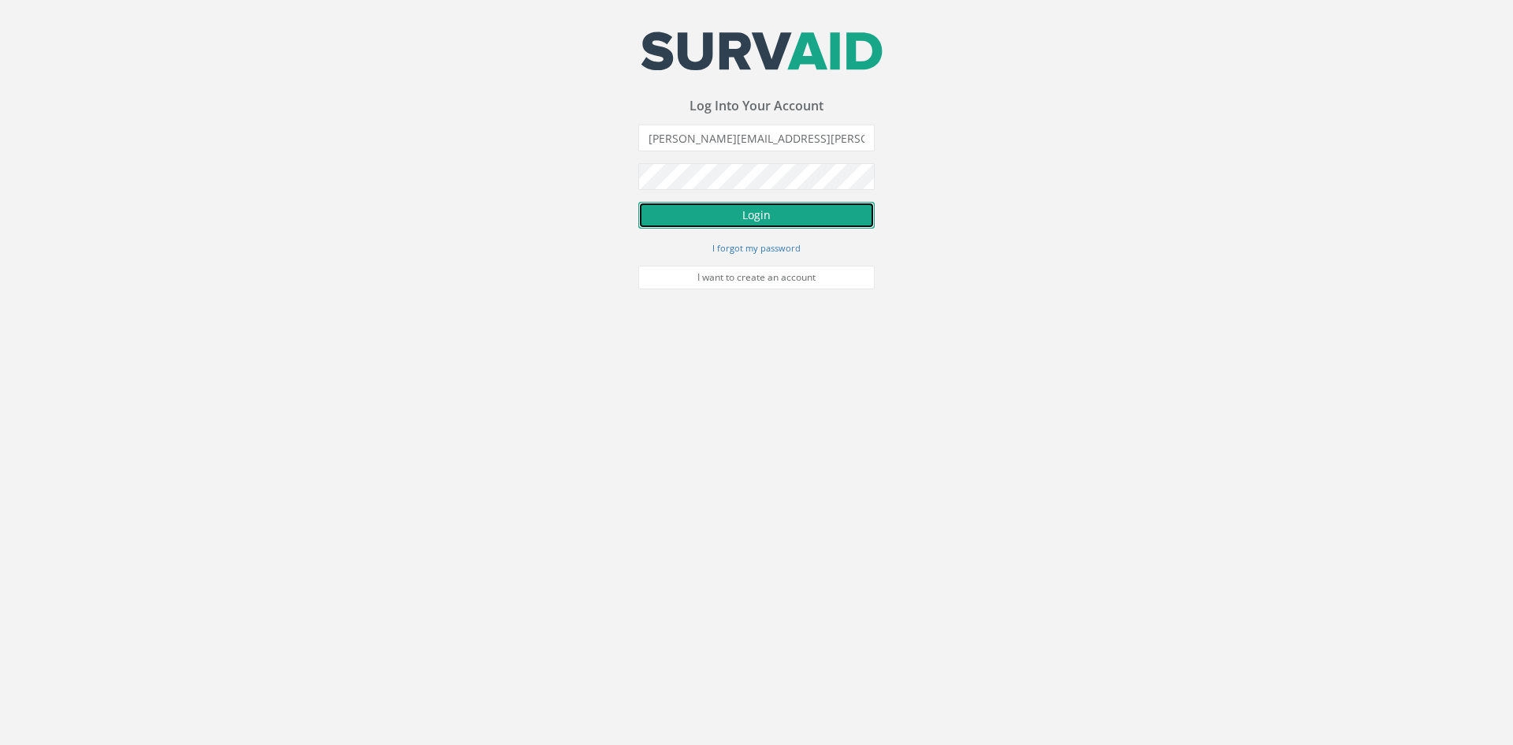
click at [727, 218] on button "Login" at bounding box center [756, 215] width 236 height 27
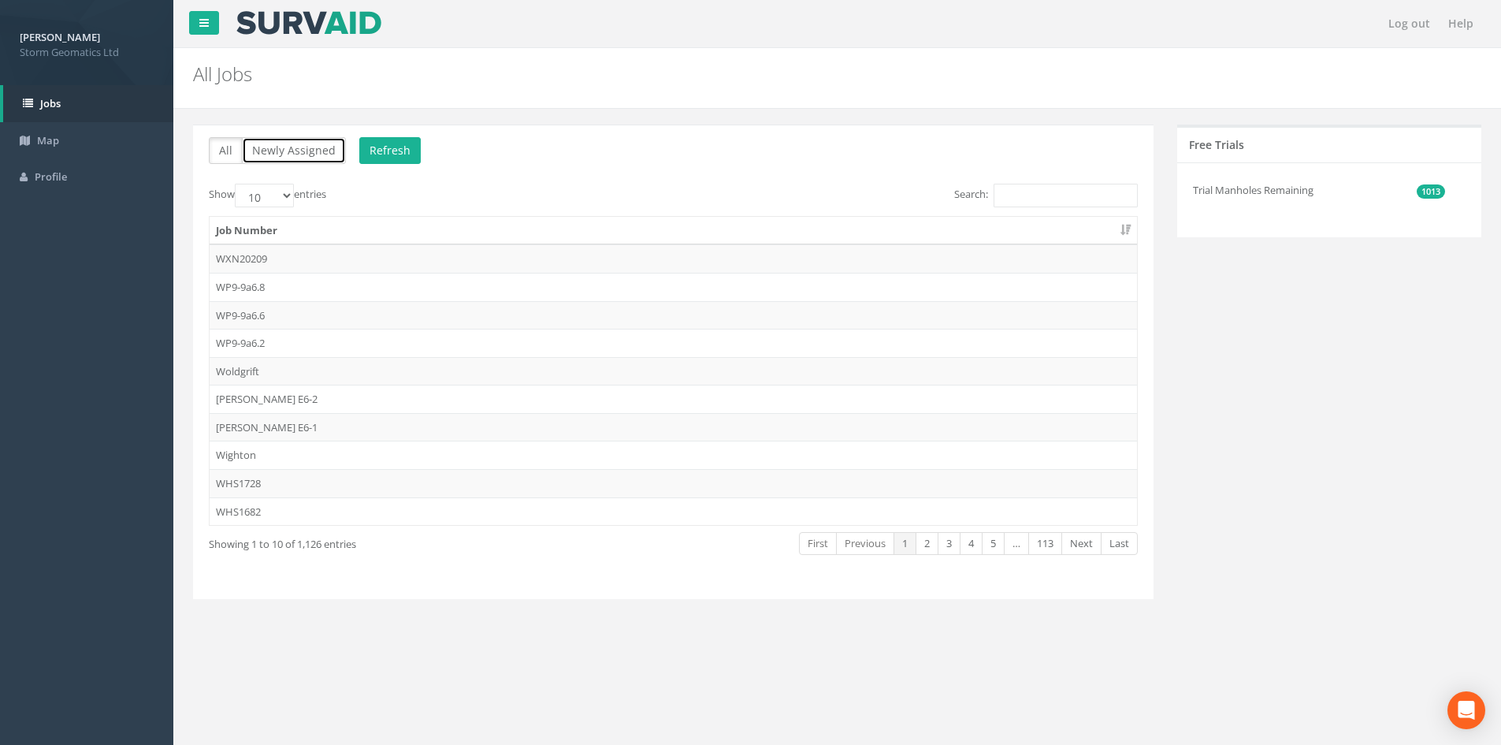
click at [275, 145] on button "Newly Assigned" at bounding box center [294, 150] width 104 height 27
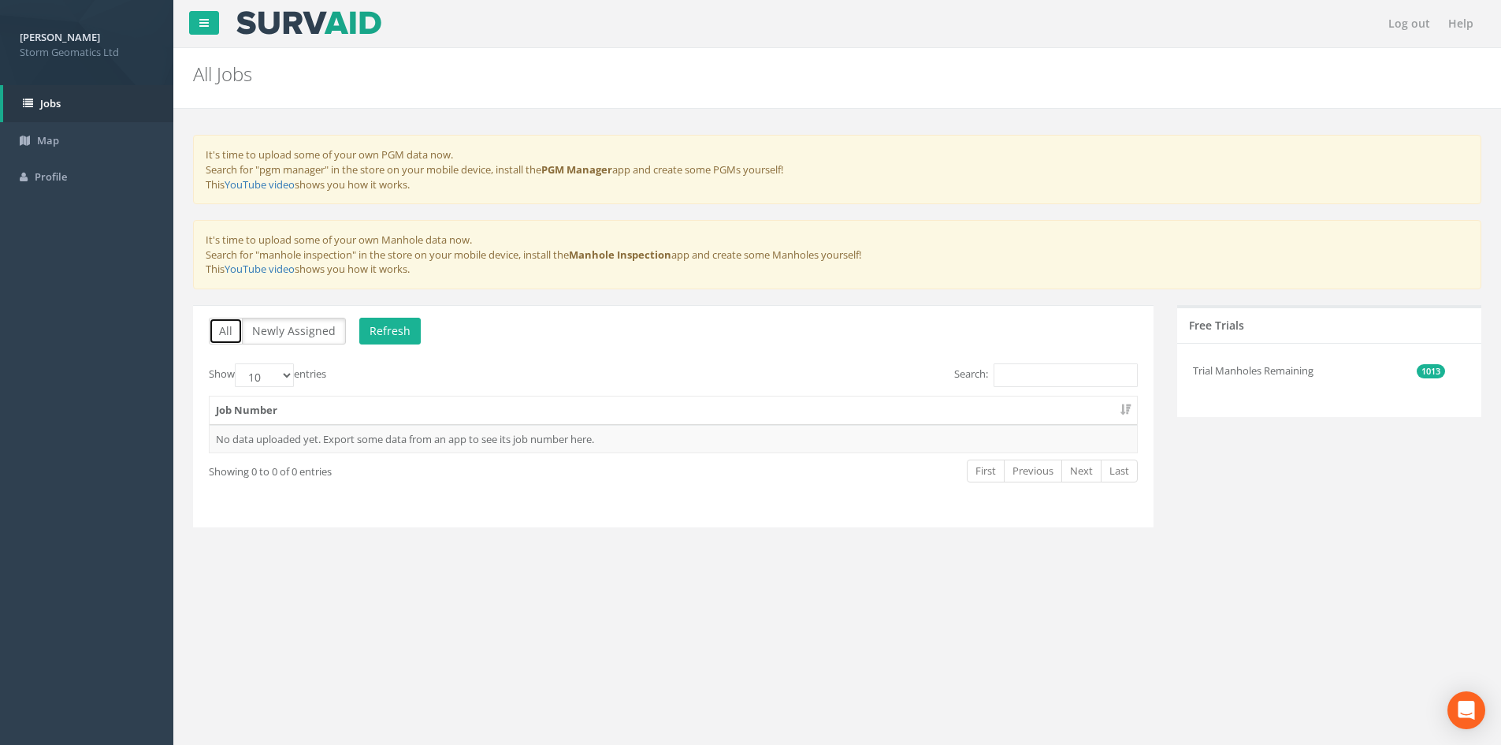
click at [215, 330] on button "All" at bounding box center [226, 331] width 34 height 27
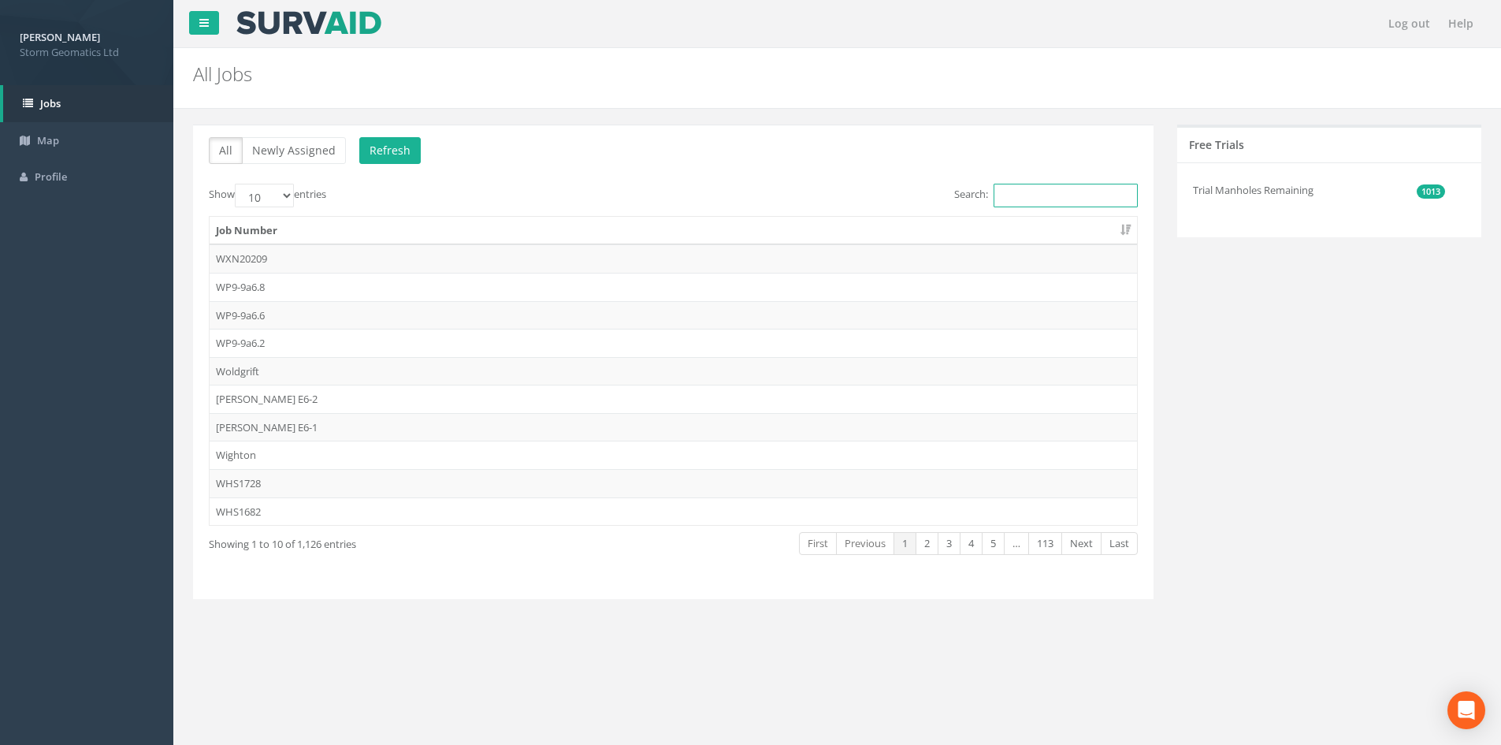
click at [1048, 192] on input "Search:" at bounding box center [1066, 196] width 144 height 24
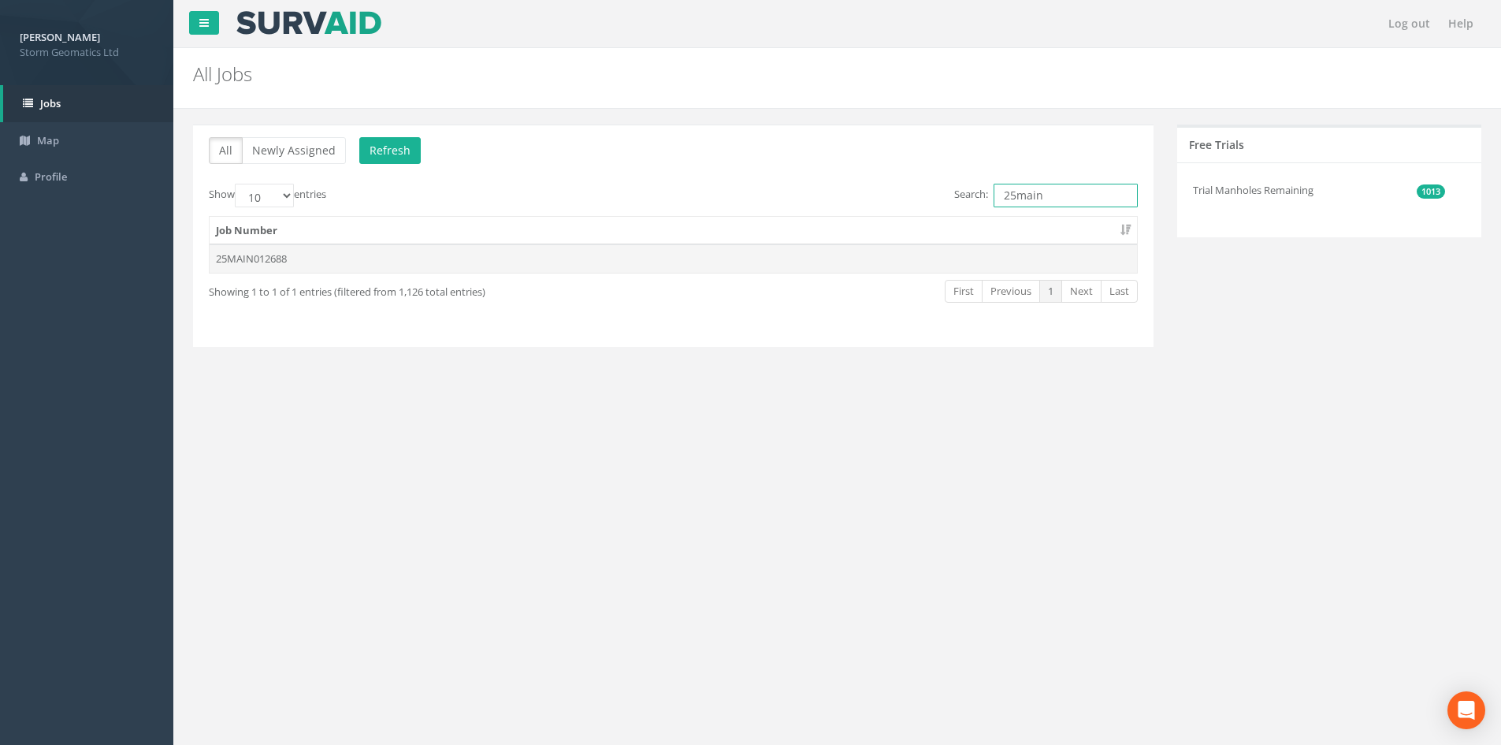
type input "25main"
click at [324, 247] on td "25MAIN012688" at bounding box center [674, 258] width 928 height 28
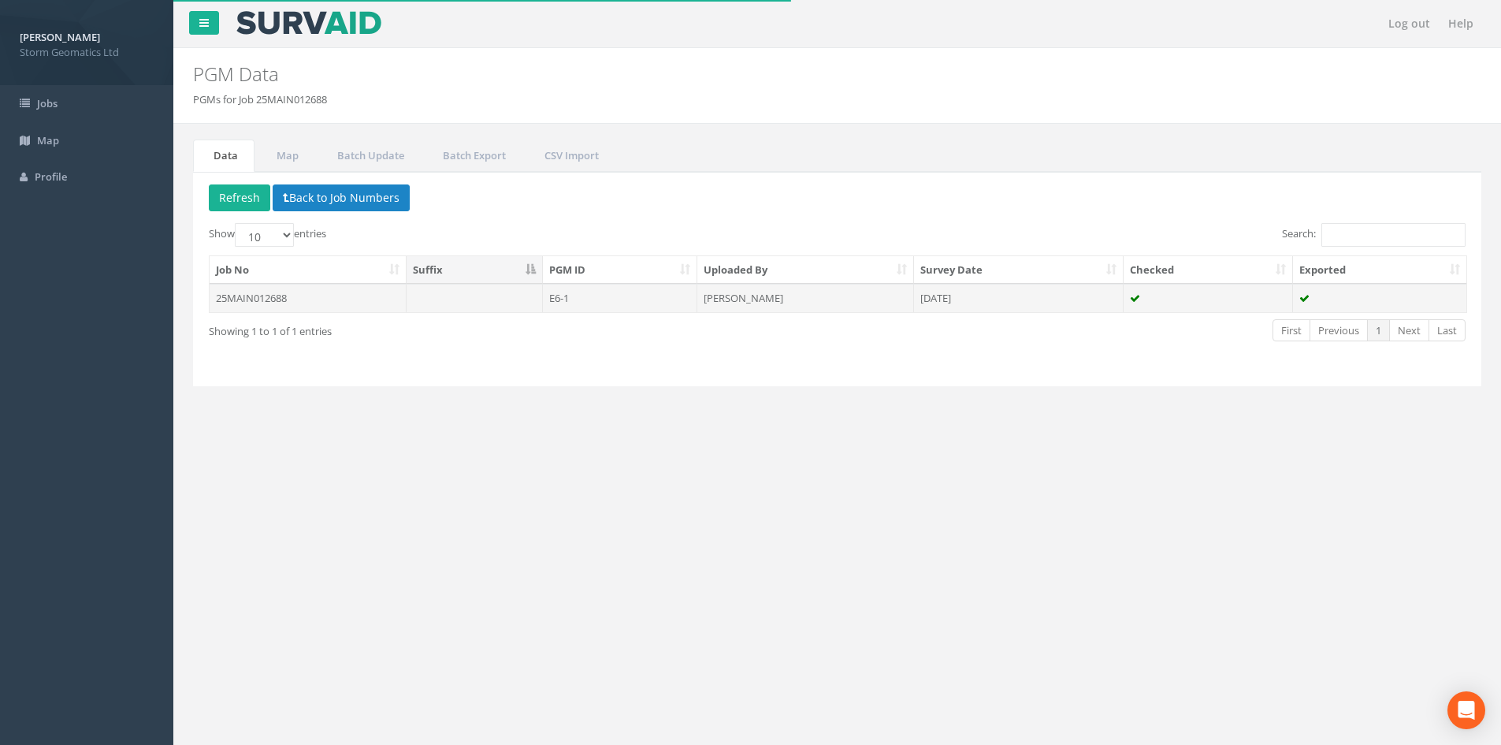
click at [262, 298] on td "25MAIN012688" at bounding box center [308, 298] width 197 height 28
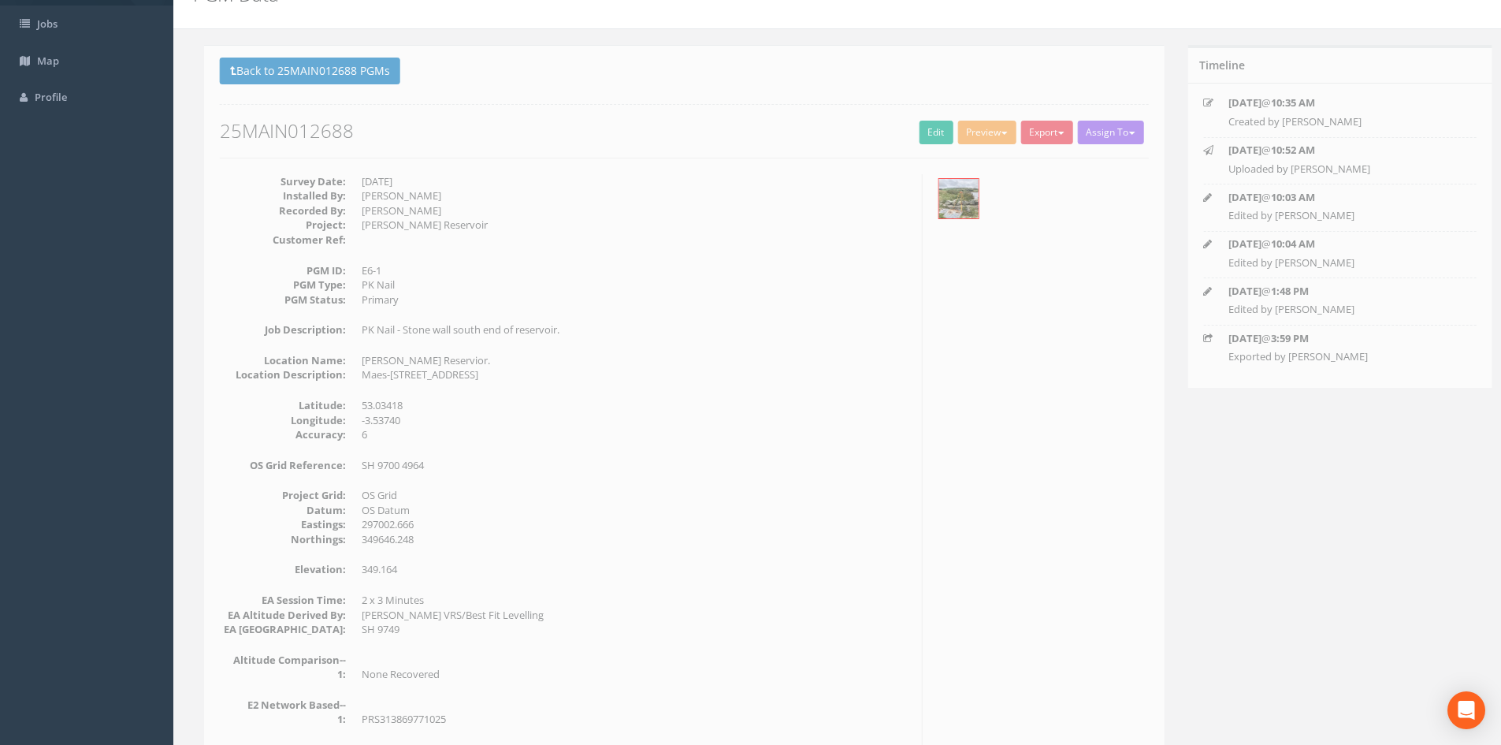
scroll to position [79, 0]
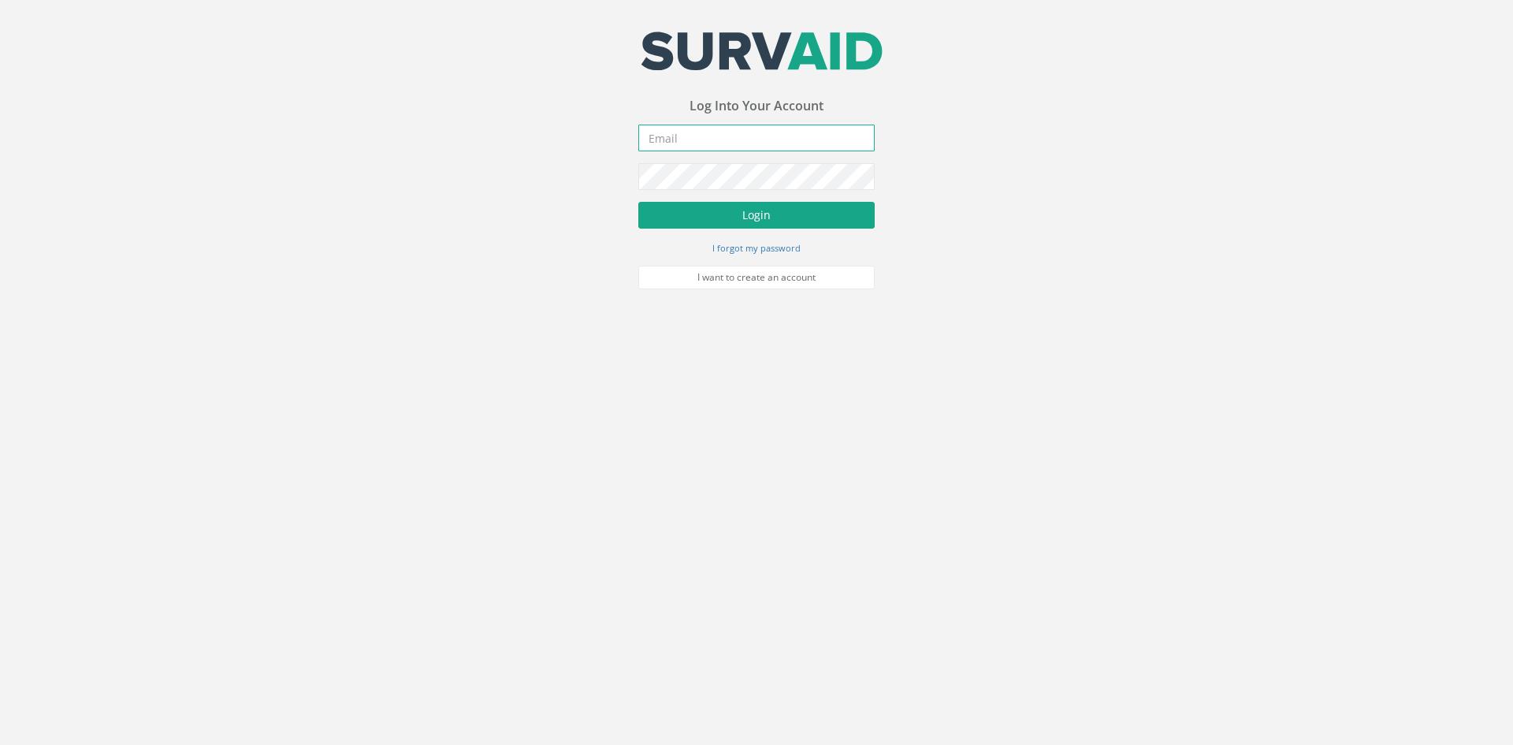
type input "[PERSON_NAME][EMAIL_ADDRESS][PERSON_NAME][DOMAIN_NAME]"
click at [708, 206] on button "Login" at bounding box center [756, 215] width 236 height 27
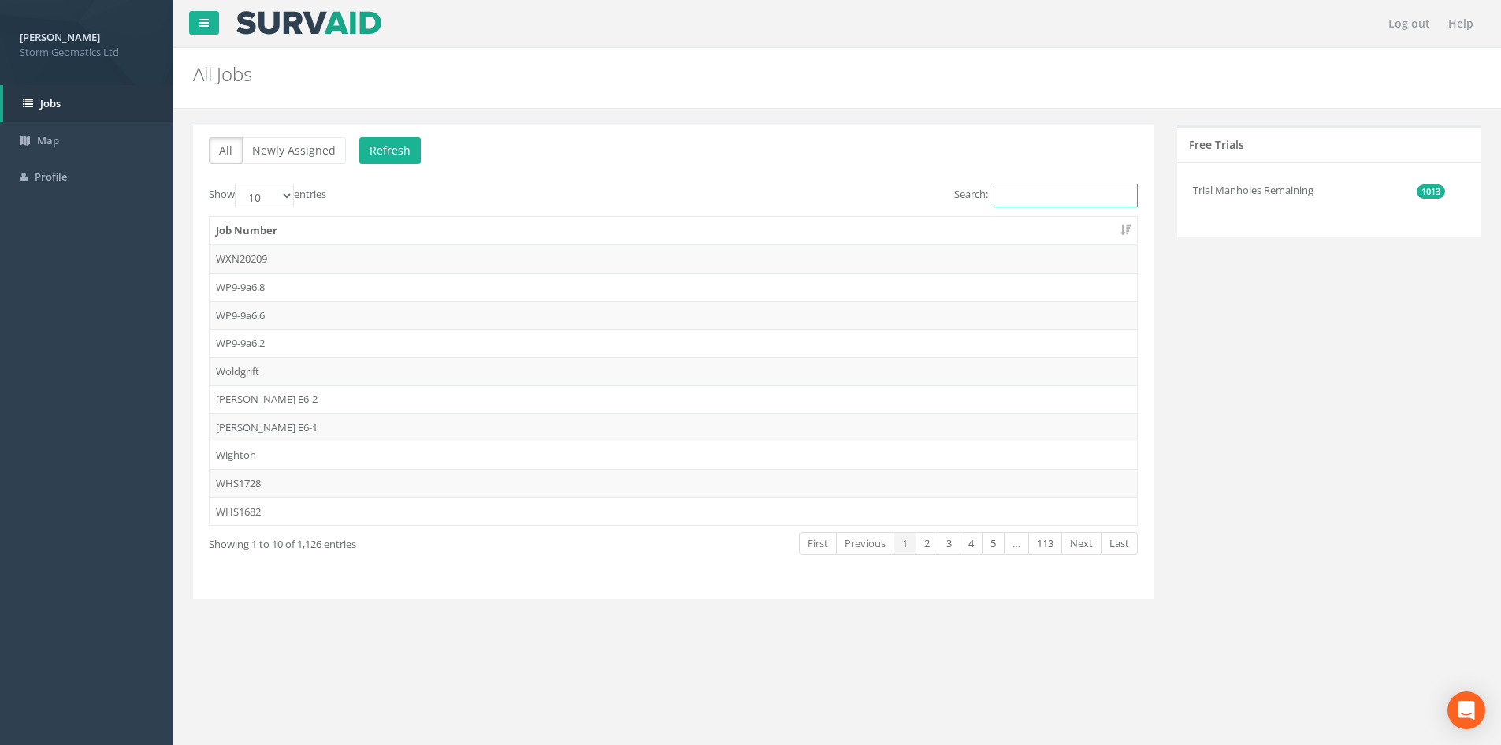
click at [1027, 202] on input "Search:" at bounding box center [1066, 196] width 144 height 24
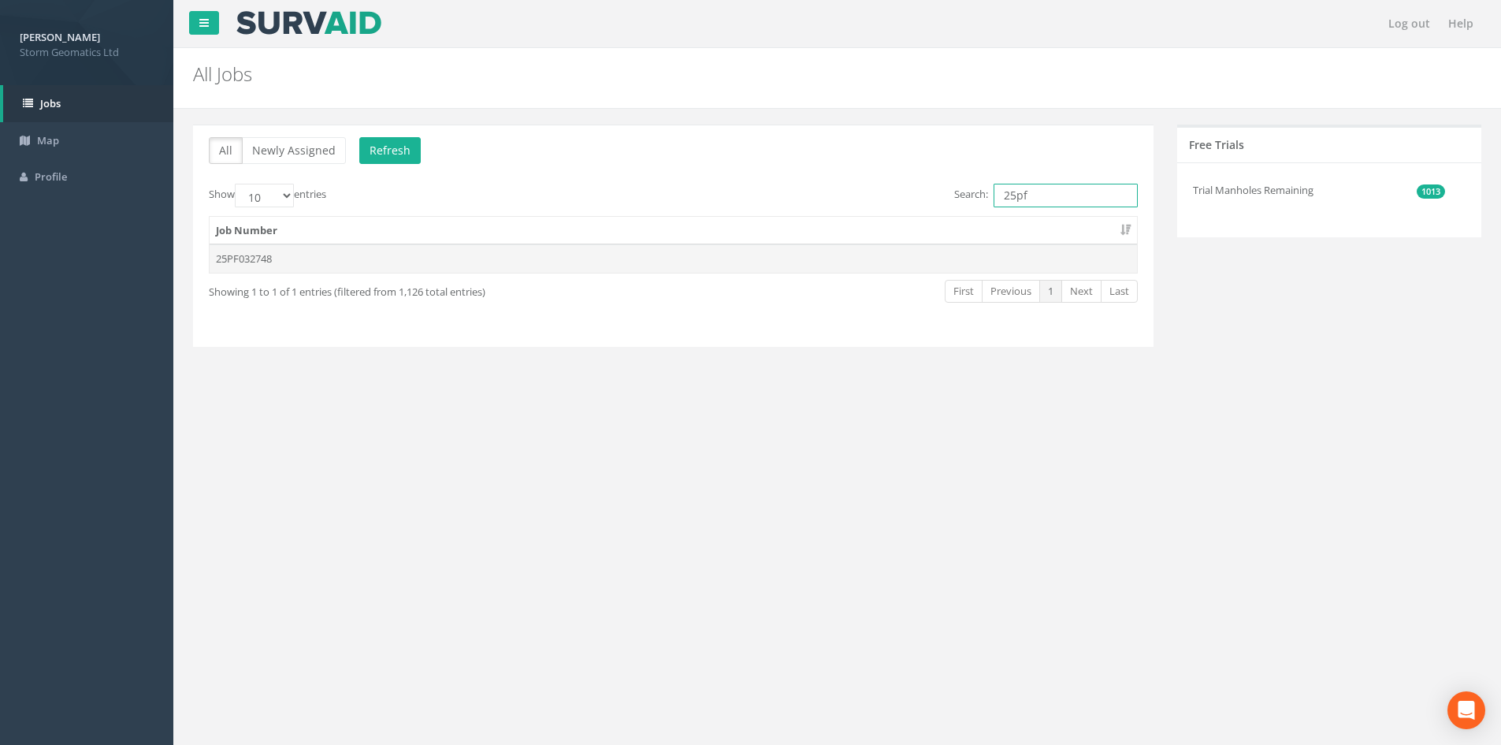
type input "25pf"
click at [838, 264] on td "25PF032748" at bounding box center [674, 258] width 928 height 28
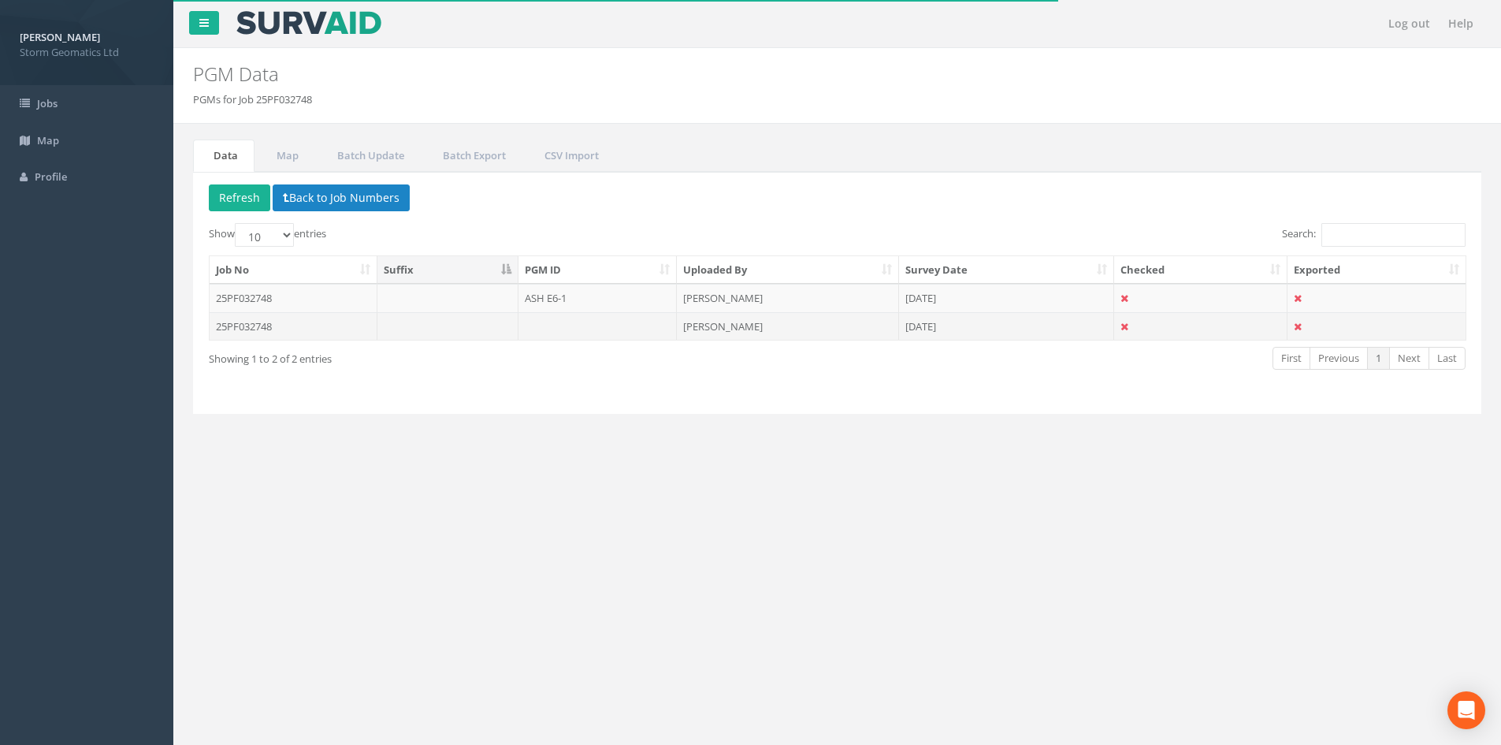
click at [307, 319] on td "25PF032748" at bounding box center [294, 326] width 168 height 28
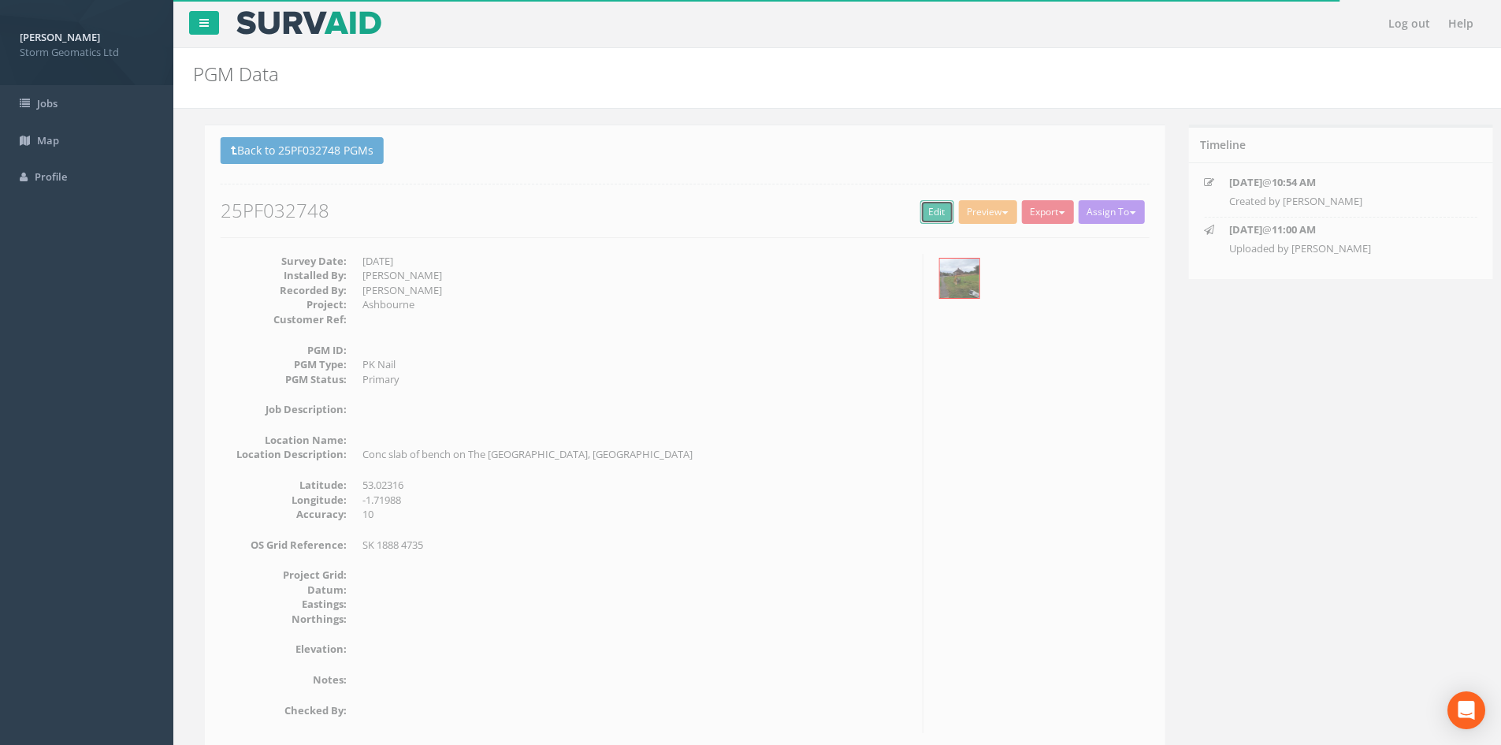
click at [924, 219] on link "Edit" at bounding box center [926, 212] width 34 height 24
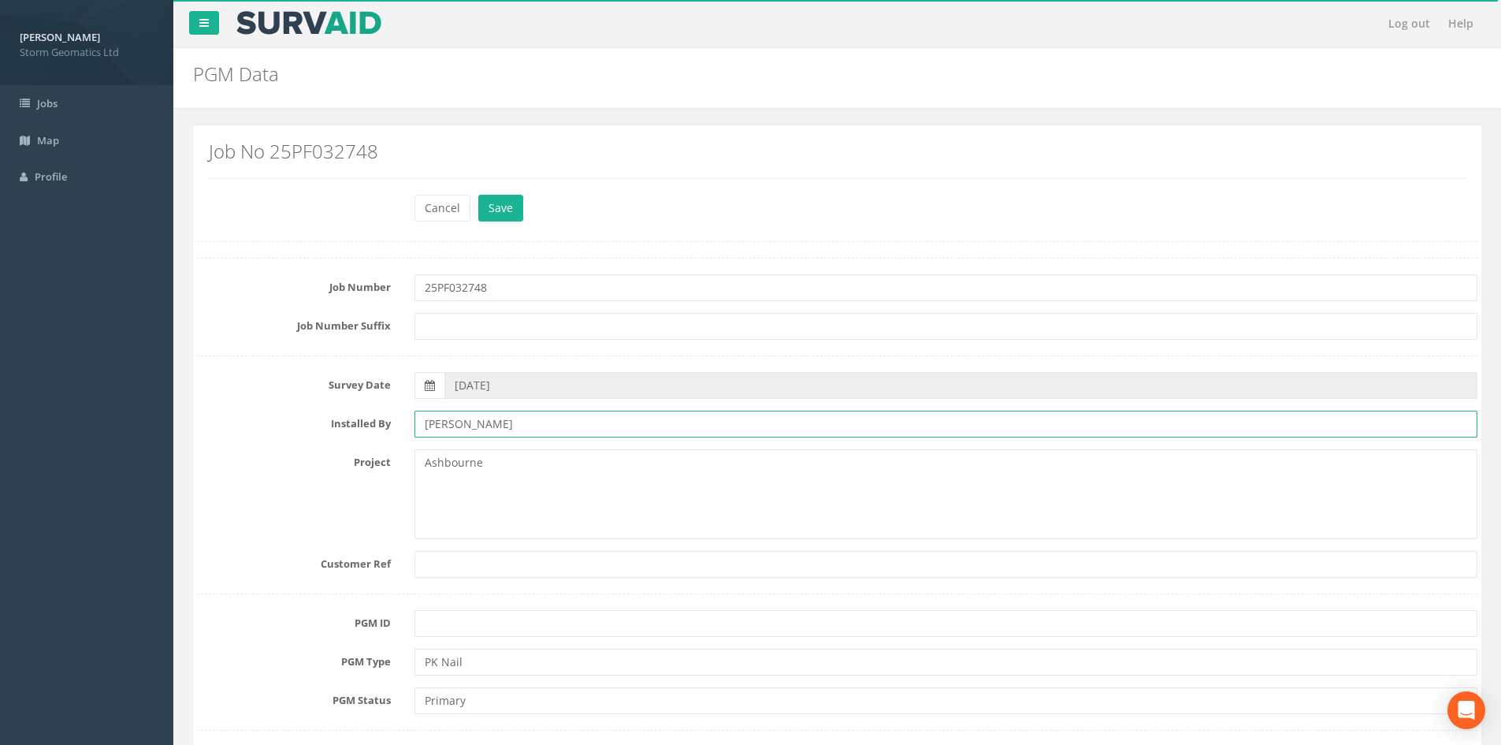
click at [467, 421] on input "[PERSON_NAME]" at bounding box center [946, 424] width 1063 height 27
type input "[PERSON_NAME]"
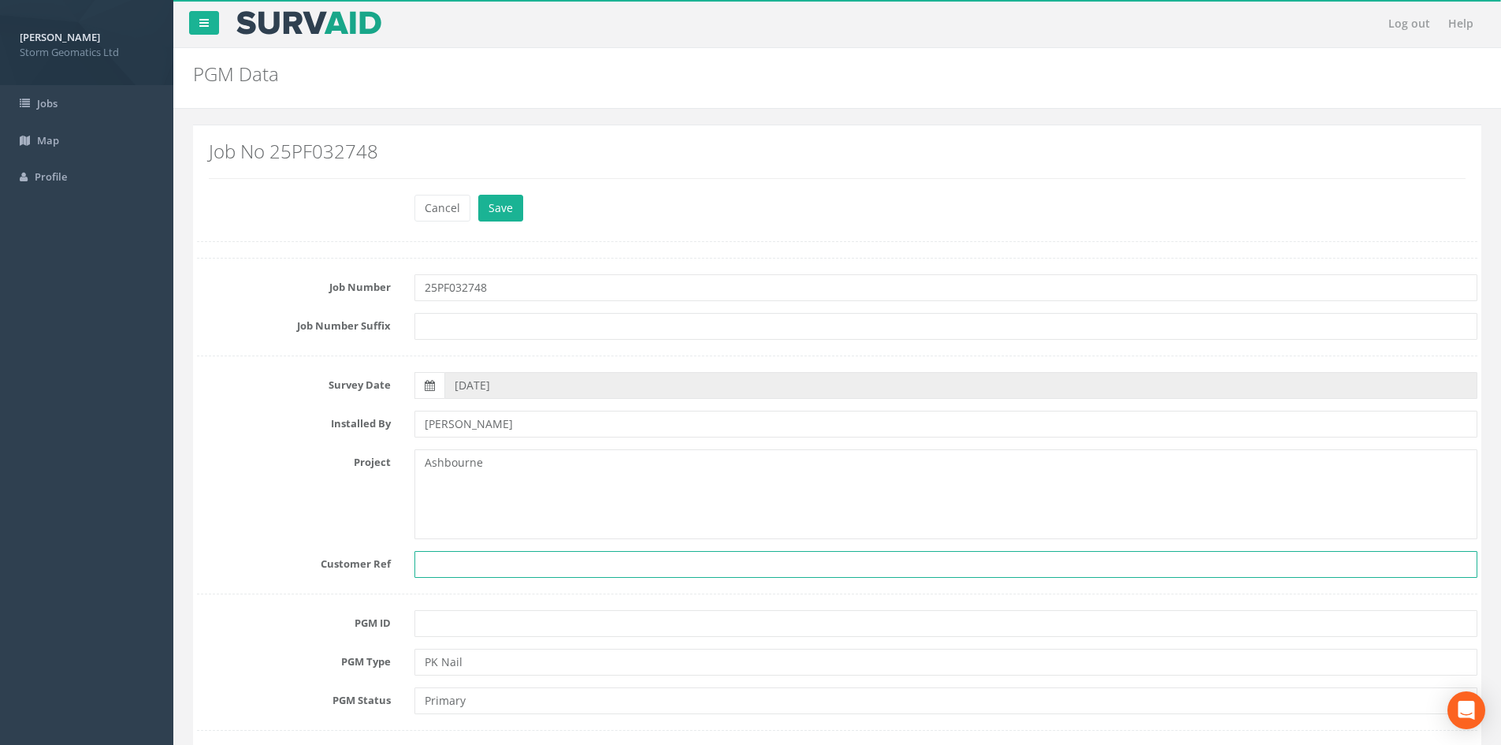
click at [476, 563] on input "text" at bounding box center [946, 564] width 1063 height 27
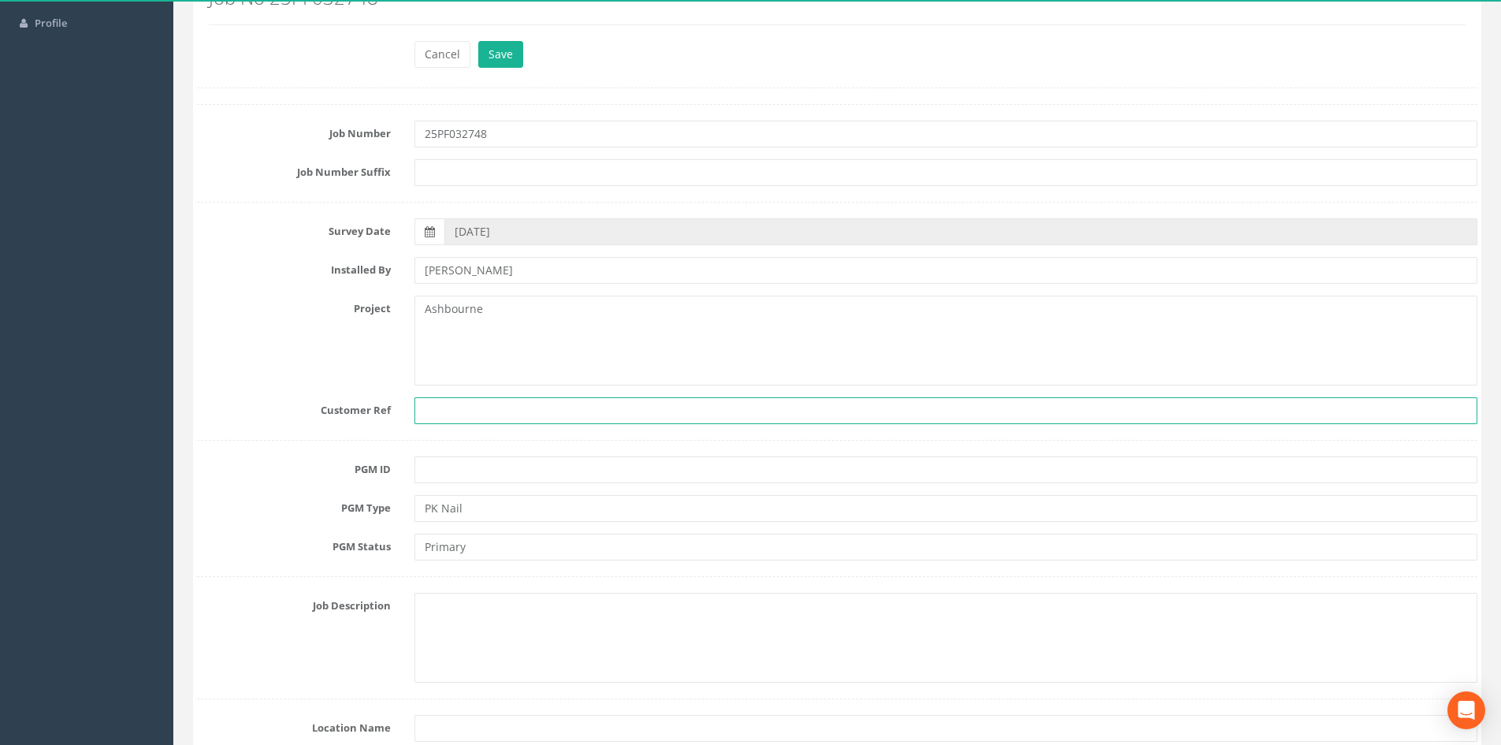
scroll to position [158, 0]
click at [466, 474] on input "text" at bounding box center [946, 465] width 1063 height 27
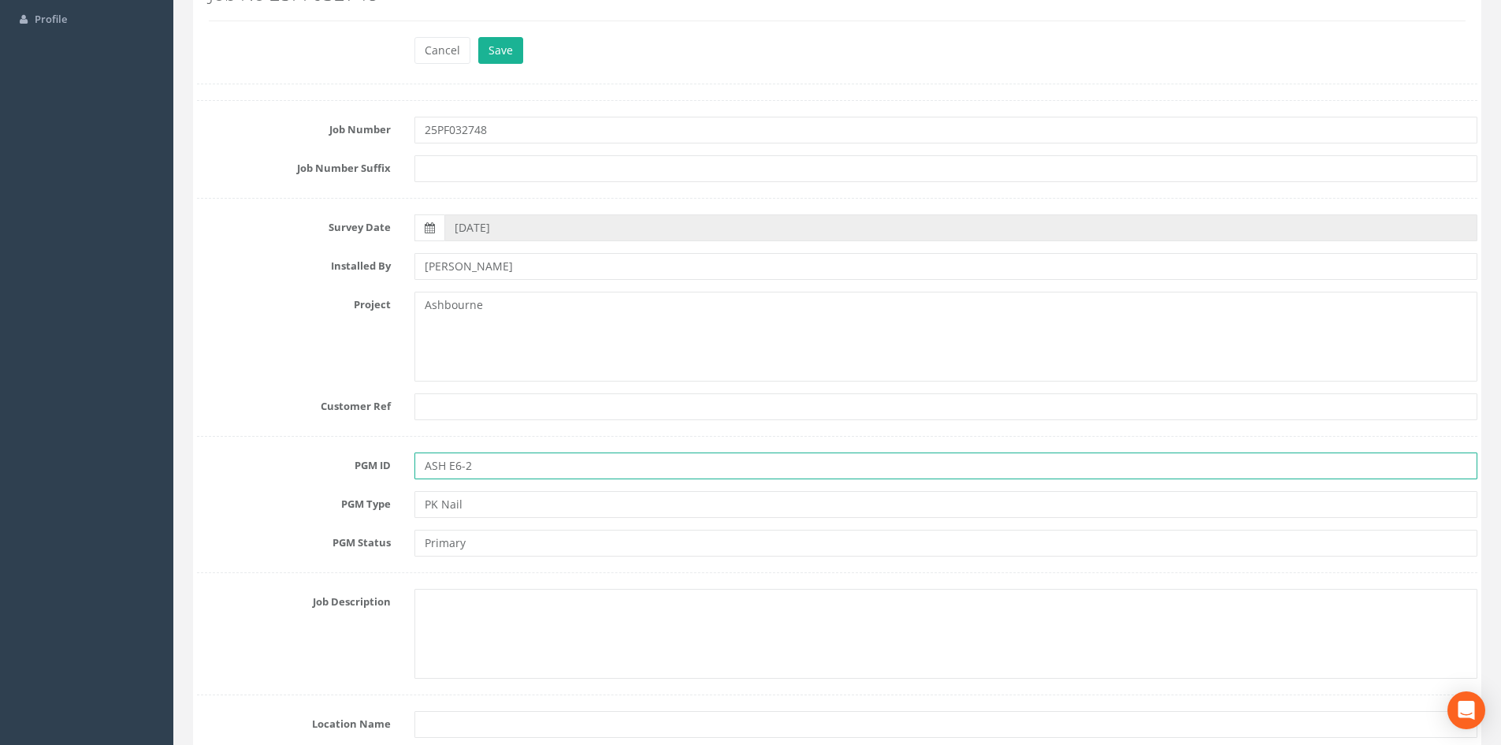
type input "ASH E6-2"
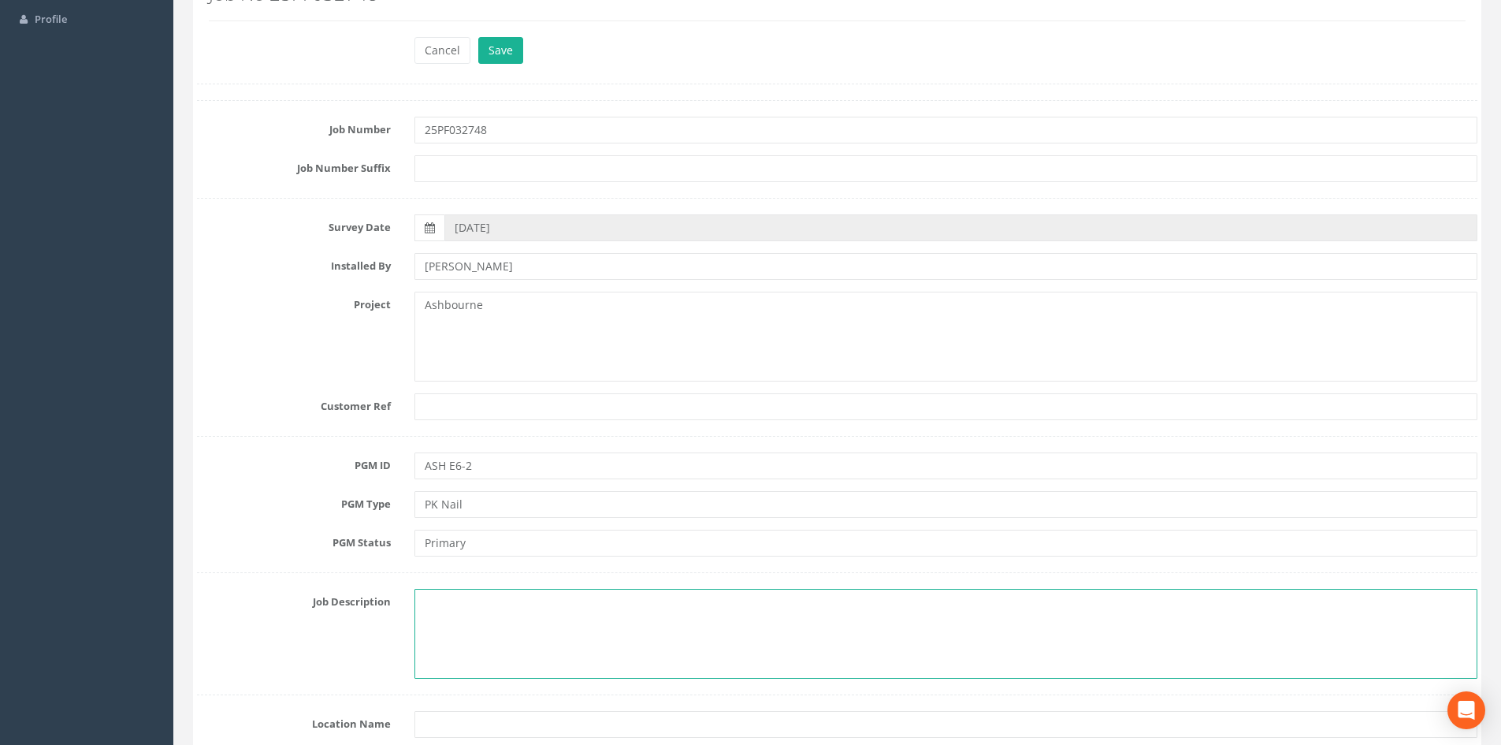
click at [757, 620] on textarea at bounding box center [946, 634] width 1063 height 90
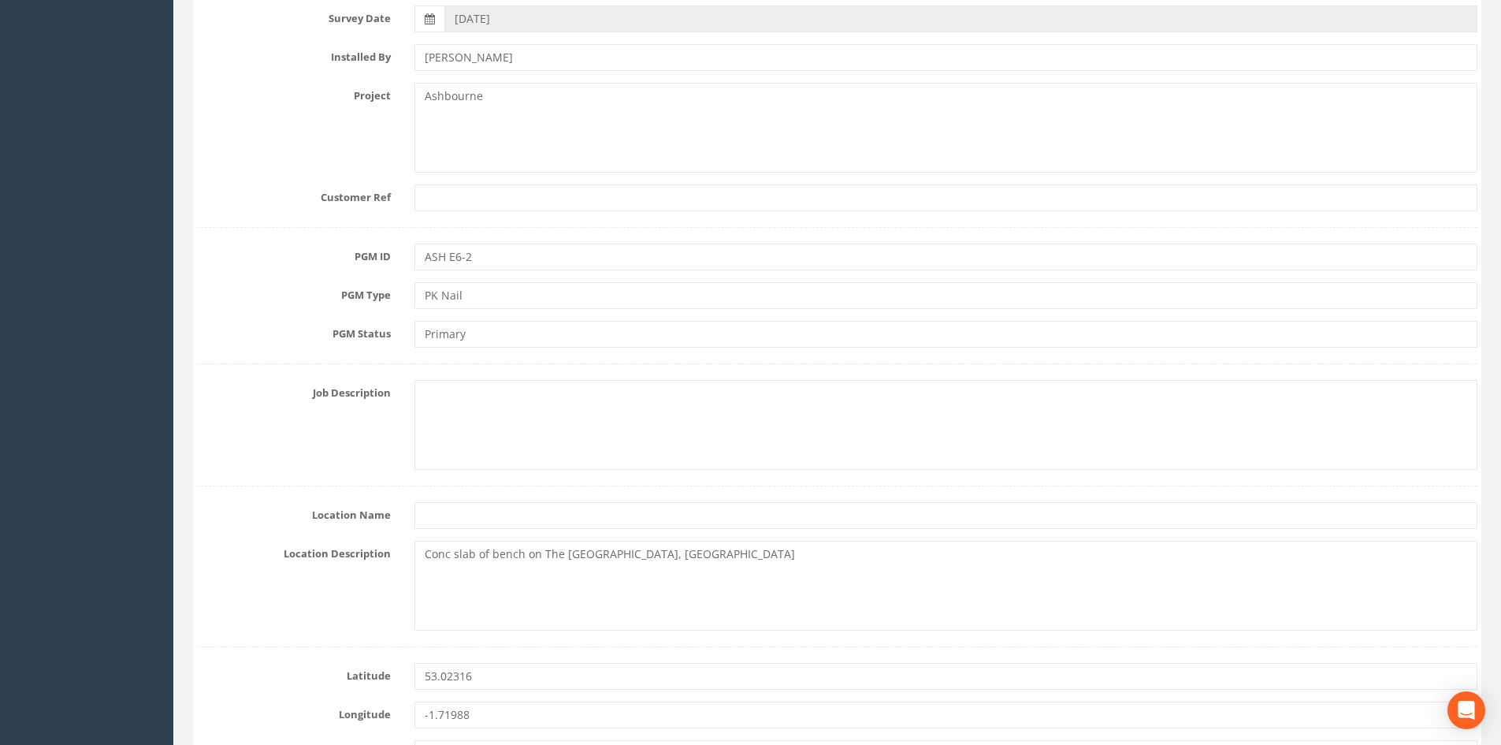
scroll to position [394, 0]
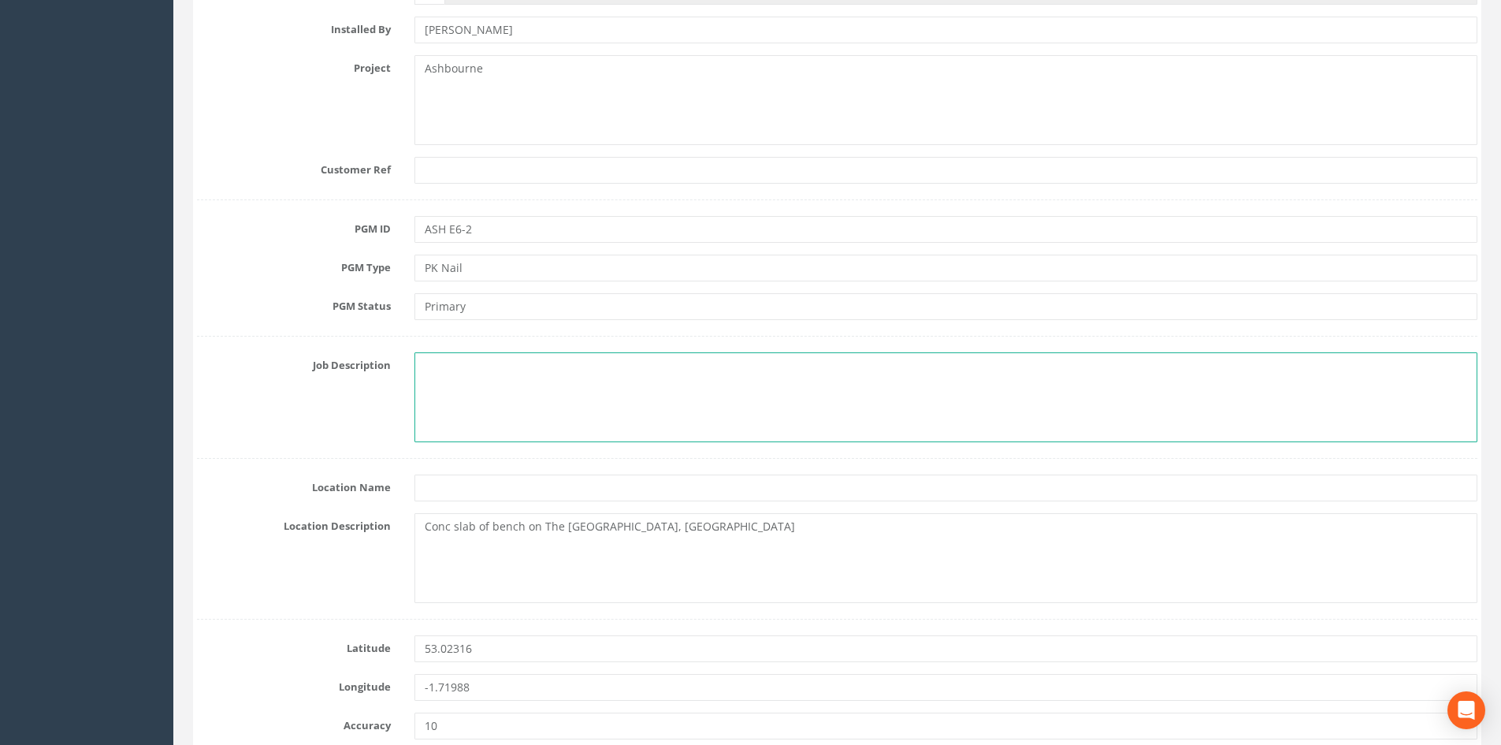
click at [492, 366] on textarea at bounding box center [946, 397] width 1063 height 90
click at [668, 381] on textarea "PK Nail in slab of concrete next to bench" at bounding box center [946, 397] width 1063 height 90
type textarea "PK Nail in slab of concrete next to bench."
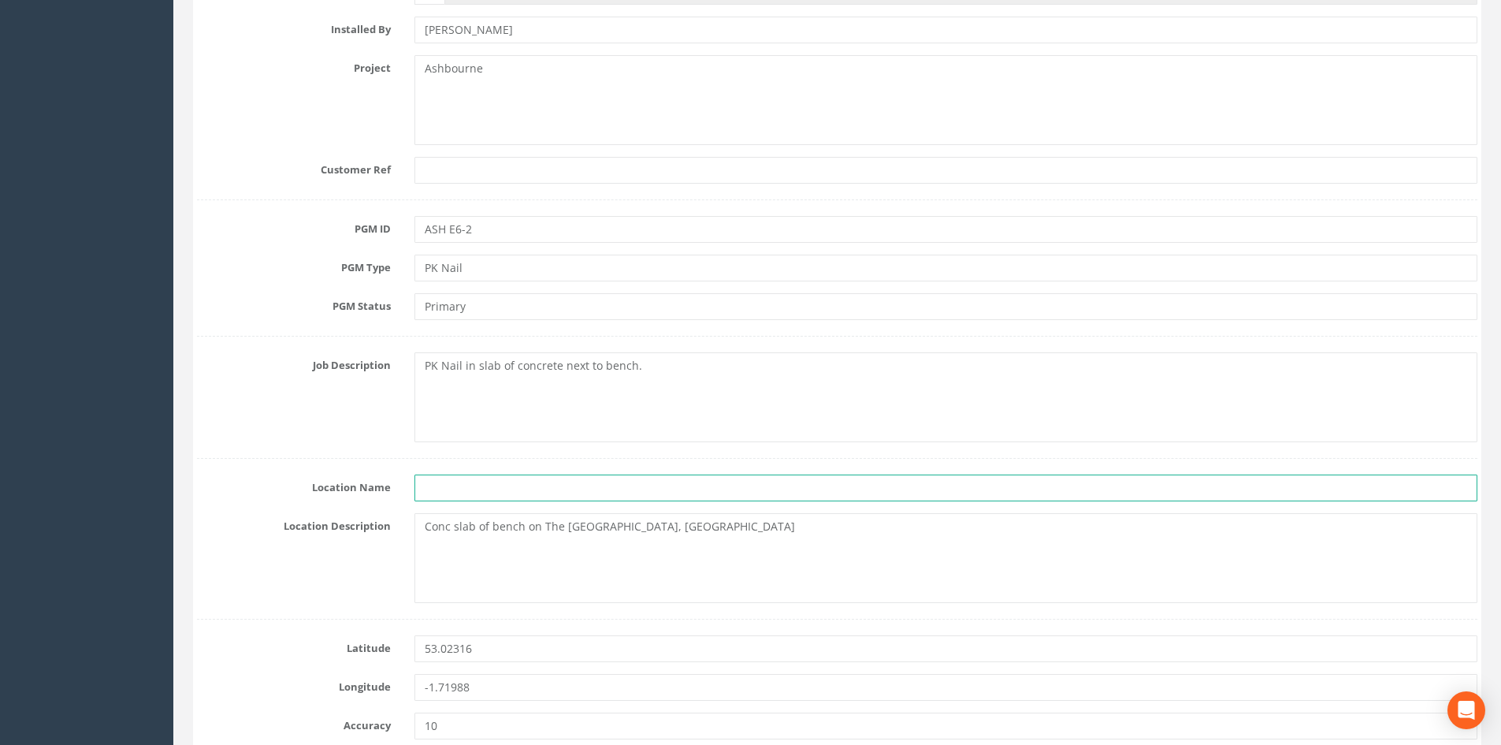
click at [487, 500] on input "text" at bounding box center [946, 487] width 1063 height 27
click at [445, 484] on input "text" at bounding box center [946, 487] width 1063 height 27
type input "Bench on The [GEOGRAPHIC_DATA]"
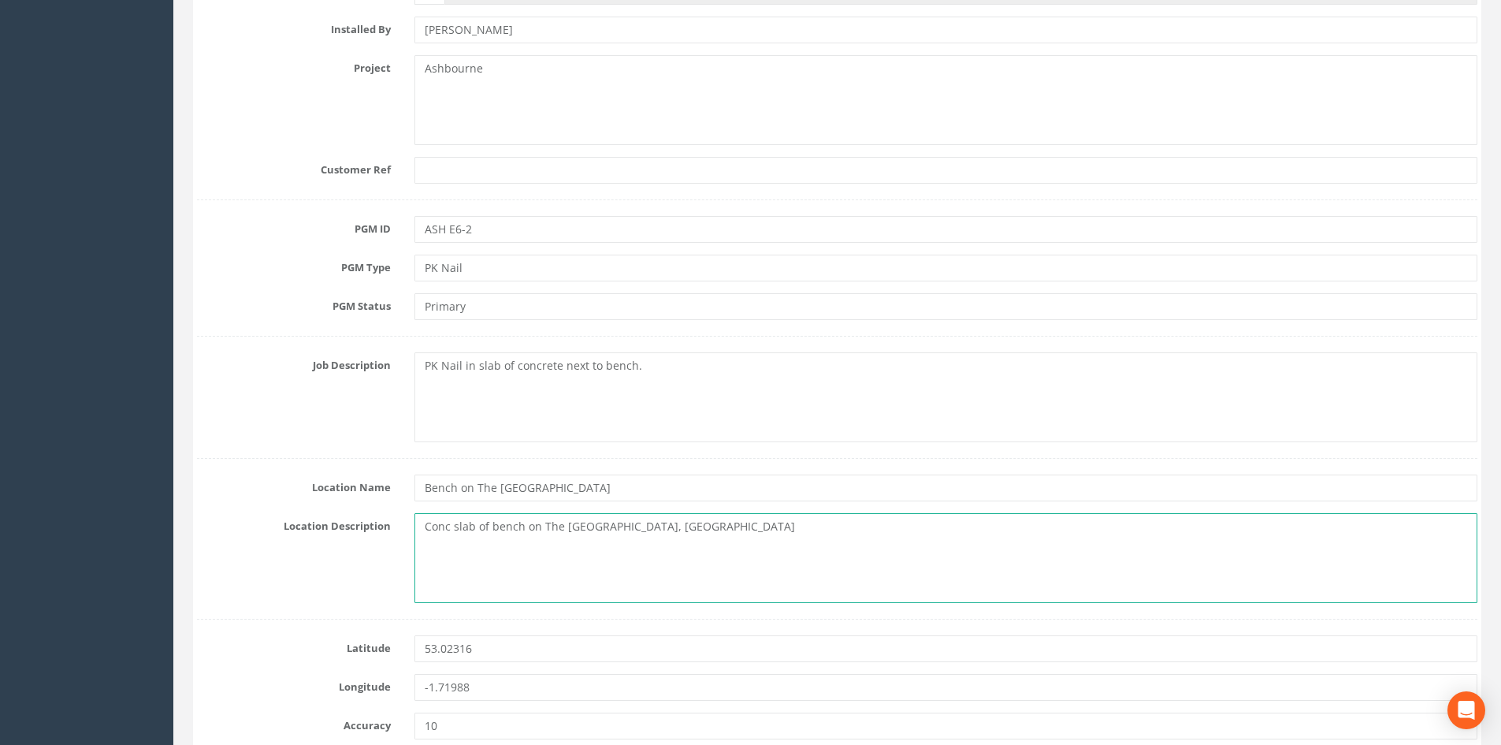
drag, startPoint x: 708, startPoint y: 533, endPoint x: 411, endPoint y: 523, distance: 297.3
click at [411, 523] on div "Conc slab of bench on The [GEOGRAPHIC_DATA], [GEOGRAPHIC_DATA]" at bounding box center [946, 558] width 1087 height 90
click at [543, 519] on textarea at bounding box center [946, 558] width 1063 height 90
paste textarea "[GEOGRAPHIC_DATA], Offcote and [PERSON_NAME], [GEOGRAPHIC_DATA], [GEOGRAPHIC_DA…"
click at [866, 534] on textarea "[GEOGRAPHIC_DATA], Offcote and [PERSON_NAME], [GEOGRAPHIC_DATA], [GEOGRAPHIC_DA…" at bounding box center [946, 558] width 1063 height 90
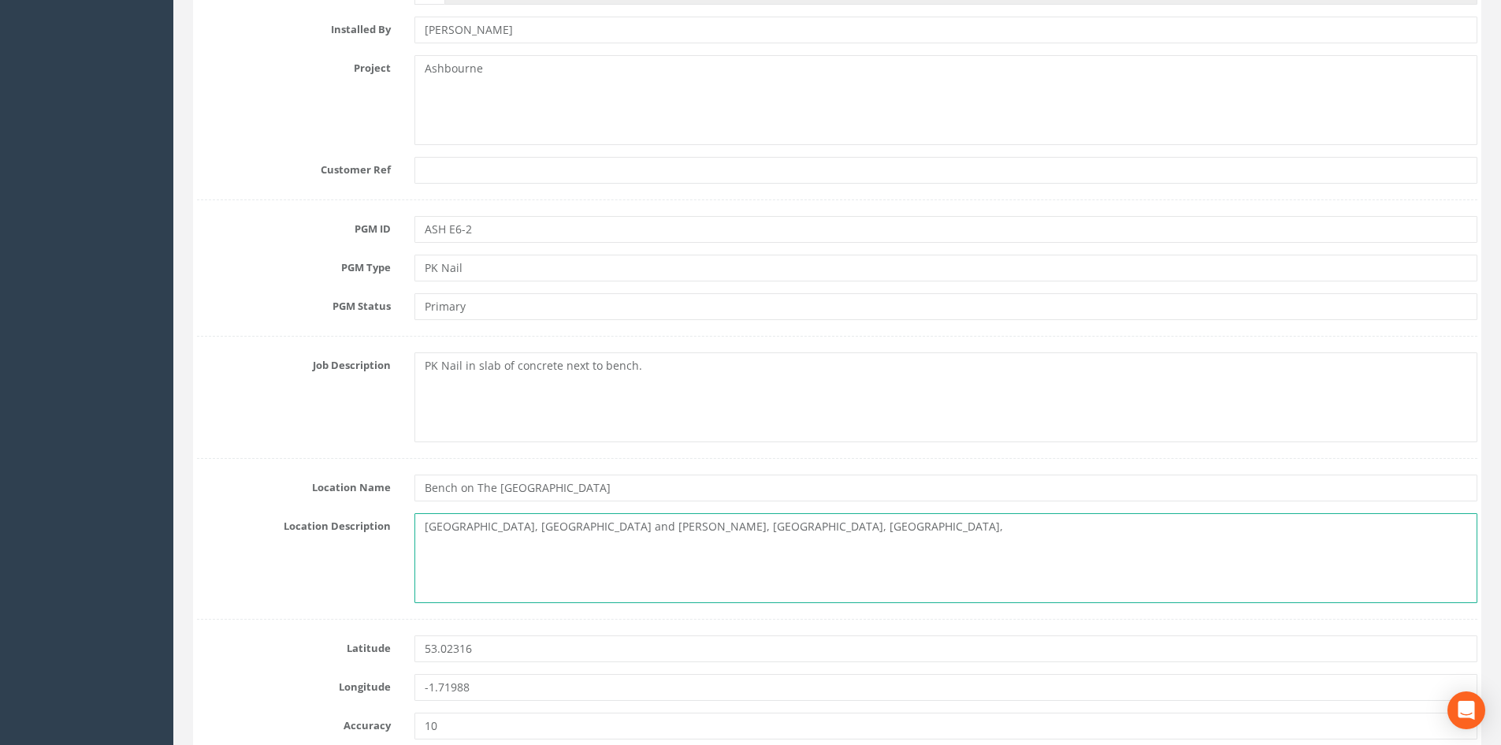
paste textarea "DE6 1JB"
click at [668, 567] on textarea "[STREET_ADDRESS][PERSON_NAME]" at bounding box center [946, 558] width 1063 height 90
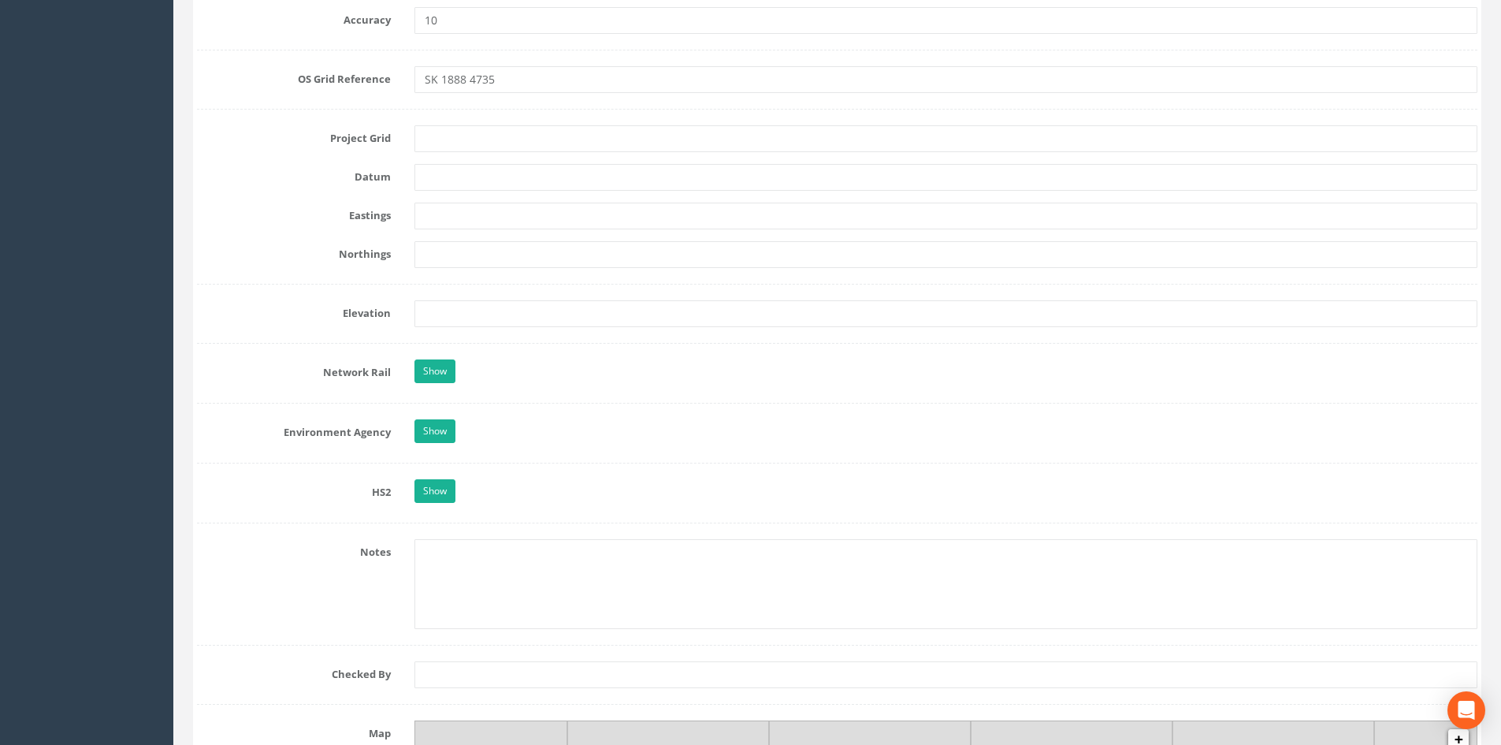
scroll to position [1025, 0]
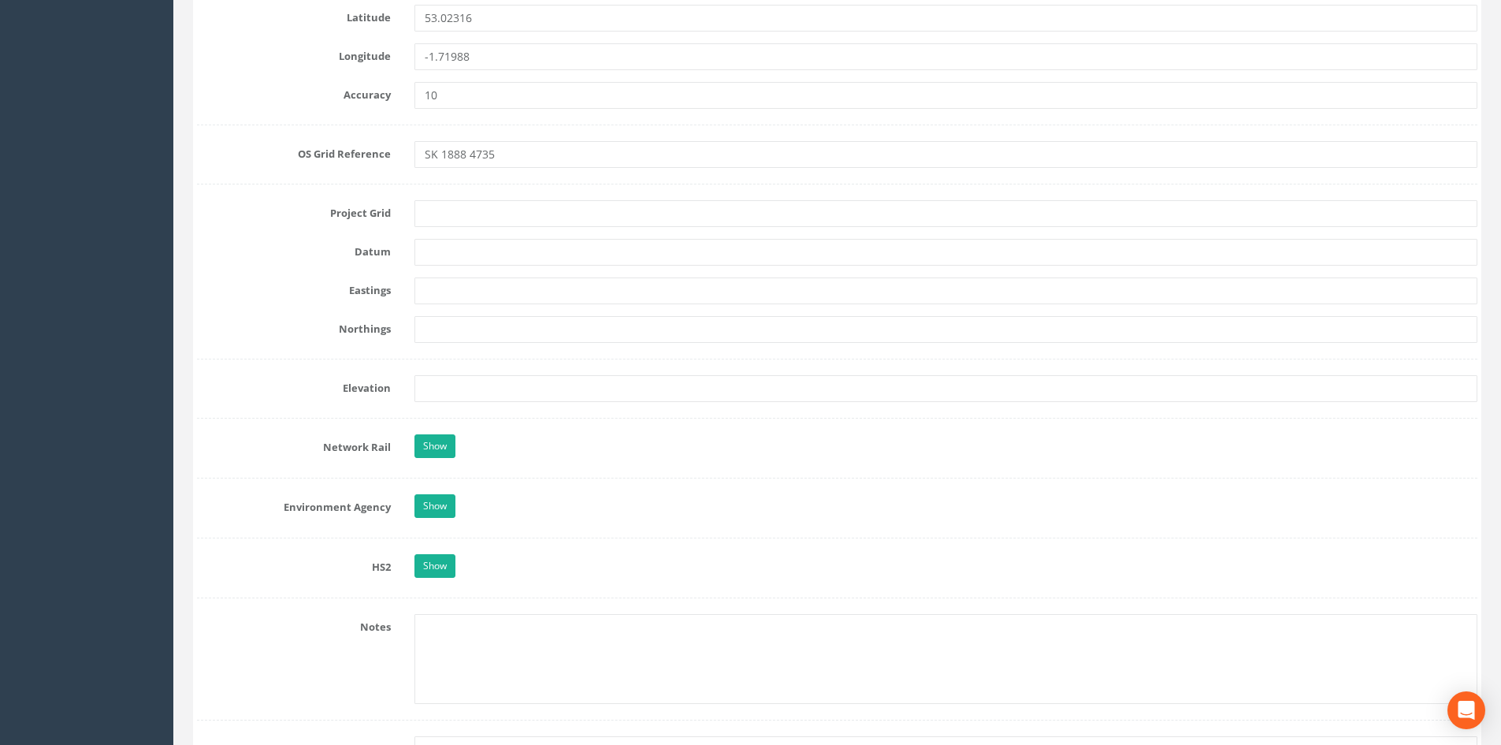
type textarea "[STREET_ADDRESS][PERSON_NAME]"
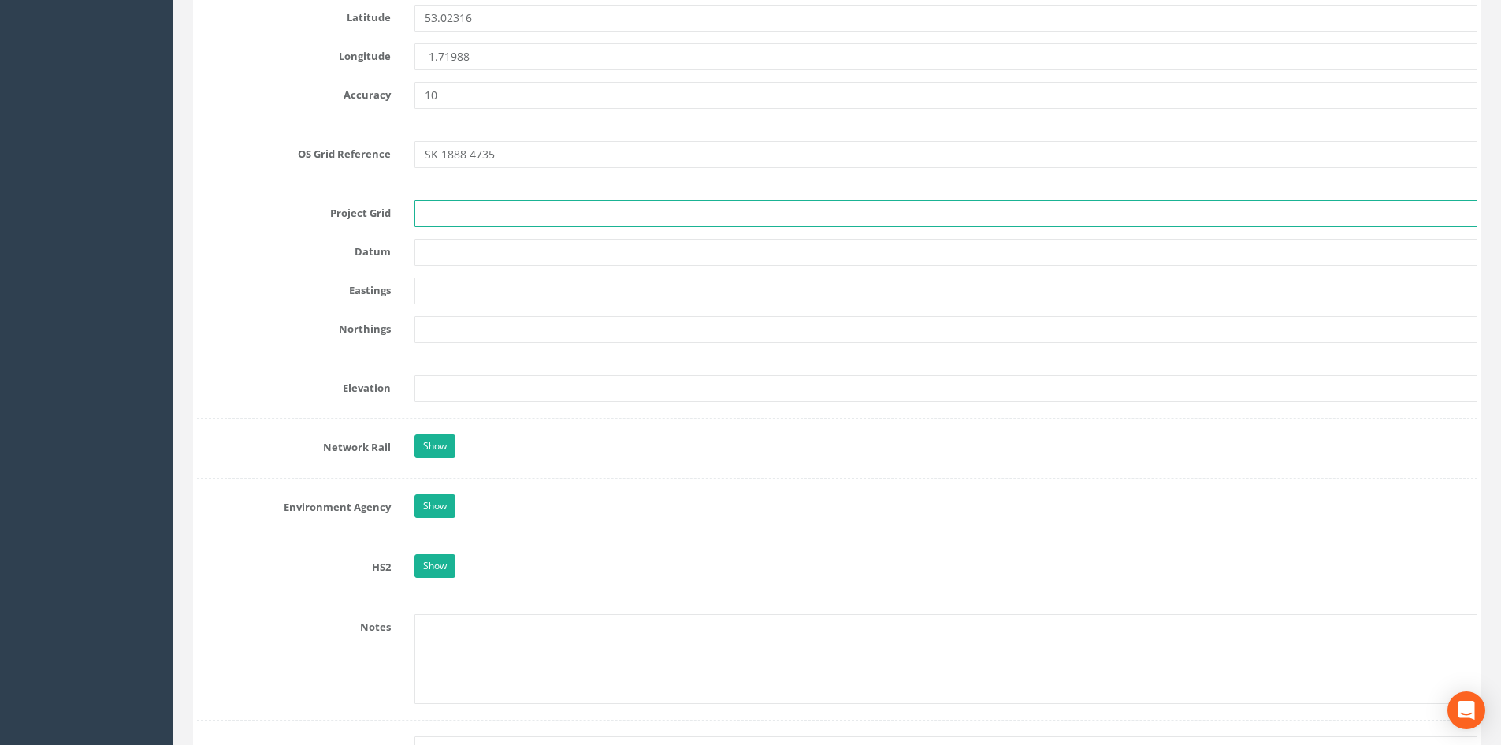
click at [466, 220] on input "text" at bounding box center [946, 213] width 1063 height 27
type input "OS Grid"
click at [423, 251] on input "text" at bounding box center [946, 252] width 1063 height 27
type input "OS Datum"
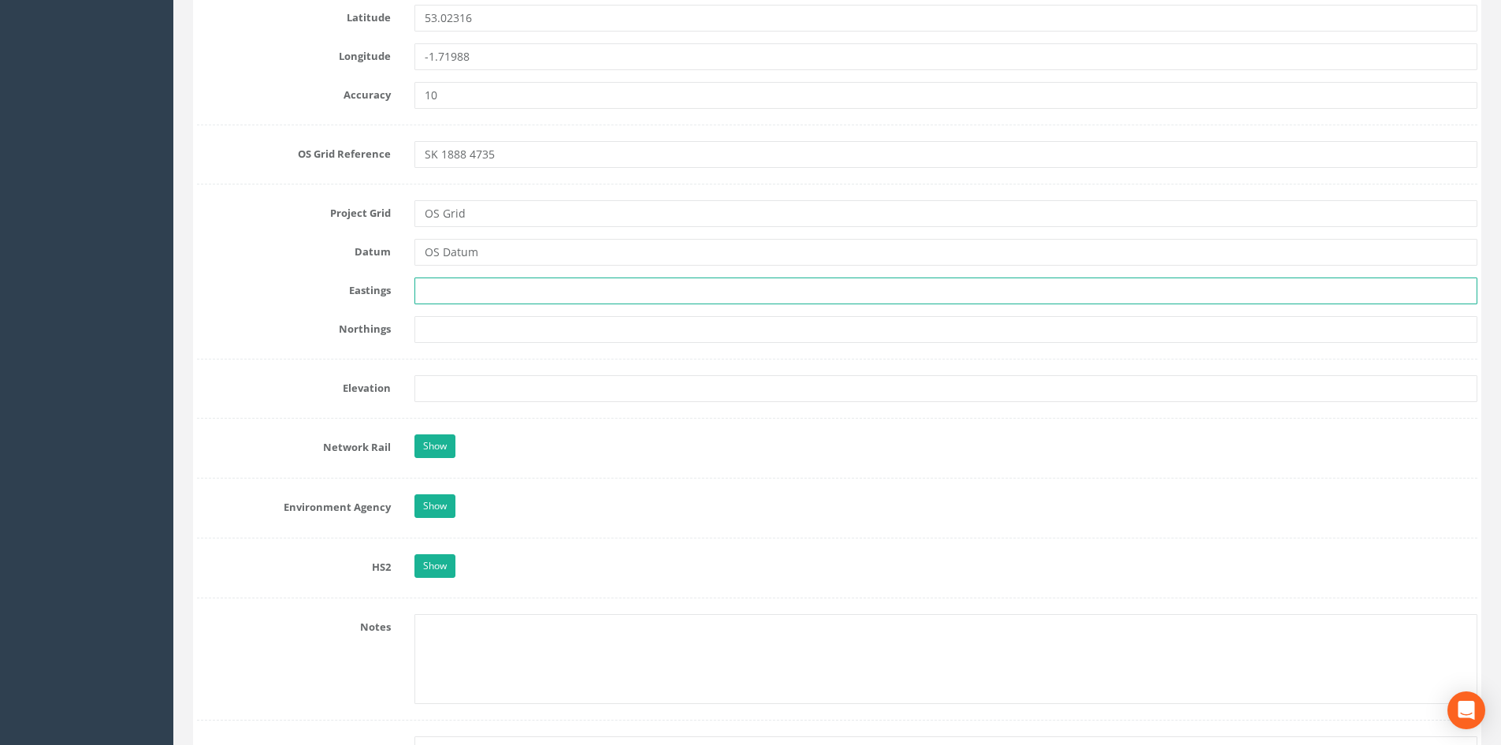
click at [510, 277] on input "text" at bounding box center [946, 290] width 1063 height 27
paste input "418886.511"
type input "418886.511"
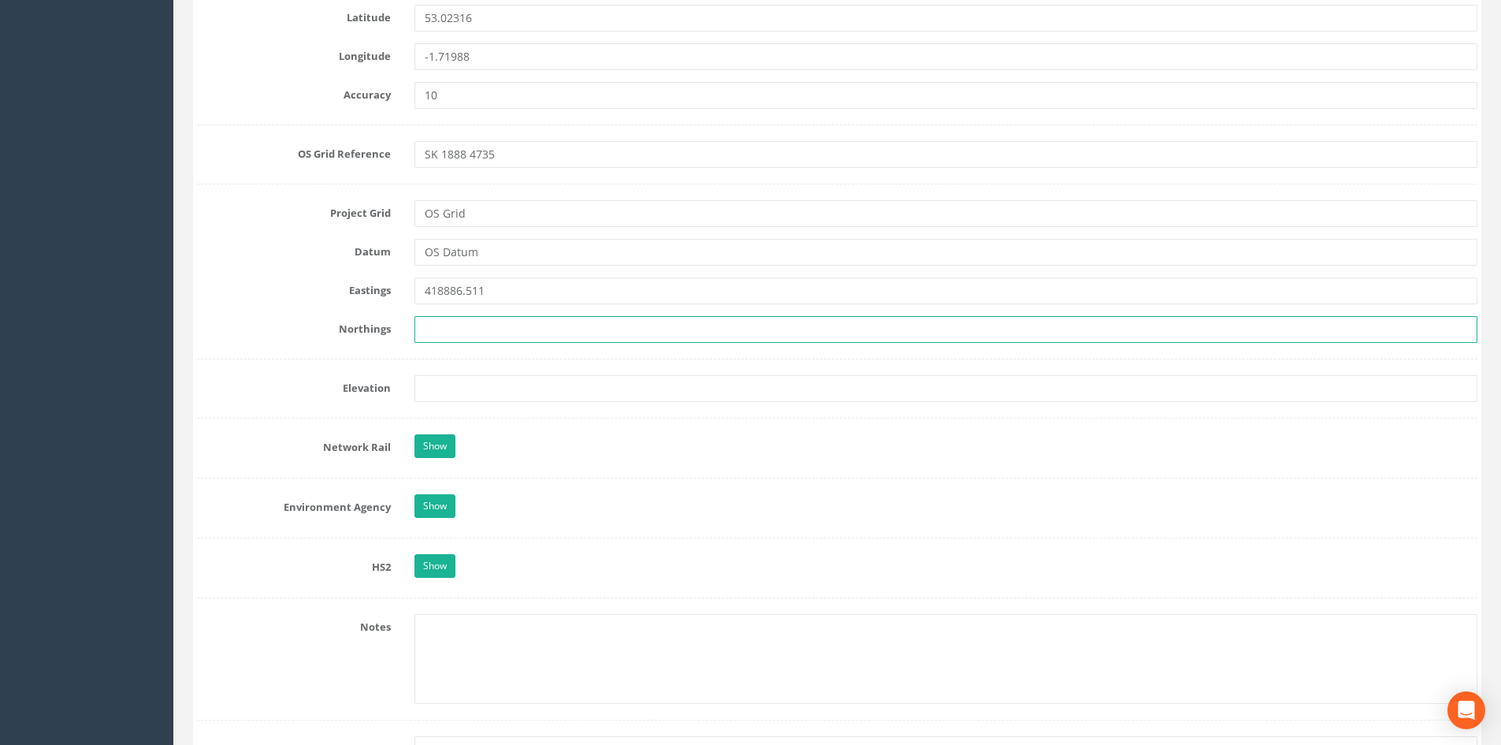
click at [461, 320] on input "text" at bounding box center [946, 329] width 1063 height 27
paste input "347348.875"
type input "347348.875"
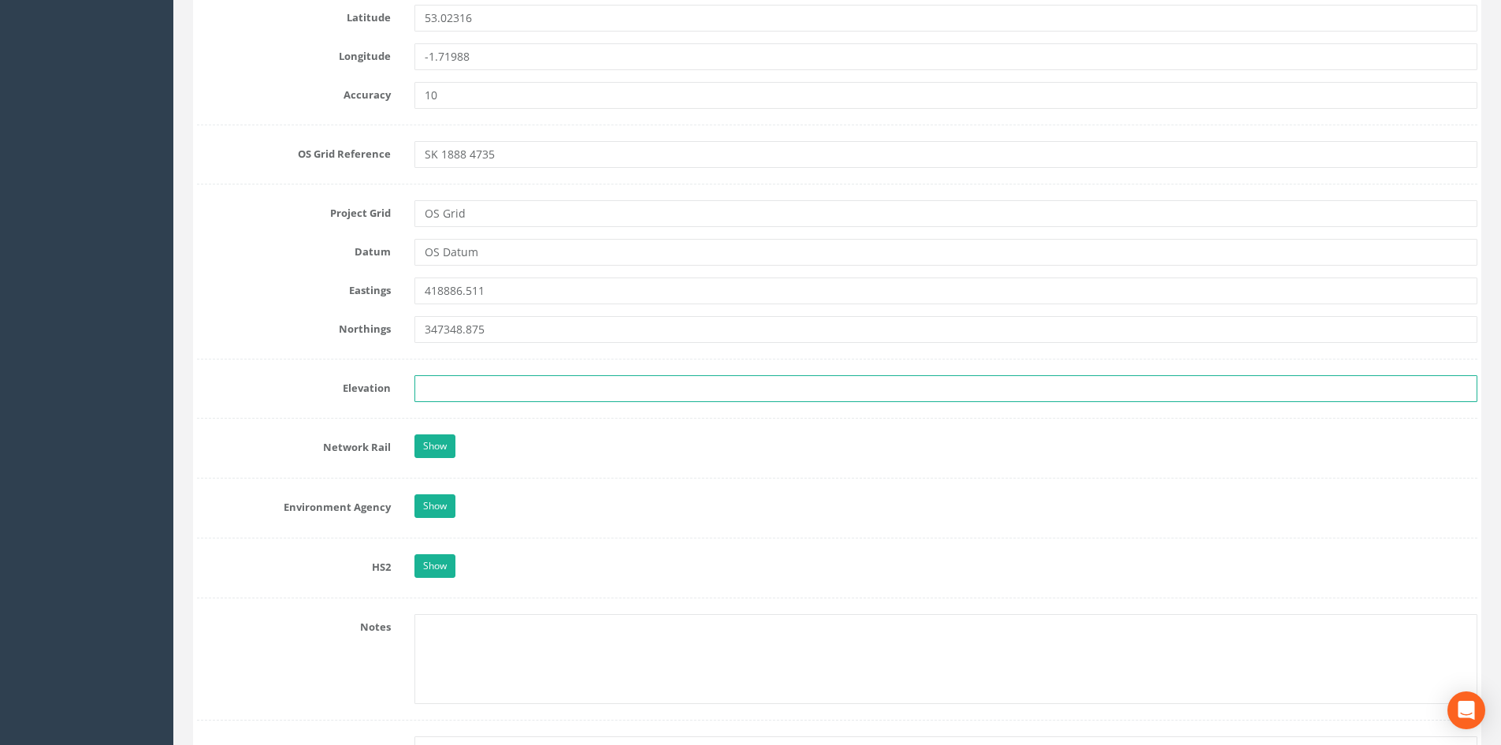
click at [519, 379] on input "text" at bounding box center [946, 388] width 1063 height 27
type input "148.992"
click at [547, 410] on form "Cancel Save Delete Job Number 25PF032748 Job Number Suffix Survey Date [DATE] I…" at bounding box center [837, 371] width 1281 height 2403
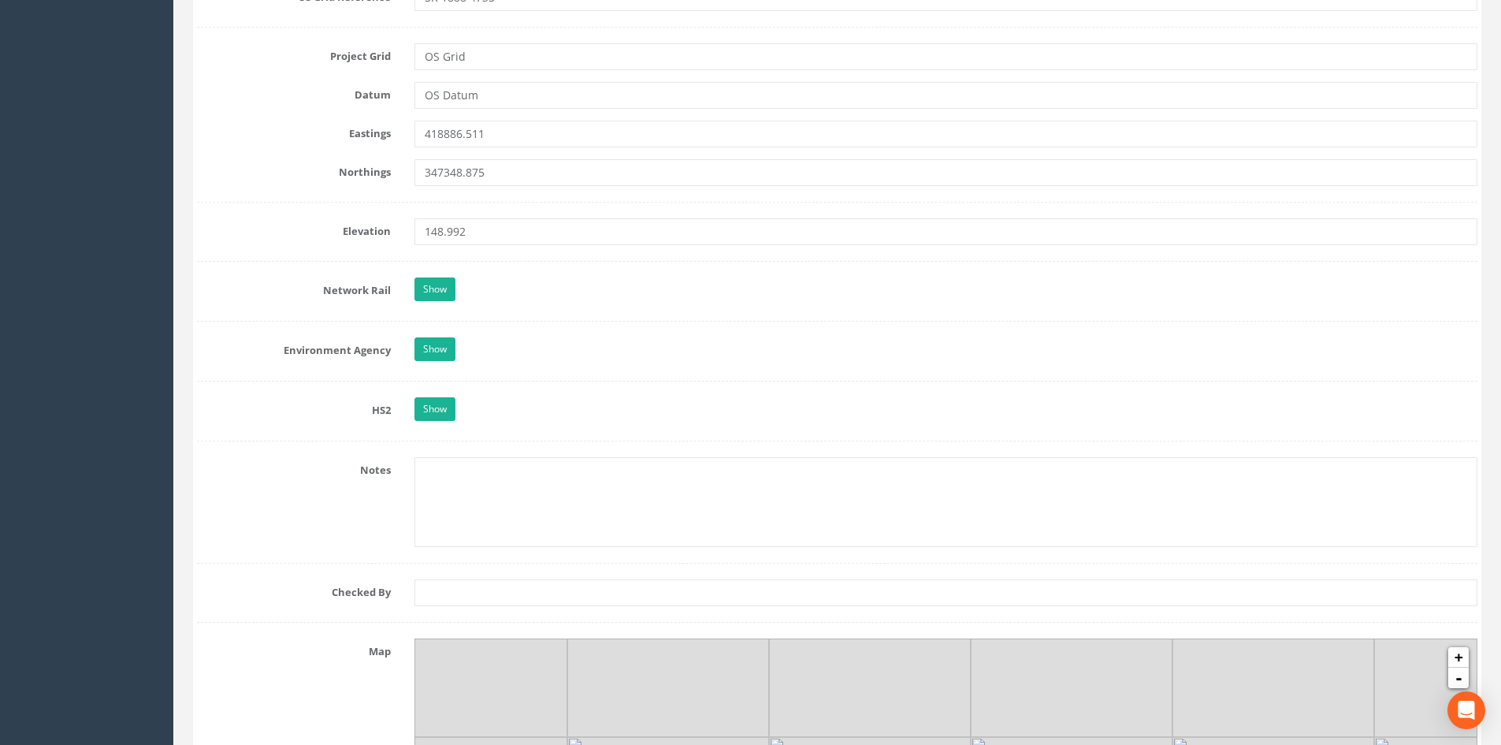
scroll to position [1182, 0]
click at [446, 348] on link "Show" at bounding box center [435, 349] width 41 height 24
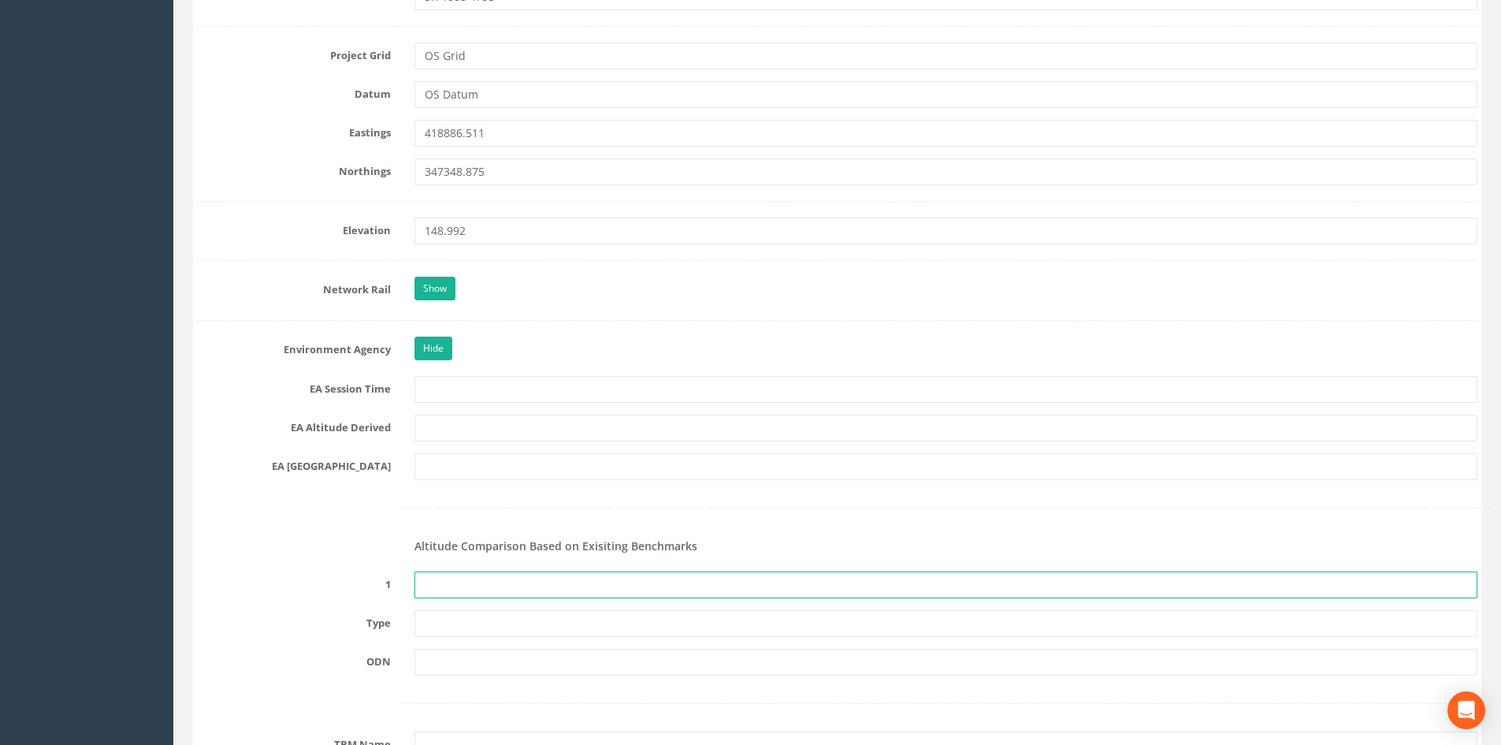
click at [461, 571] on input "text" at bounding box center [946, 584] width 1063 height 27
type input "None Recovered"
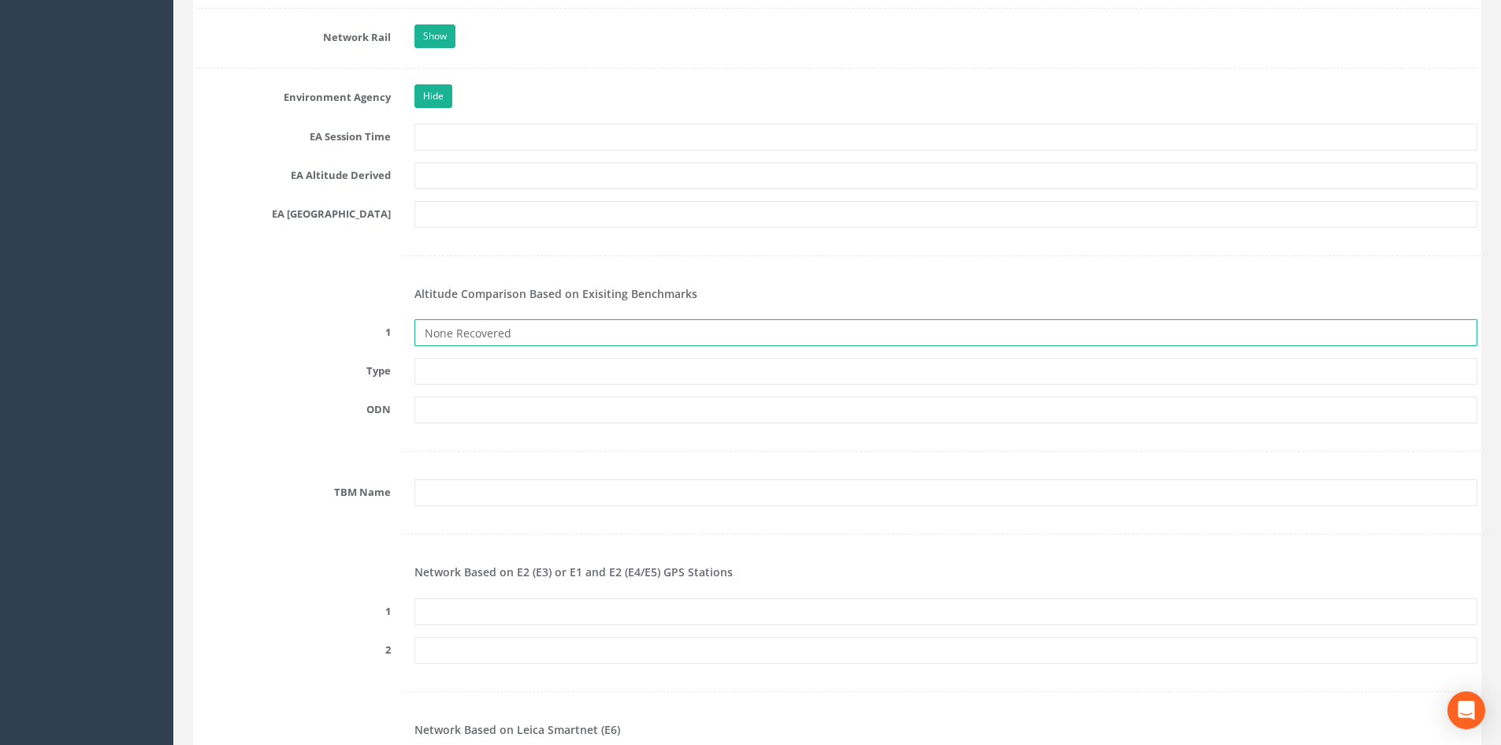
scroll to position [1497, 0]
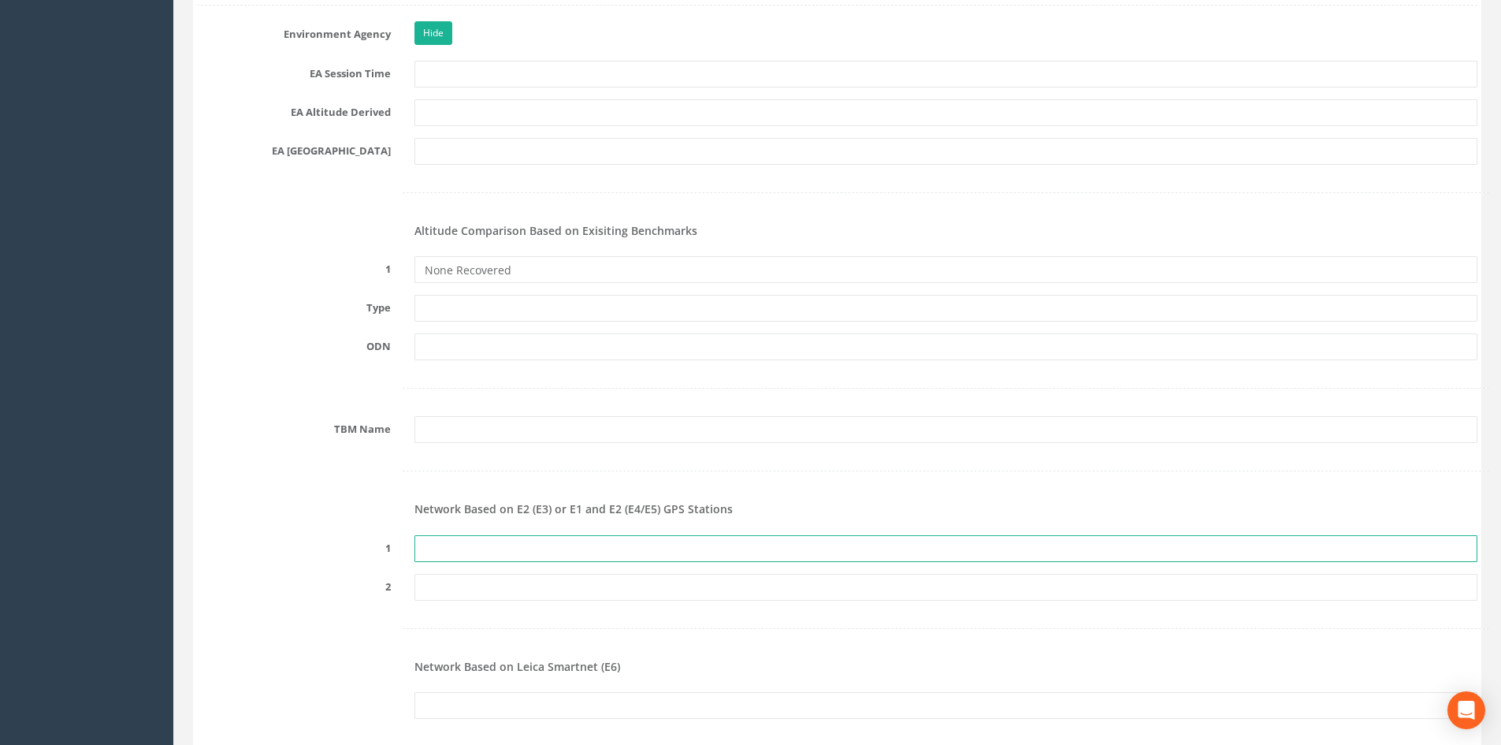
click at [468, 550] on input "text" at bounding box center [946, 548] width 1063 height 27
paste input "PRS975130397516"
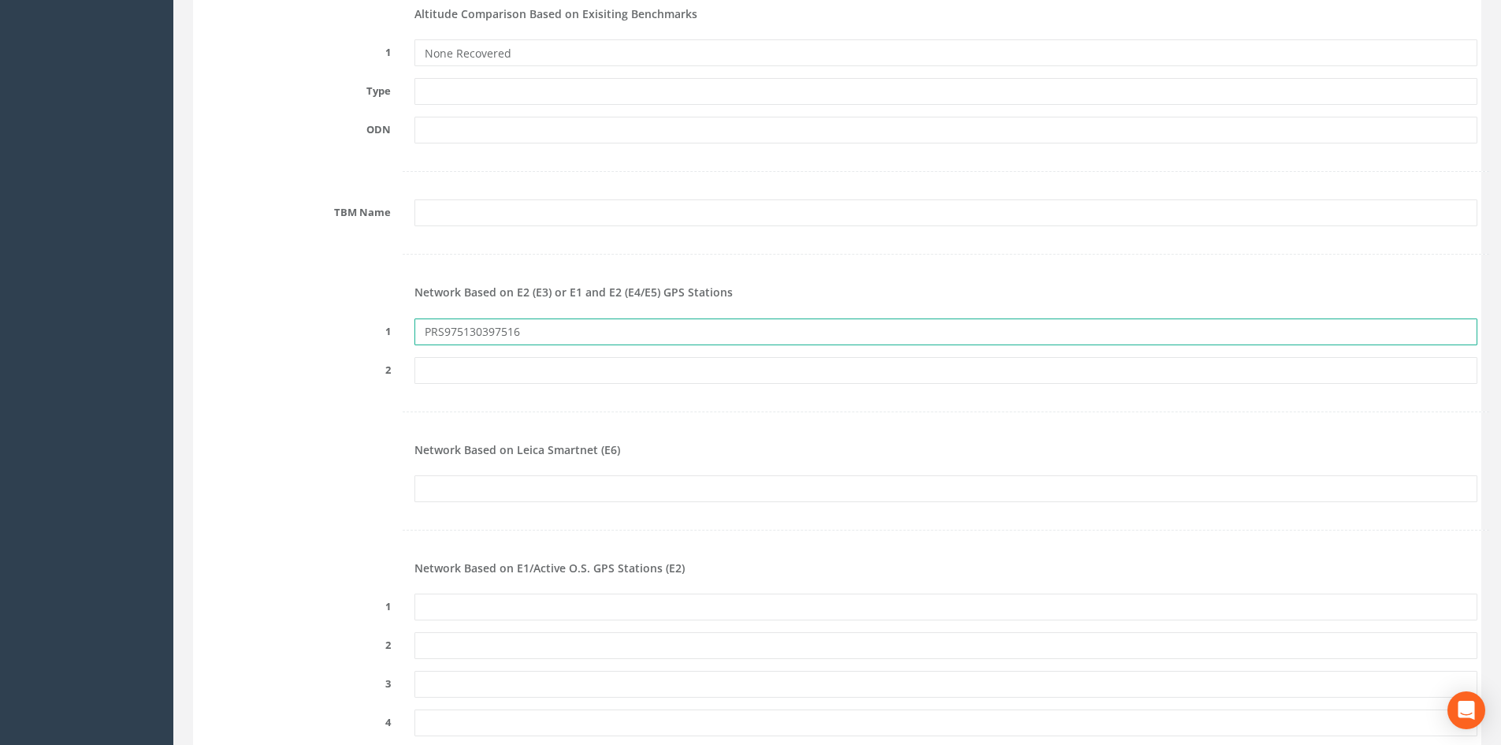
scroll to position [1734, 0]
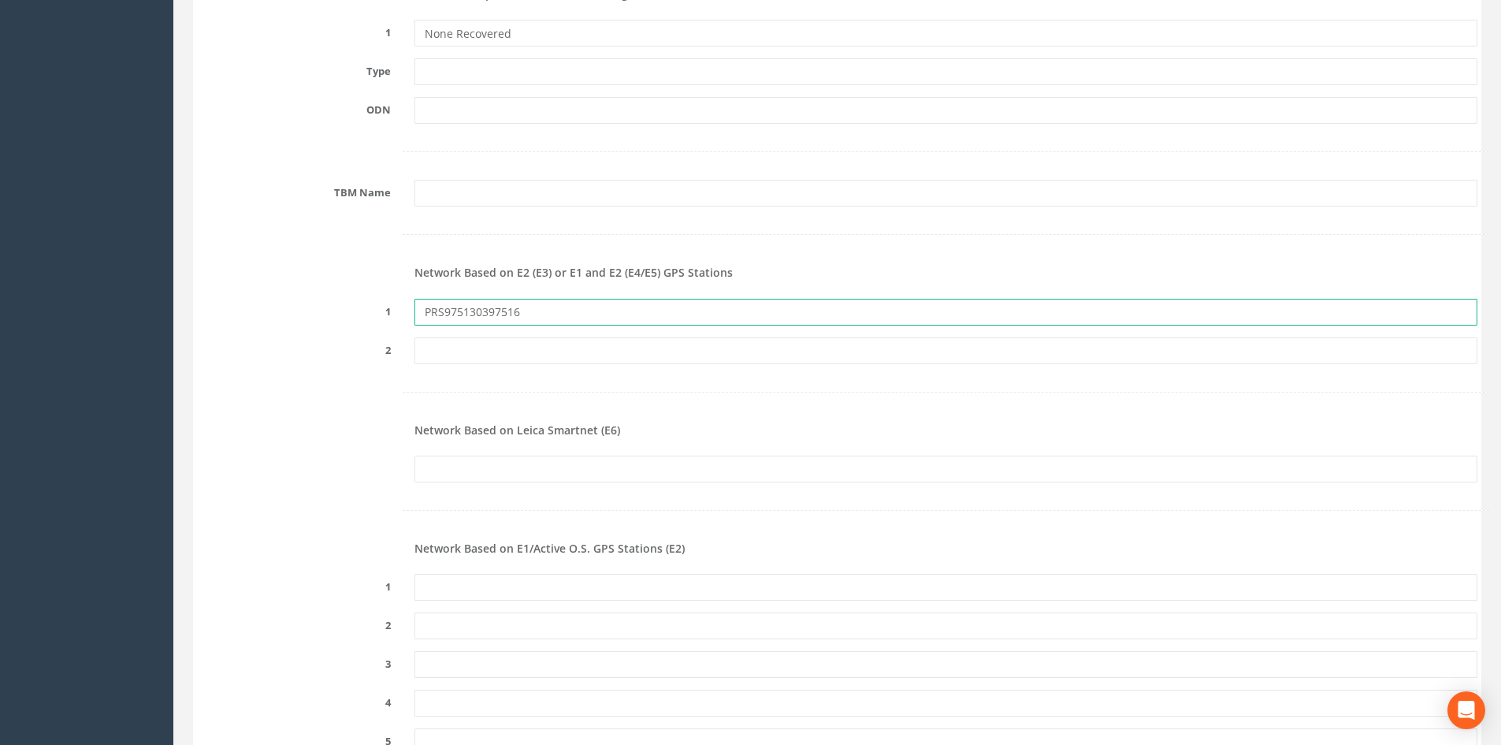
type input "PRS975130397516"
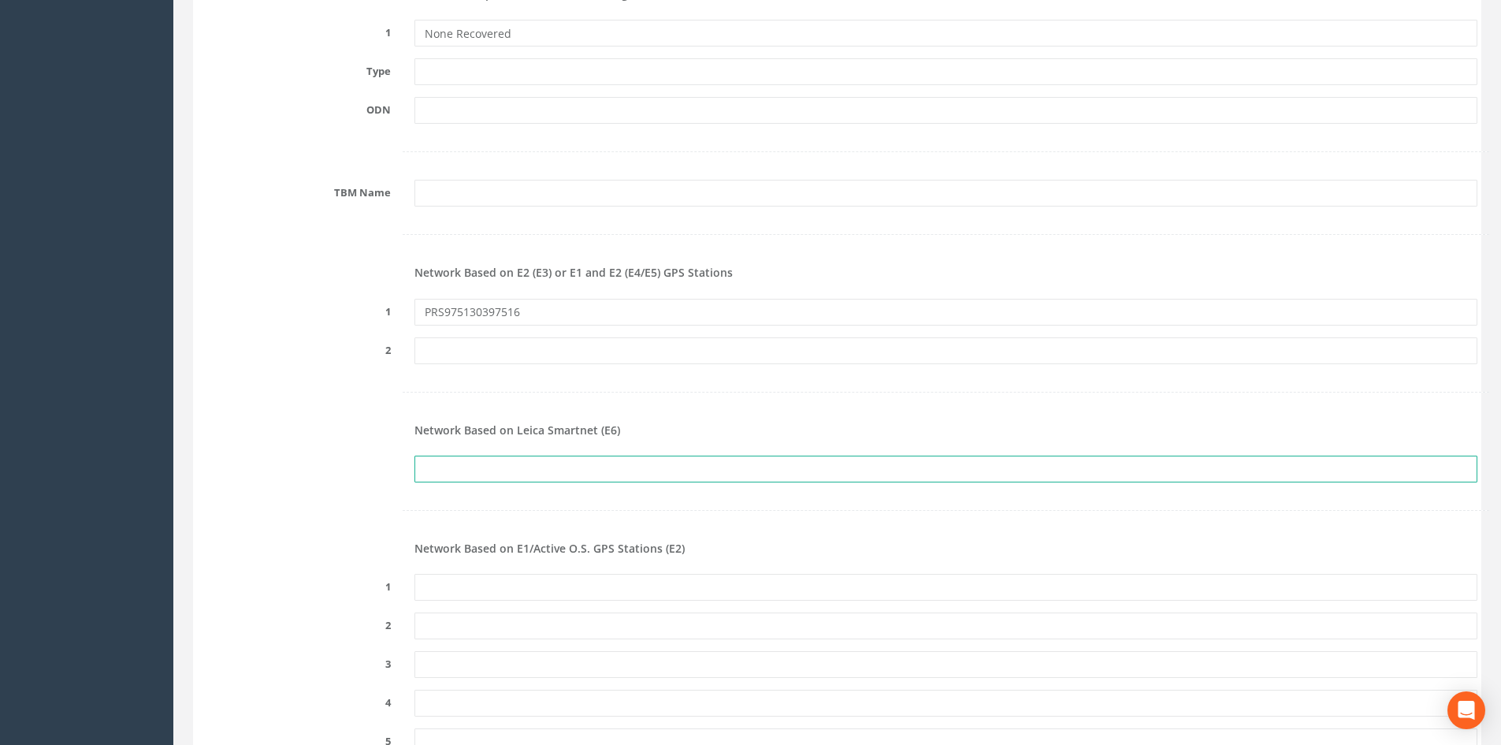
click at [461, 470] on input "text" at bounding box center [946, 469] width 1063 height 27
paste input "PRS975130397516"
type input "PRS975130397516"
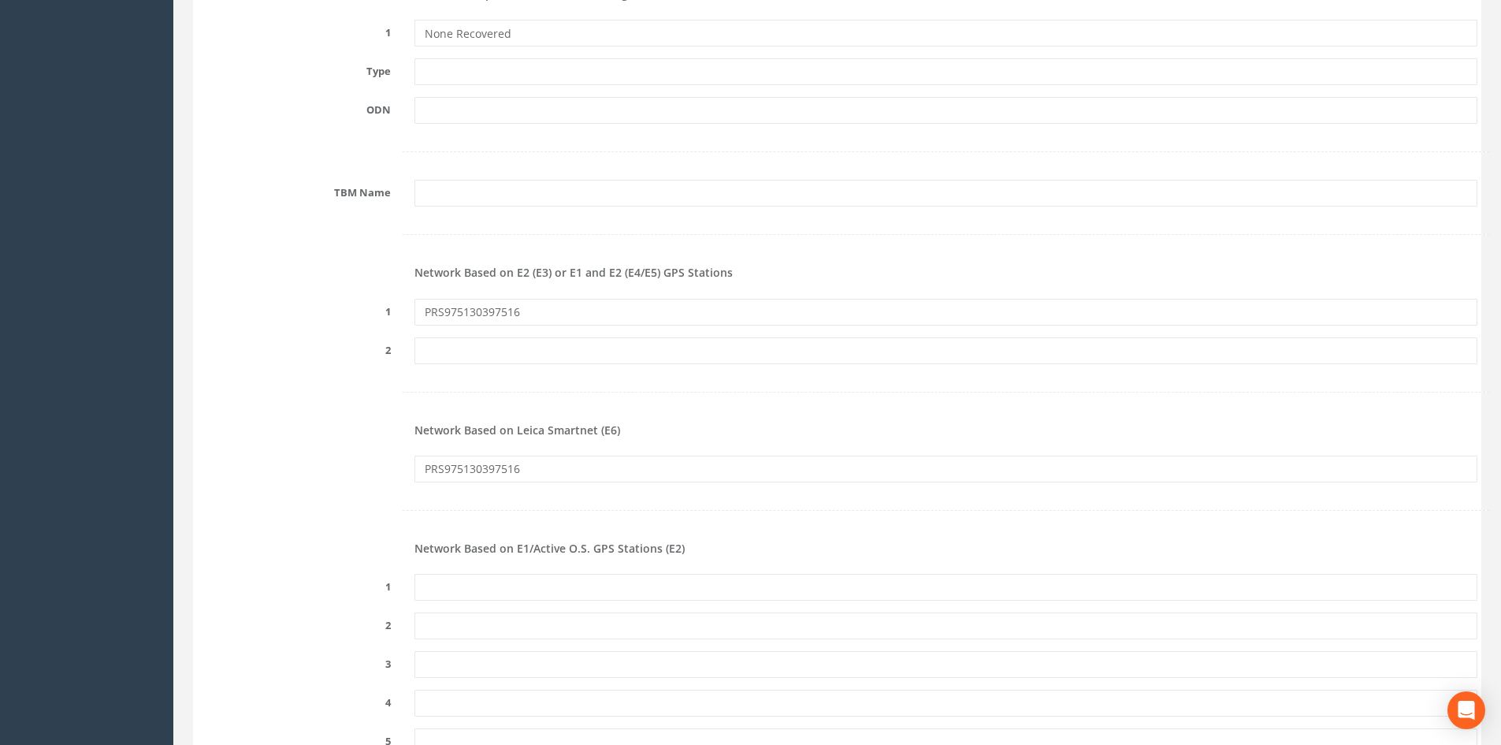
click at [459, 564] on form "Cancel Save Delete Job Number 25PF032748 Job Number Suffix Survey Date [DATE] I…" at bounding box center [837, 231] width 1281 height 3541
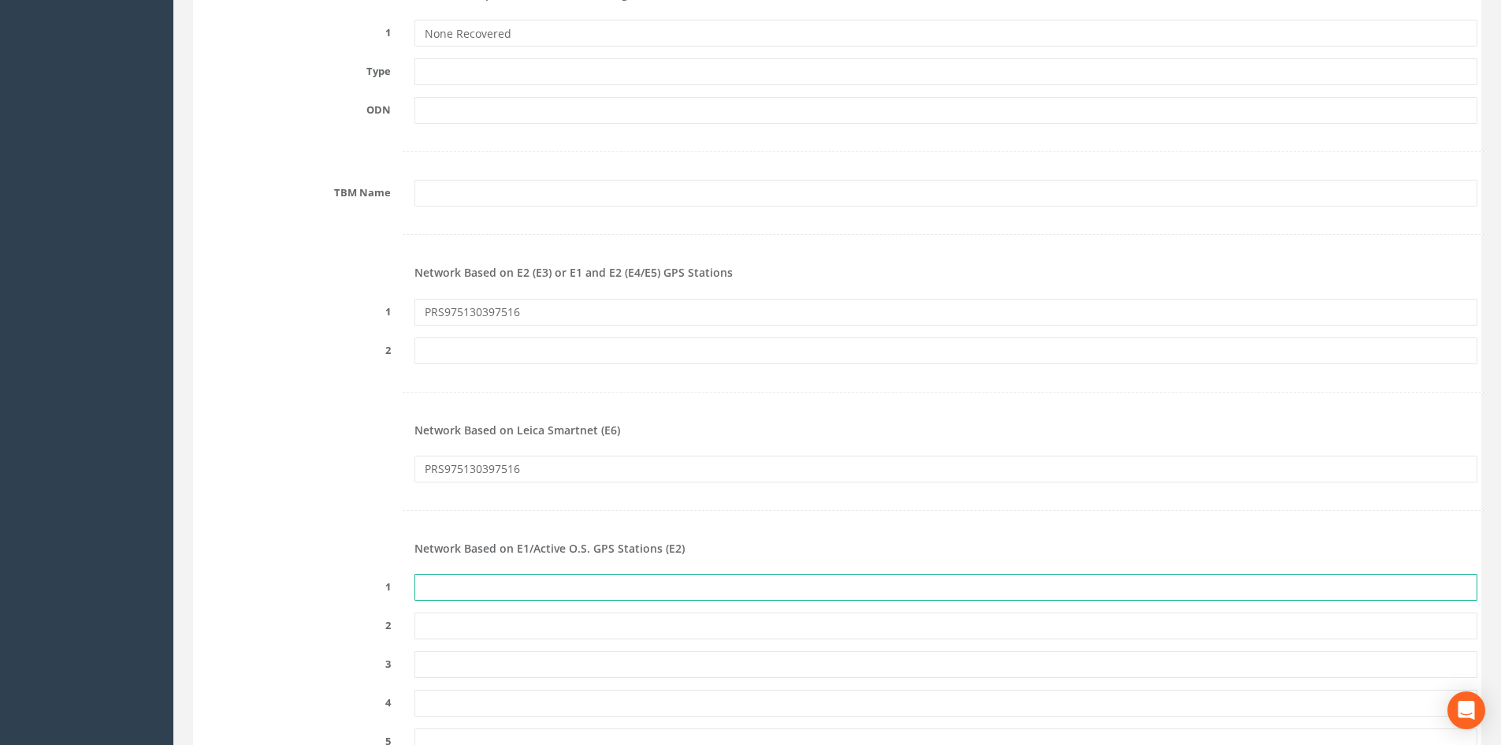
click at [452, 582] on input "text" at bounding box center [946, 587] width 1063 height 27
paste input "PRS975130397516"
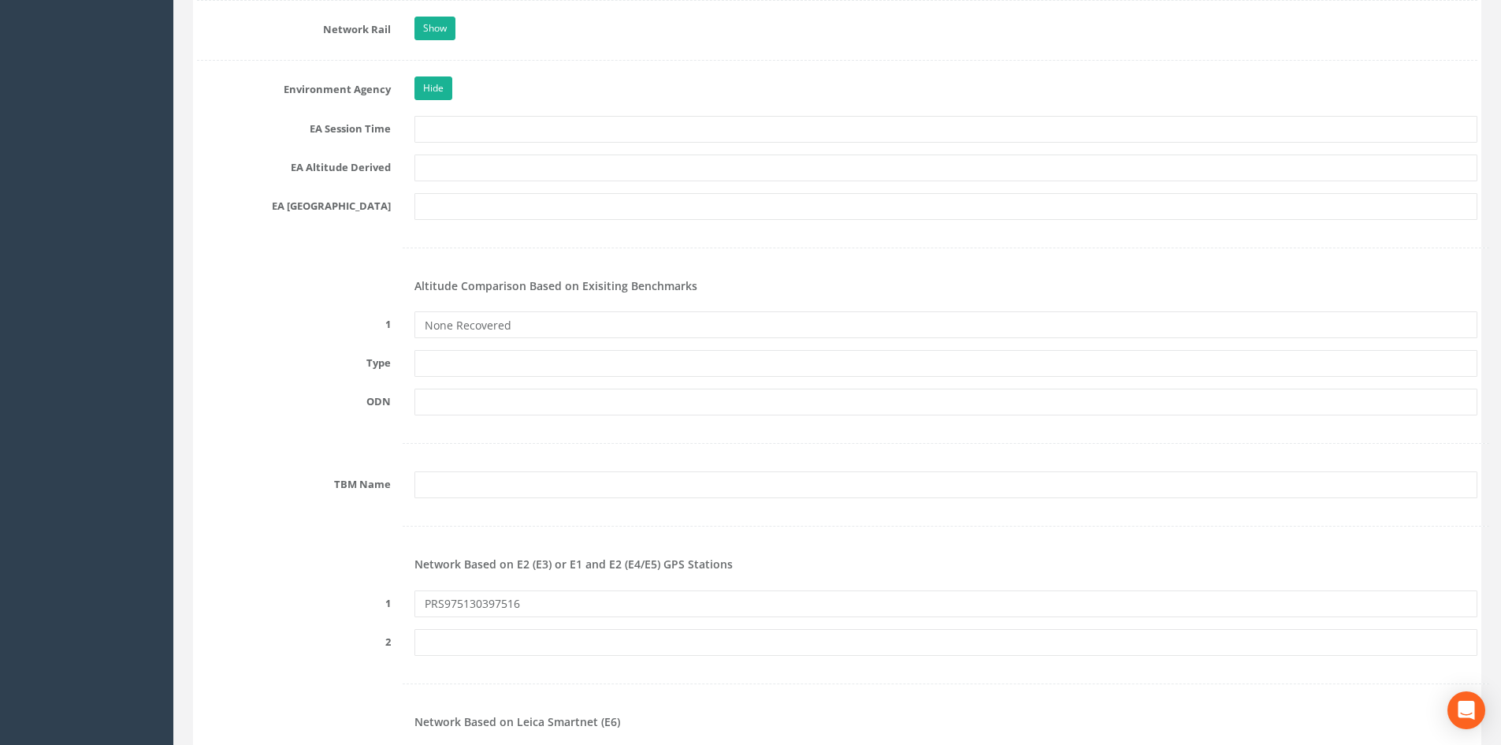
scroll to position [1340, 0]
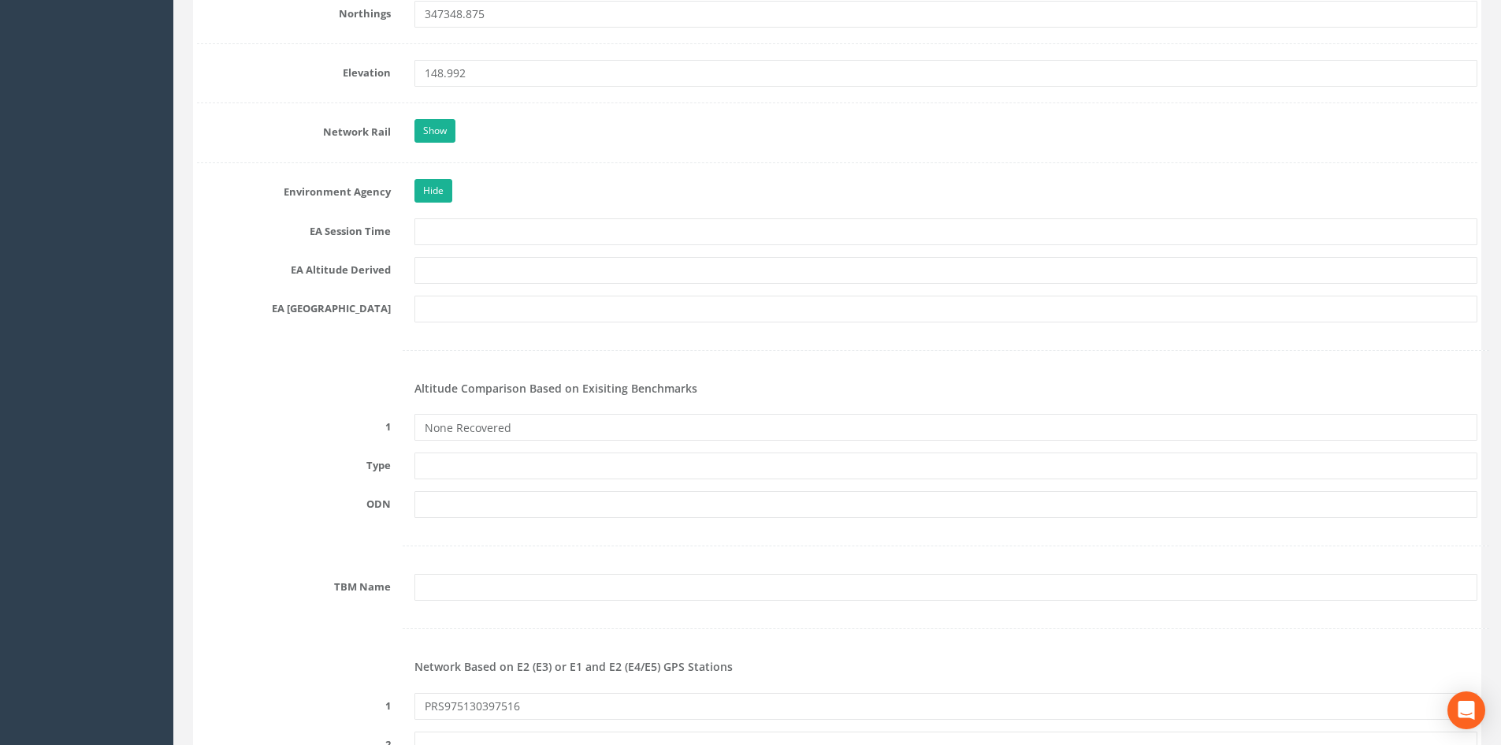
type input "PRS975130397516"
click at [428, 234] on input "text" at bounding box center [946, 231] width 1063 height 27
type input "2 x 3 minutes"
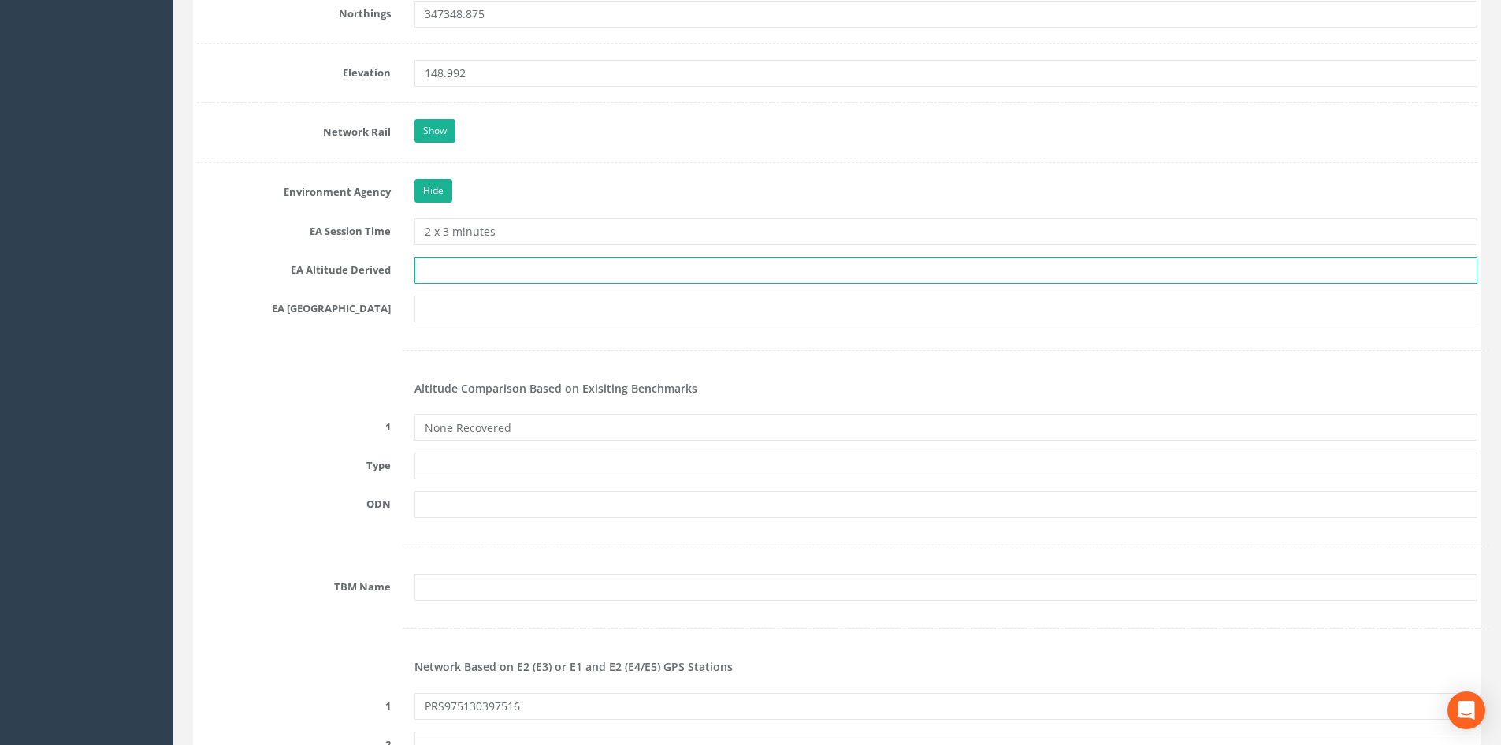
click at [444, 270] on input "text" at bounding box center [946, 270] width 1063 height 27
type input "[PERSON_NAME] VRS/ Best fit Levelling"
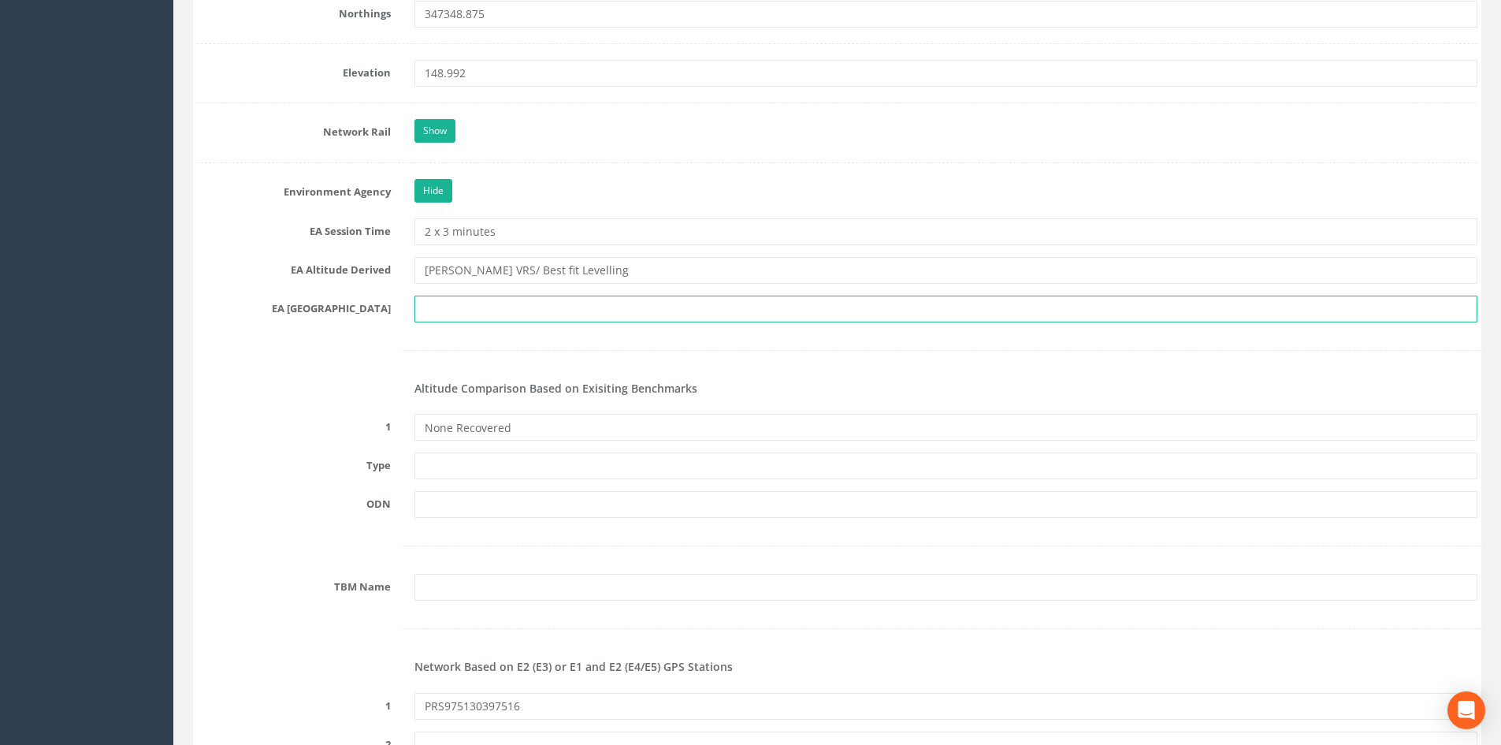
click at [447, 307] on input "text" at bounding box center [946, 309] width 1063 height 27
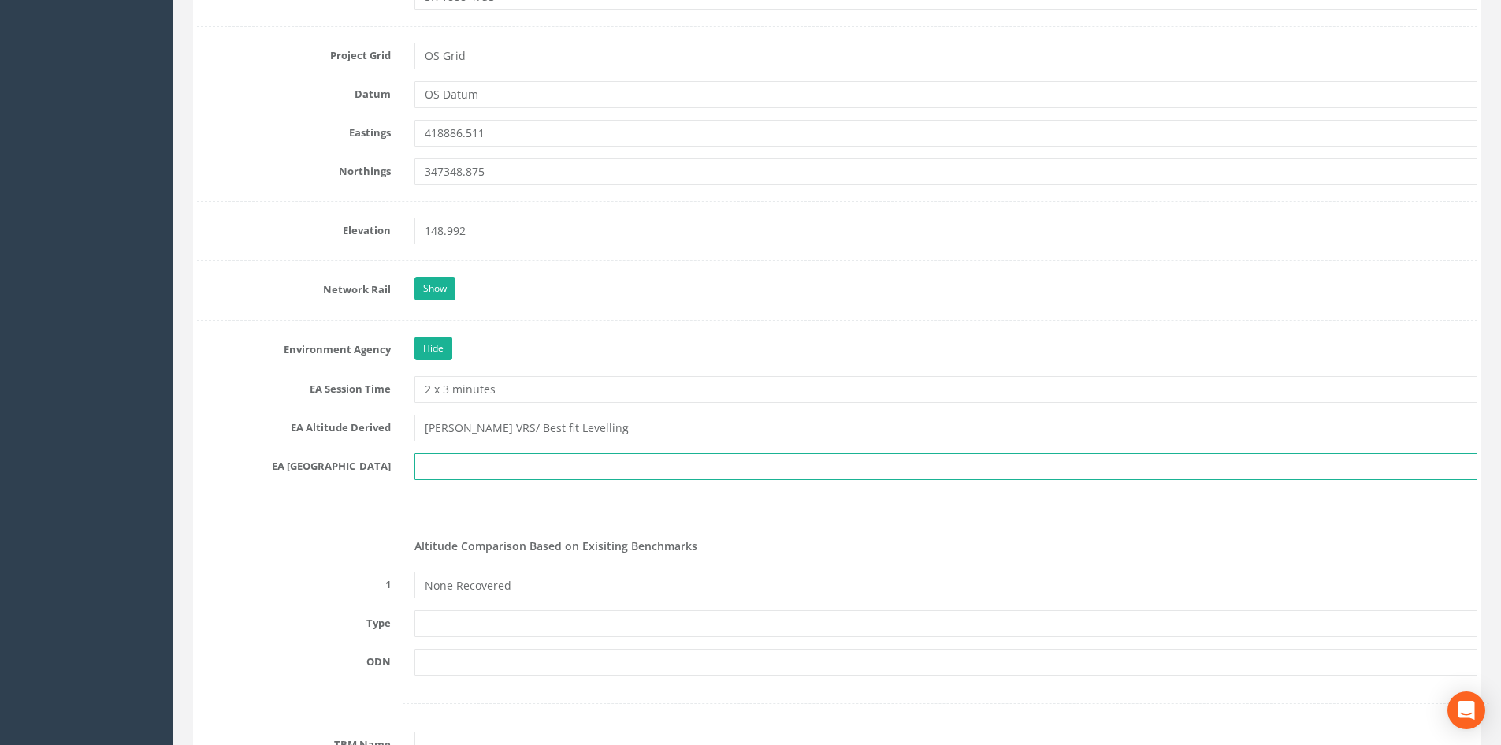
scroll to position [1103, 0]
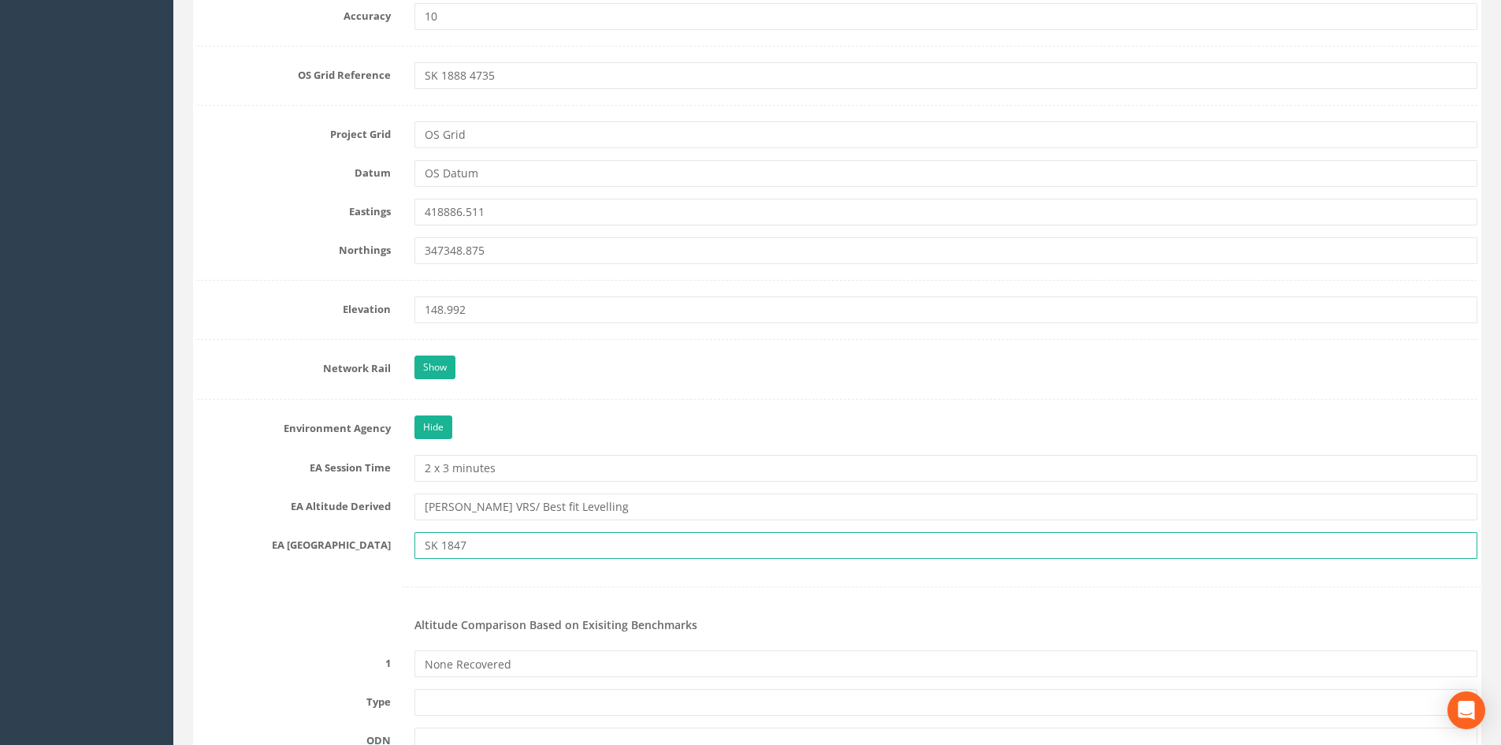
type input "SK 1847"
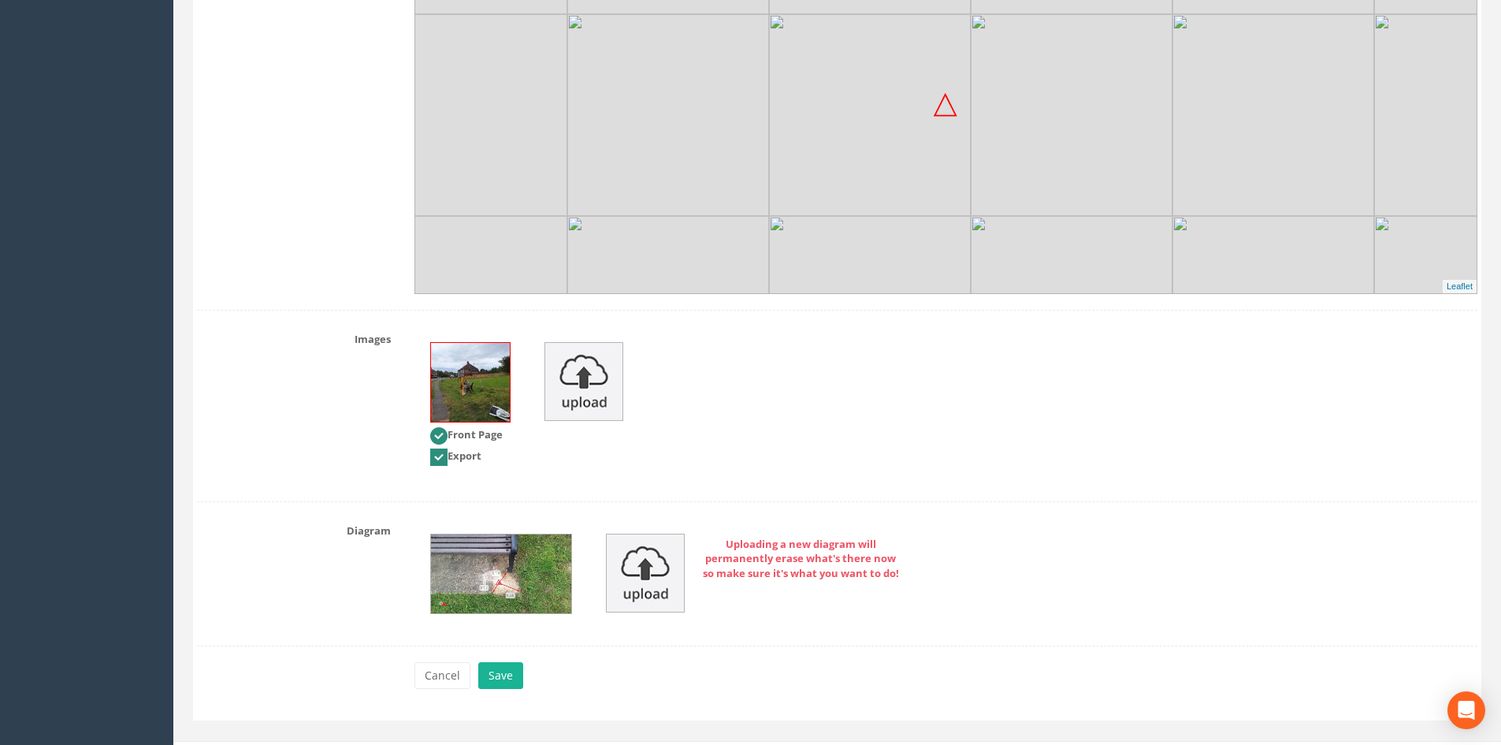
scroll to position [3070, 0]
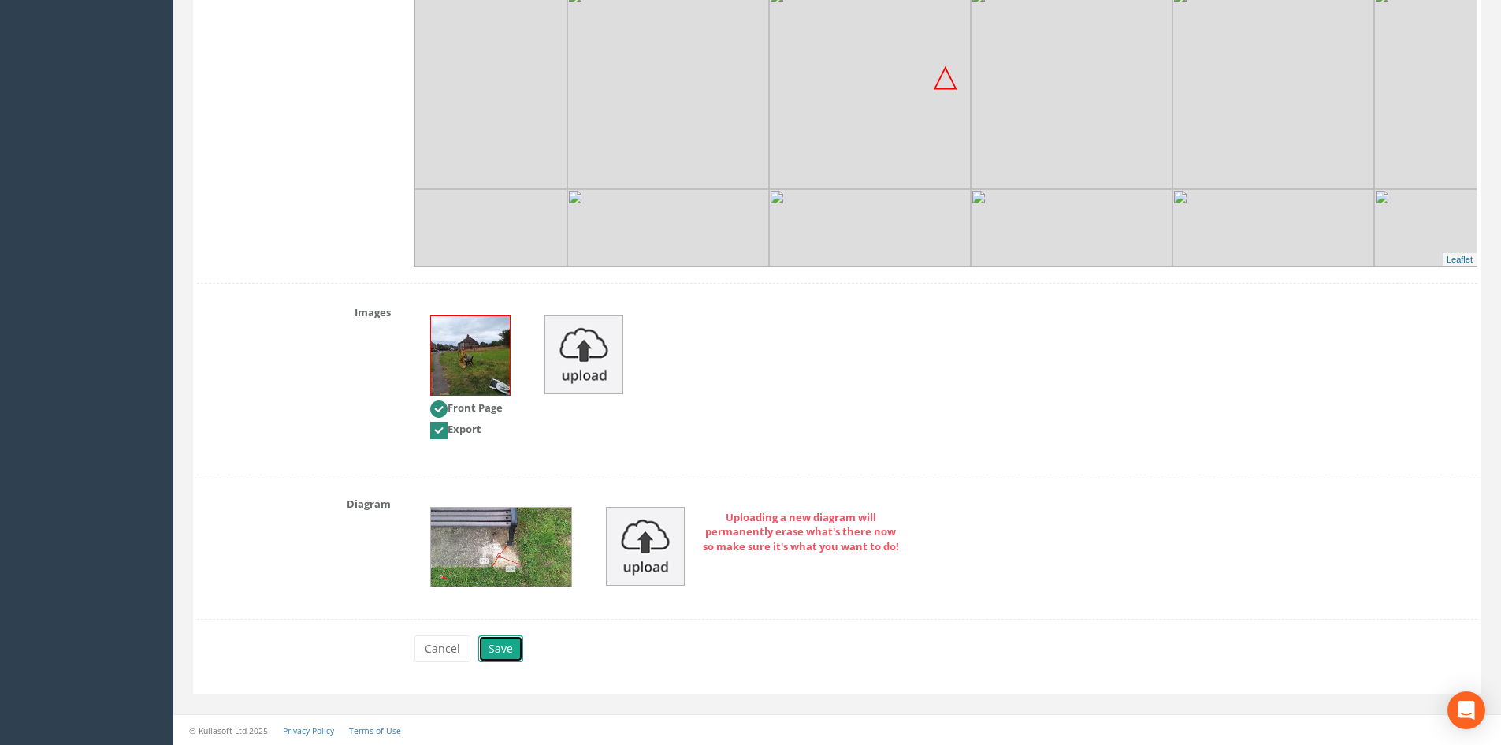
click at [482, 642] on button "Save" at bounding box center [500, 648] width 45 height 27
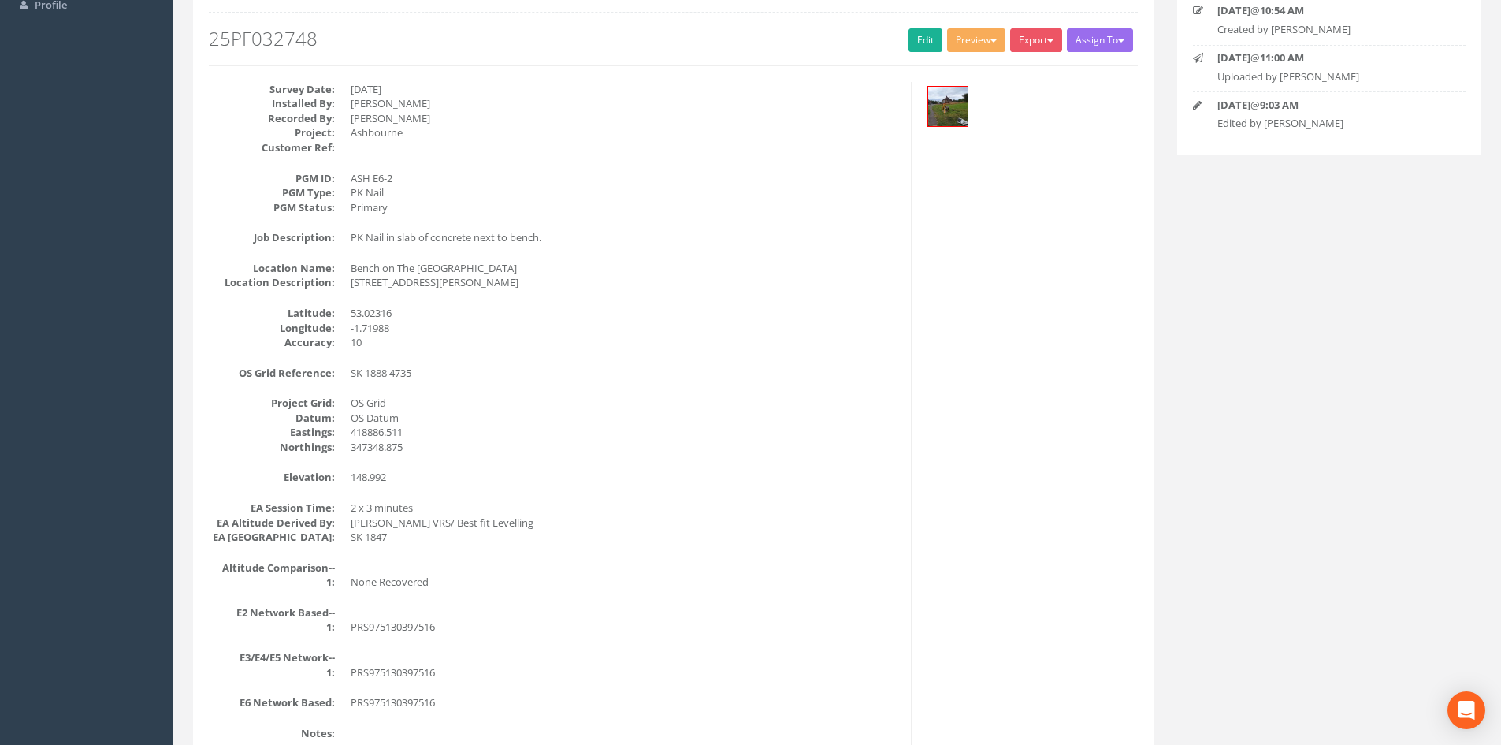
scroll to position [163, 0]
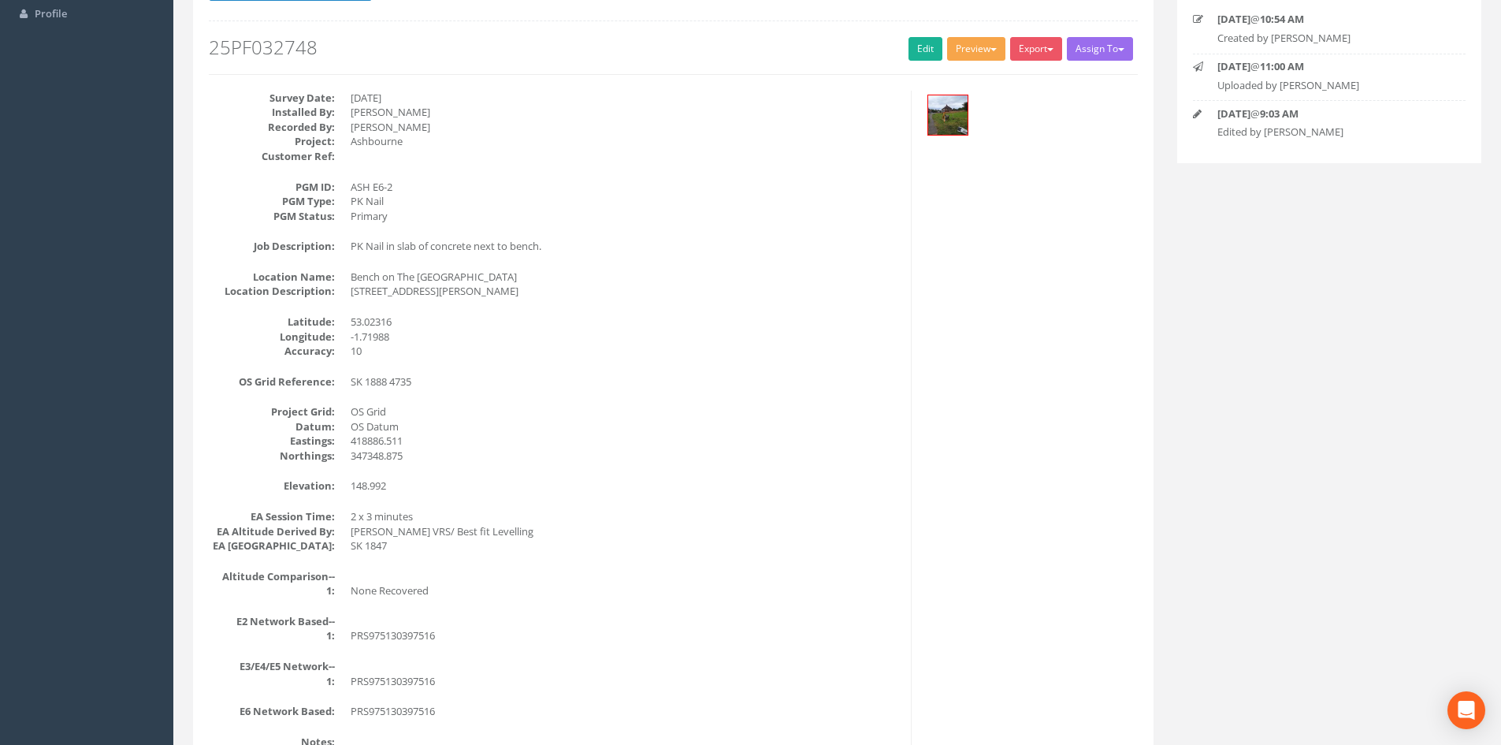
click at [969, 45] on button "Preview" at bounding box center [976, 49] width 58 height 24
click at [943, 77] on link "Storm Geomatics" at bounding box center [945, 81] width 124 height 24
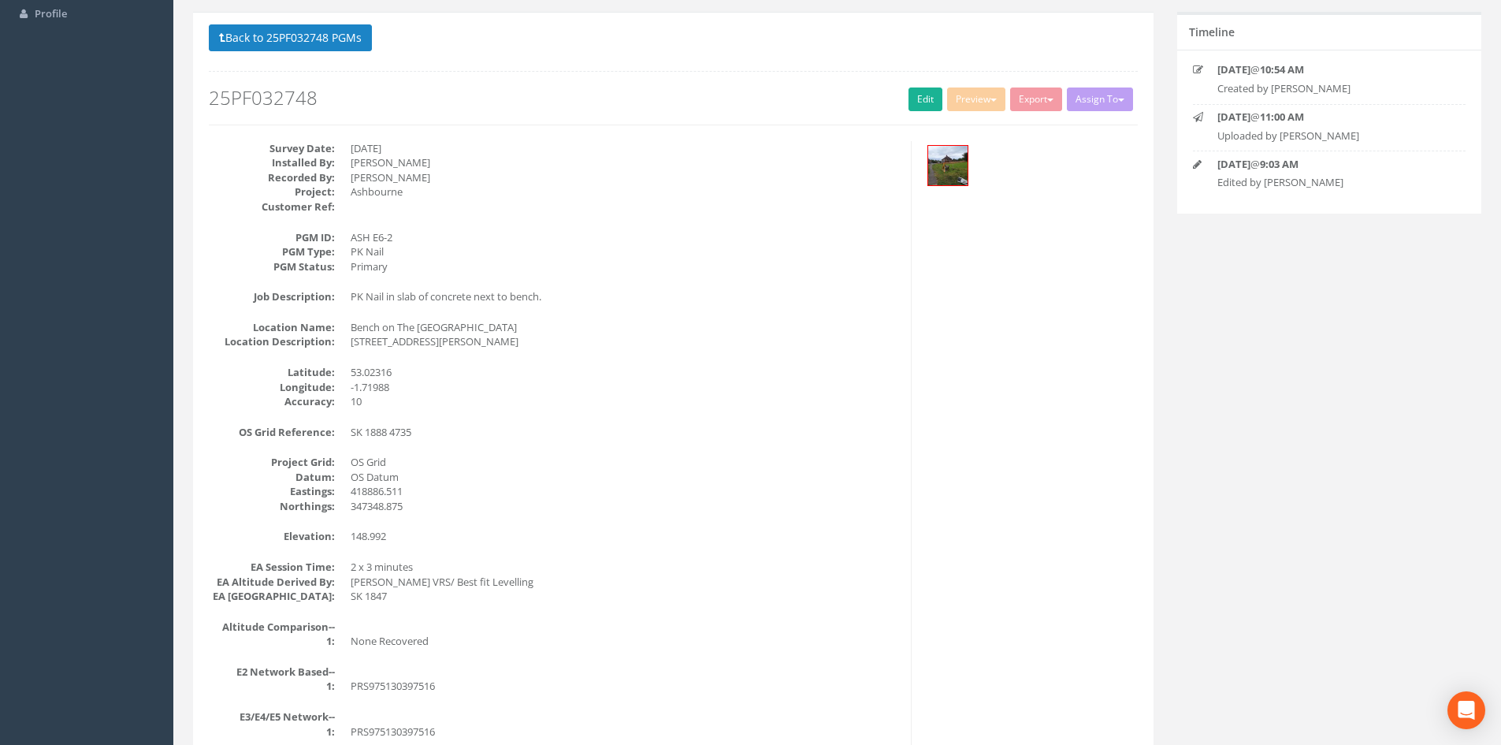
scroll to position [214, 0]
